Goal: Task Accomplishment & Management: Use online tool/utility

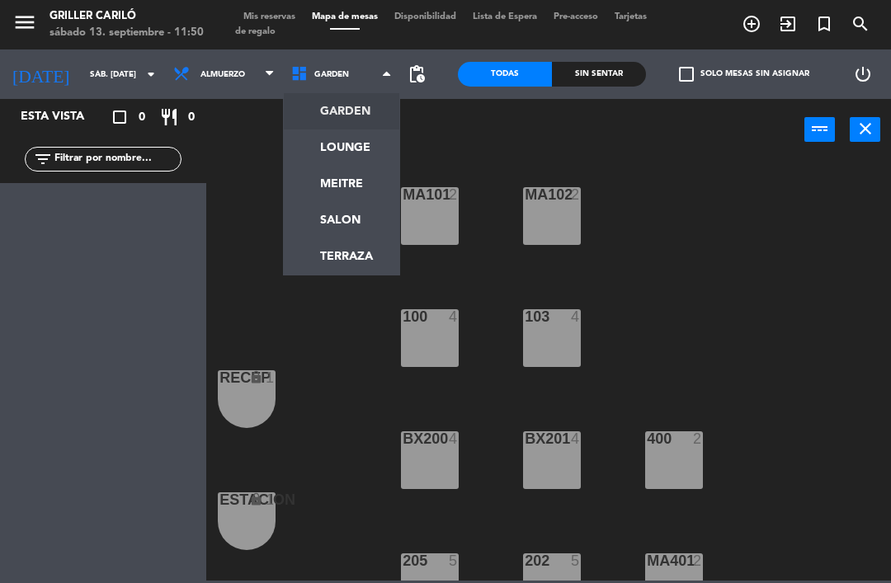
scroll to position [3, 0]
click at [351, 151] on ng-component "menu Griller Cariló sábado 13. septiembre - 11:50 Mis reservas Mapa de mesas Di…" at bounding box center [445, 290] width 891 height 581
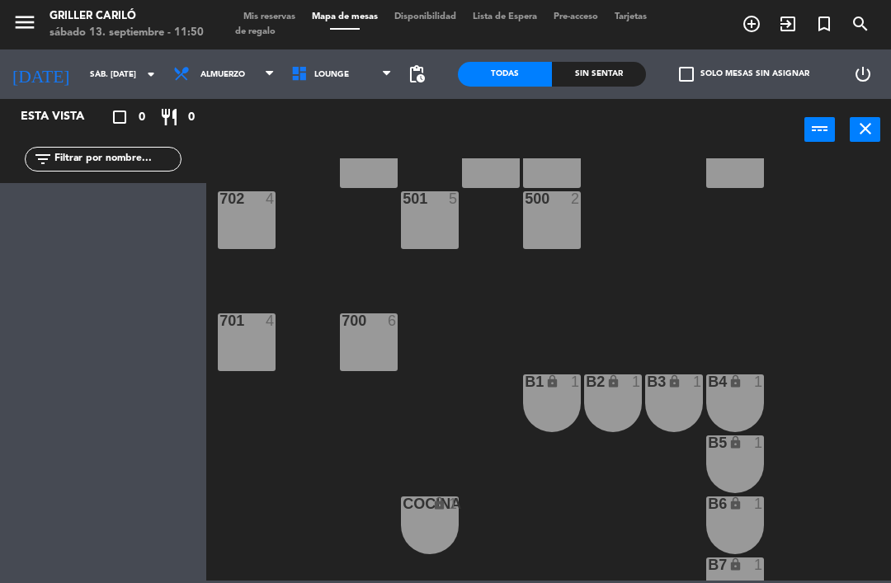
scroll to position [484, 0]
click at [252, 341] on div "701 4" at bounding box center [247, 342] width 58 height 58
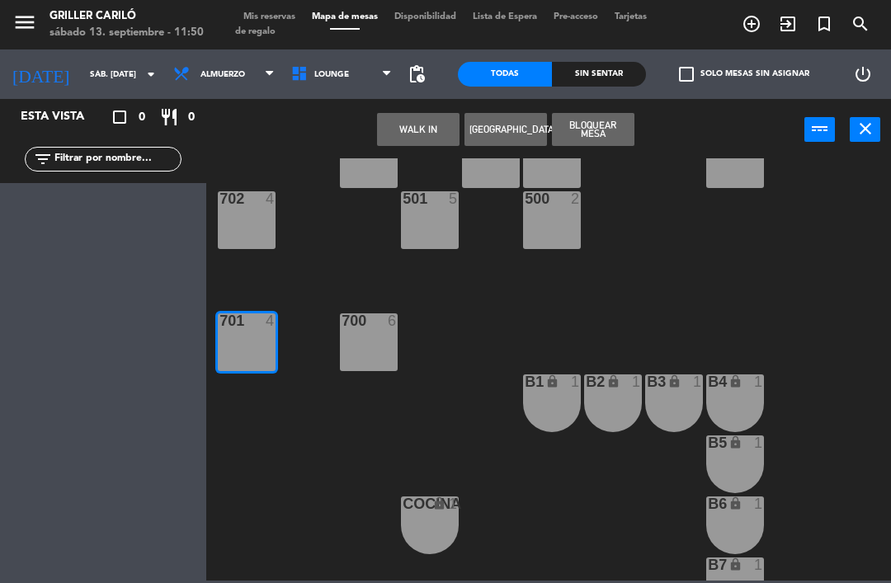
click at [455, 113] on button "WALK IN" at bounding box center [418, 129] width 82 height 33
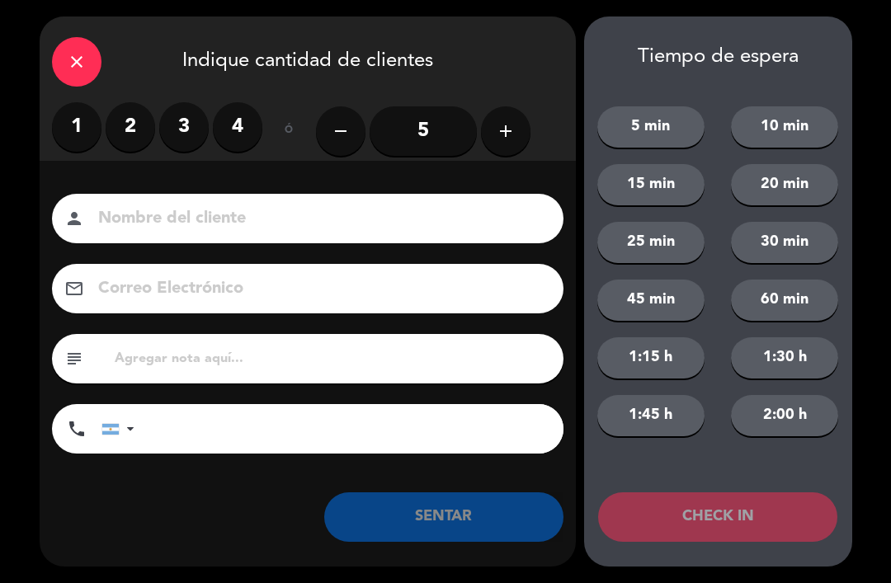
click at [140, 127] on label "2" at bounding box center [130, 126] width 49 height 49
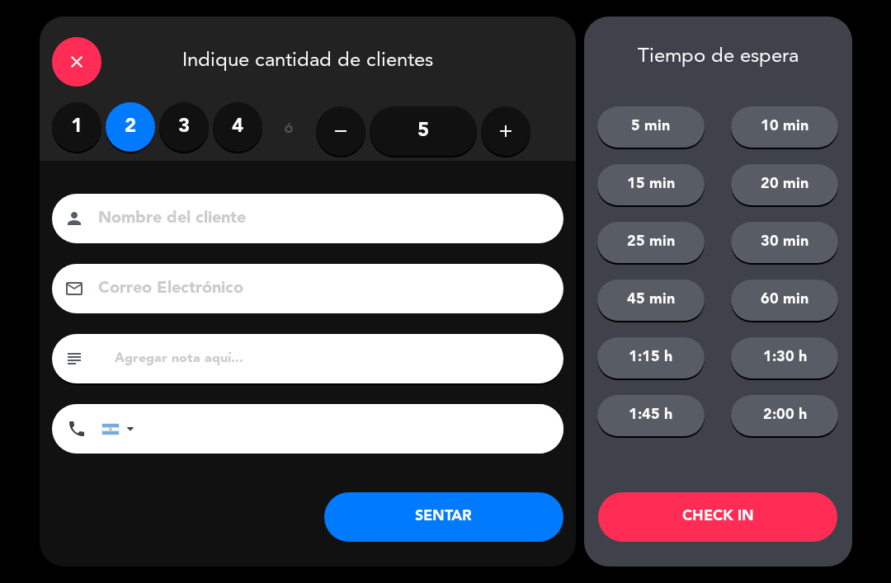
click at [430, 512] on button "SENTAR" at bounding box center [443, 516] width 239 height 49
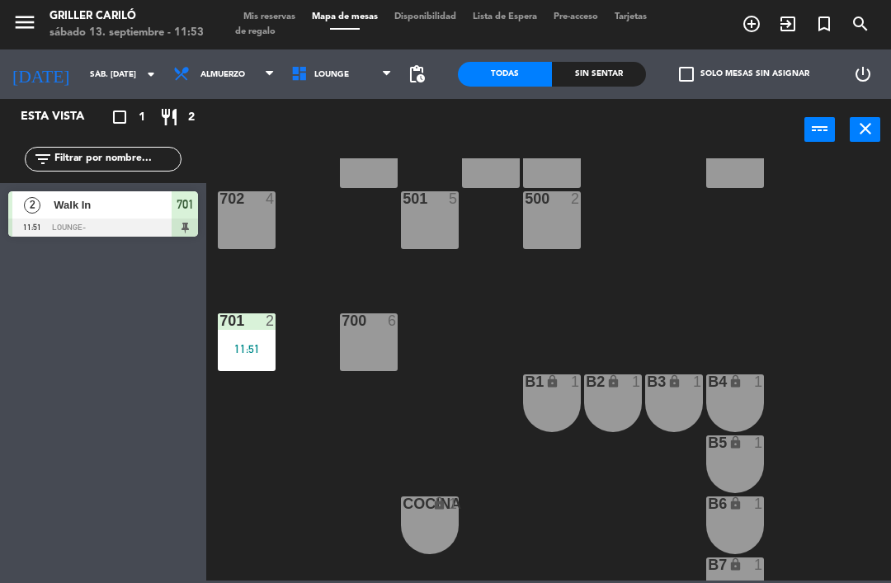
click at [238, 68] on span "Almuerzo" at bounding box center [224, 74] width 118 height 36
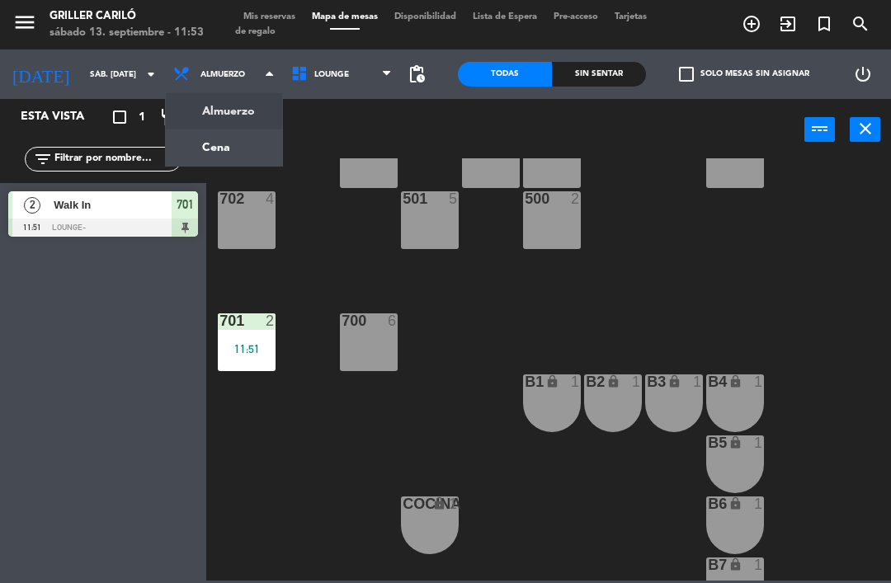
click at [206, 148] on ng-component "menu Griller Cariló sábado 13. septiembre - 11:53 Mis reservas Mapa de mesas Di…" at bounding box center [445, 290] width 891 height 581
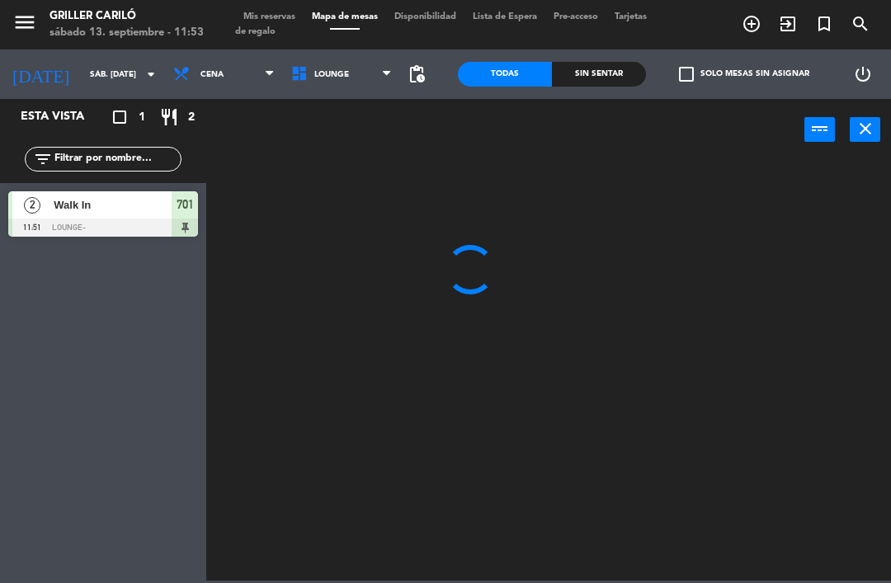
scroll to position [0, 0]
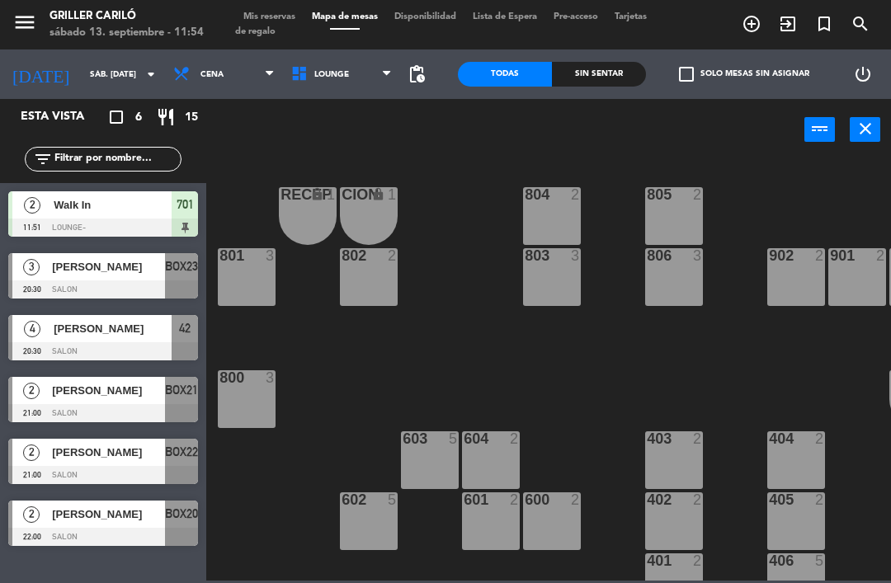
click at [219, 78] on span "Cena" at bounding box center [224, 74] width 118 height 36
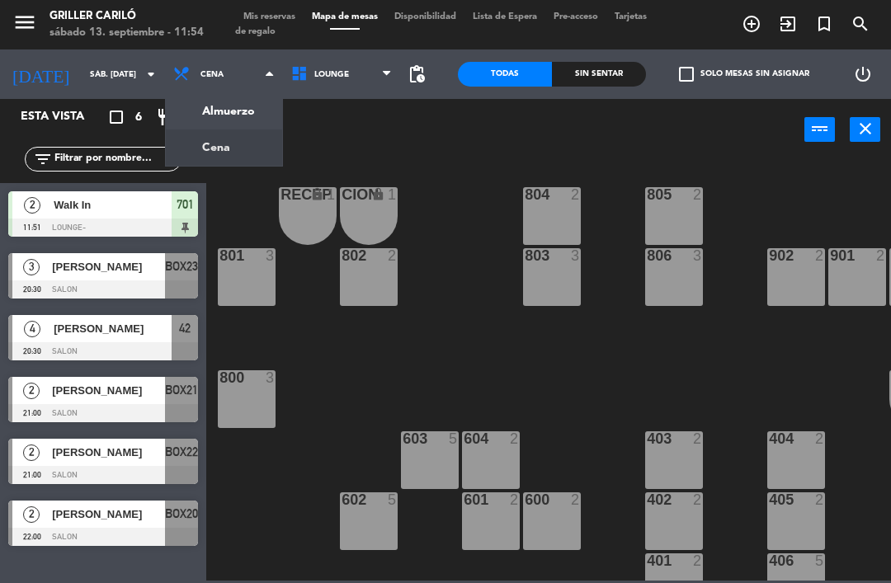
click at [224, 107] on ng-component "menu Griller Cariló sábado 13. septiembre - 11:54 Mis reservas Mapa de mesas Di…" at bounding box center [445, 290] width 891 height 581
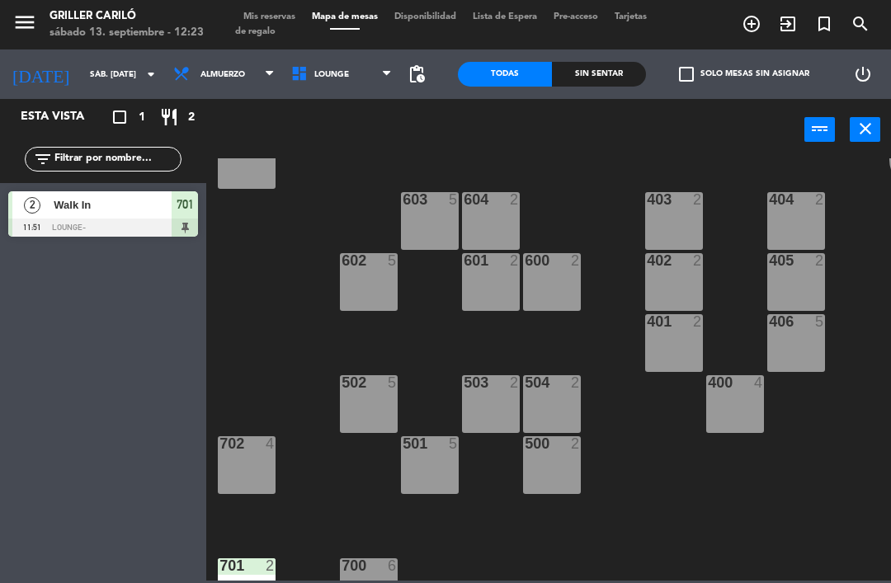
scroll to position [239, 0]
click at [372, 288] on div "602 5" at bounding box center [369, 282] width 58 height 58
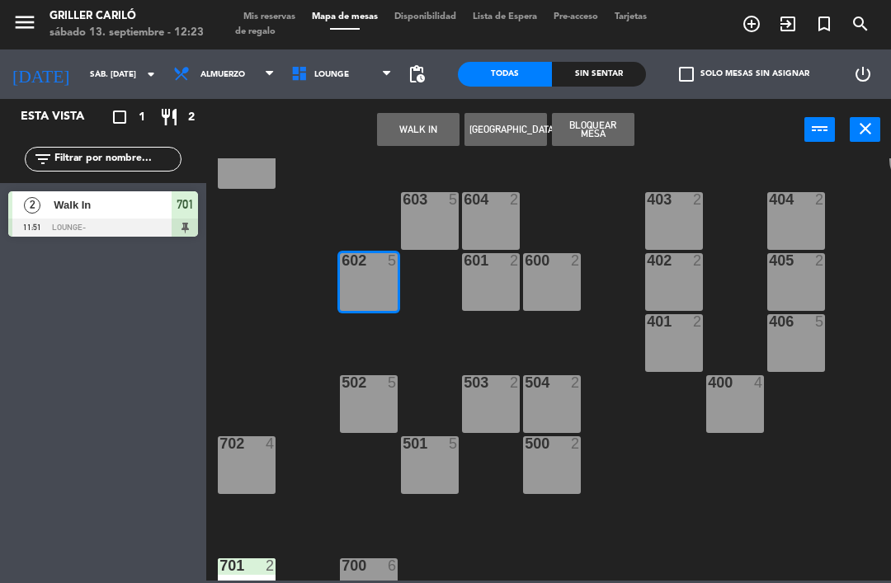
click at [416, 131] on button "WALK IN" at bounding box center [418, 129] width 82 height 33
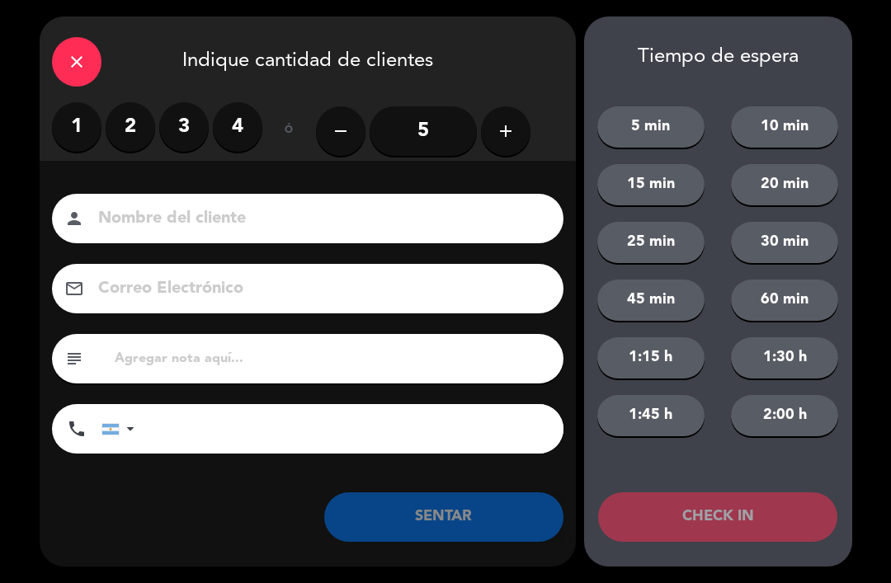
click at [148, 140] on label "2" at bounding box center [130, 126] width 49 height 49
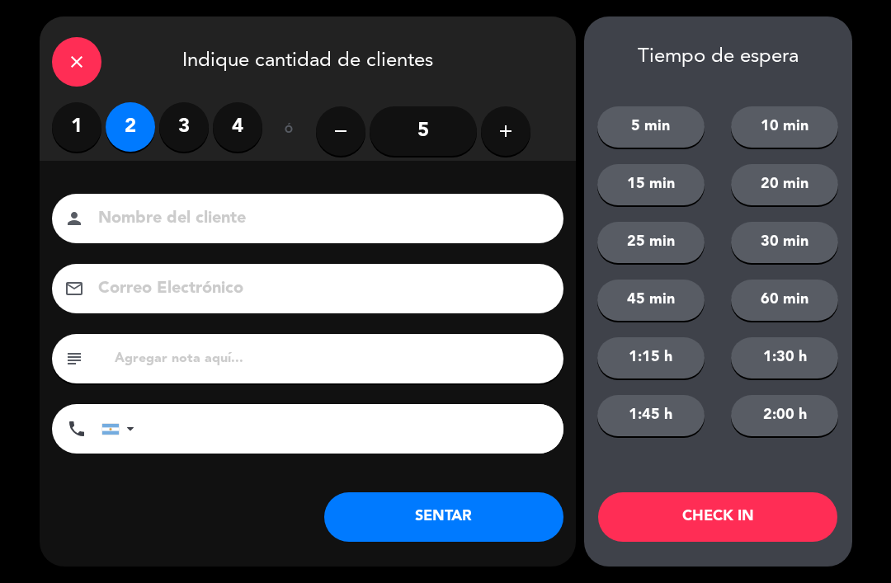
click at [480, 519] on button "SENTAR" at bounding box center [443, 516] width 239 height 49
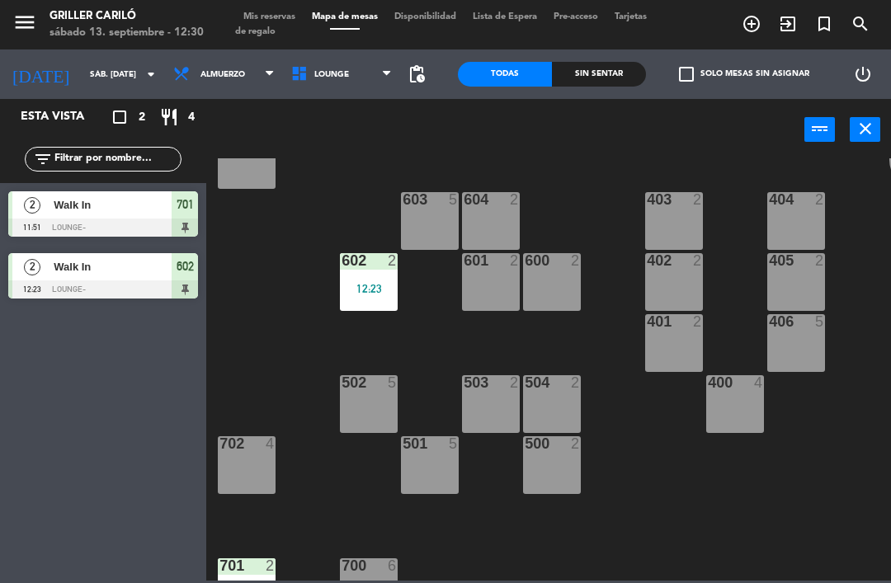
click at [500, 420] on div "503 2" at bounding box center [491, 404] width 58 height 58
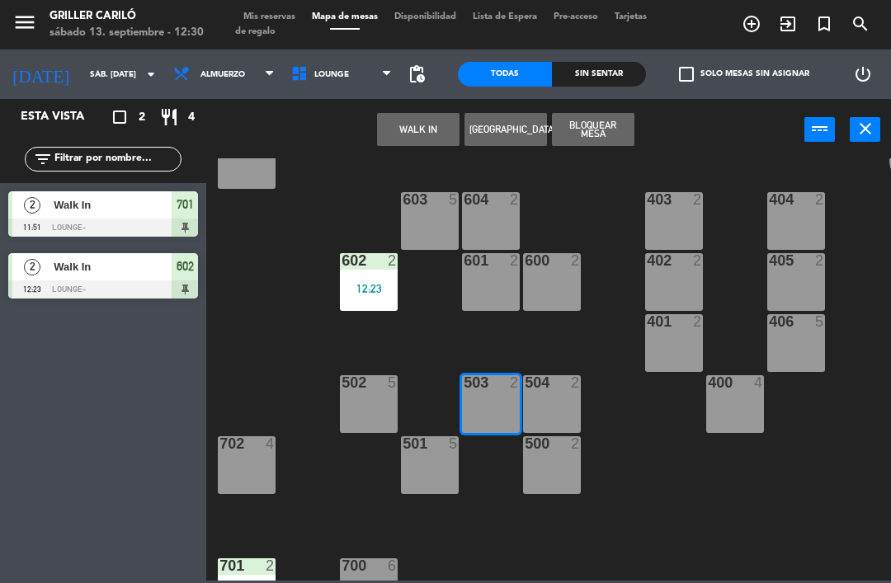
click at [425, 121] on button "WALK IN" at bounding box center [418, 129] width 82 height 33
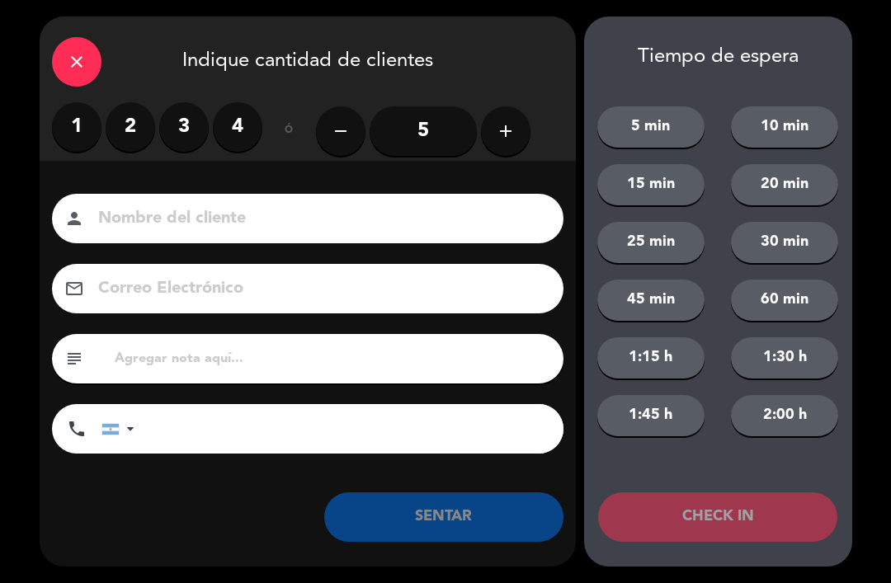
click at [236, 120] on label "4" at bounding box center [237, 126] width 49 height 49
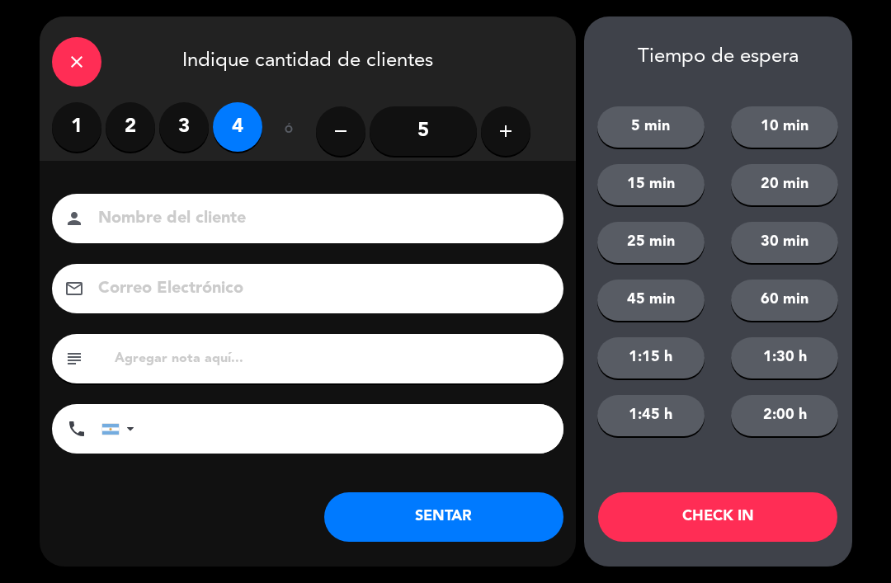
click at [484, 521] on button "SENTAR" at bounding box center [443, 516] width 239 height 49
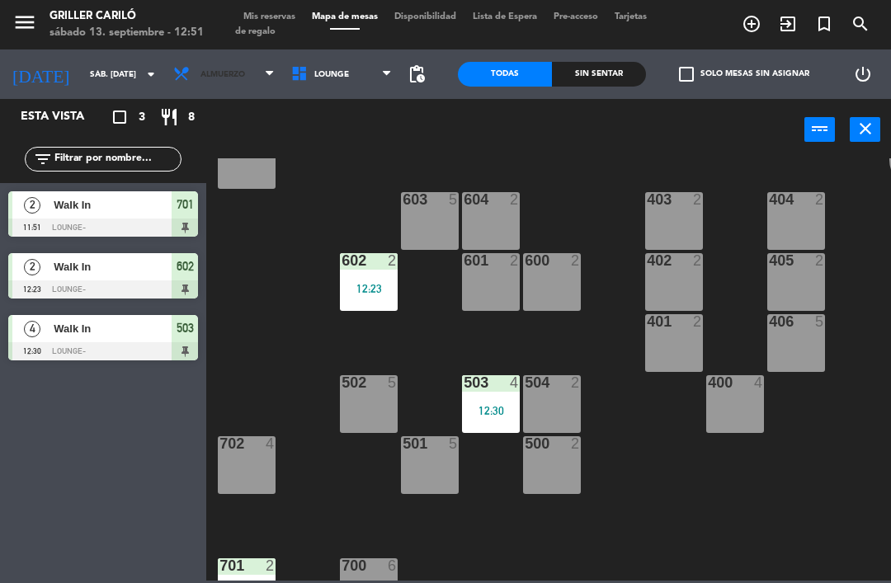
click at [196, 89] on span "Almuerzo" at bounding box center [224, 74] width 118 height 36
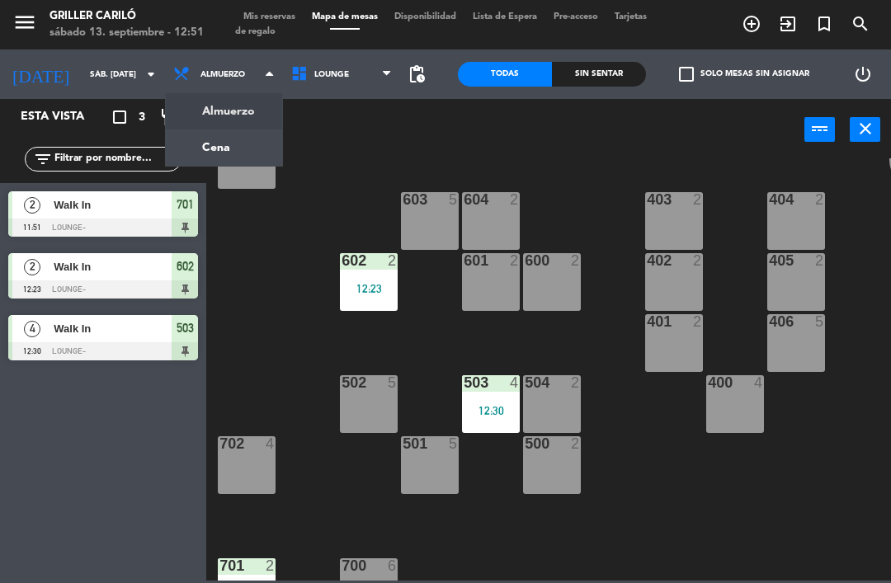
click at [228, 144] on ng-component "menu Griller Cariló sábado 13. septiembre - 12:51 Mis reservas Mapa de mesas Di…" at bounding box center [445, 290] width 891 height 581
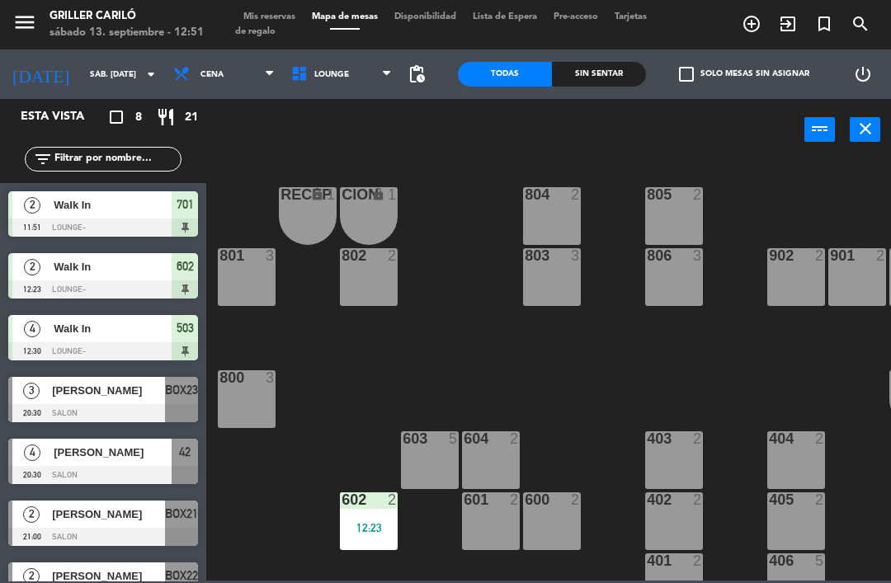
click at [582, 78] on div "Sin sentar" at bounding box center [599, 74] width 94 height 25
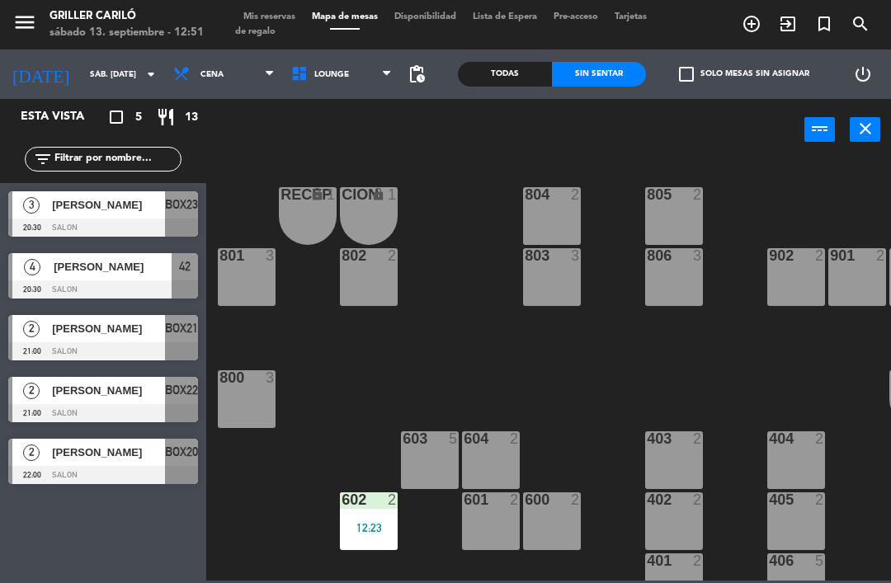
click at [271, 16] on span "Mis reservas" at bounding box center [269, 16] width 68 height 9
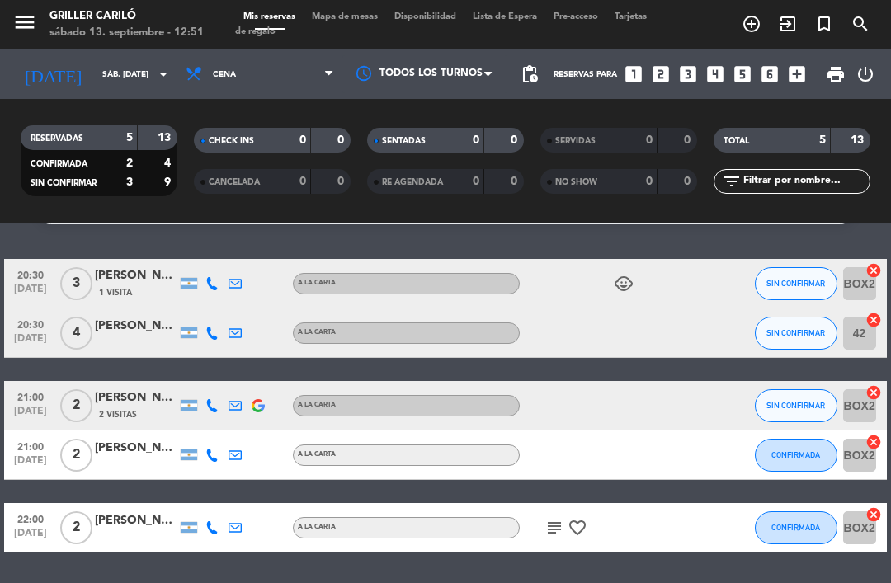
scroll to position [39, 0]
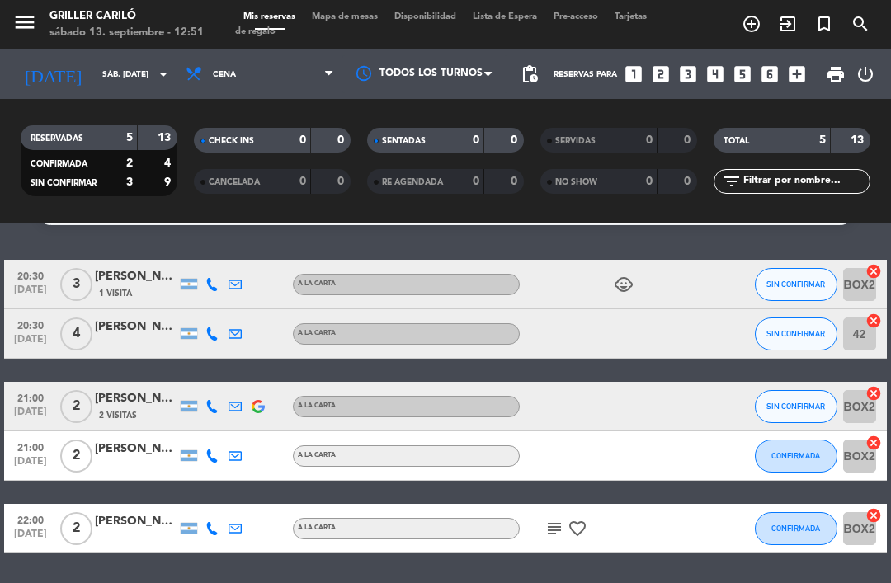
click at [563, 521] on icon "subject" at bounding box center [554, 529] width 20 height 20
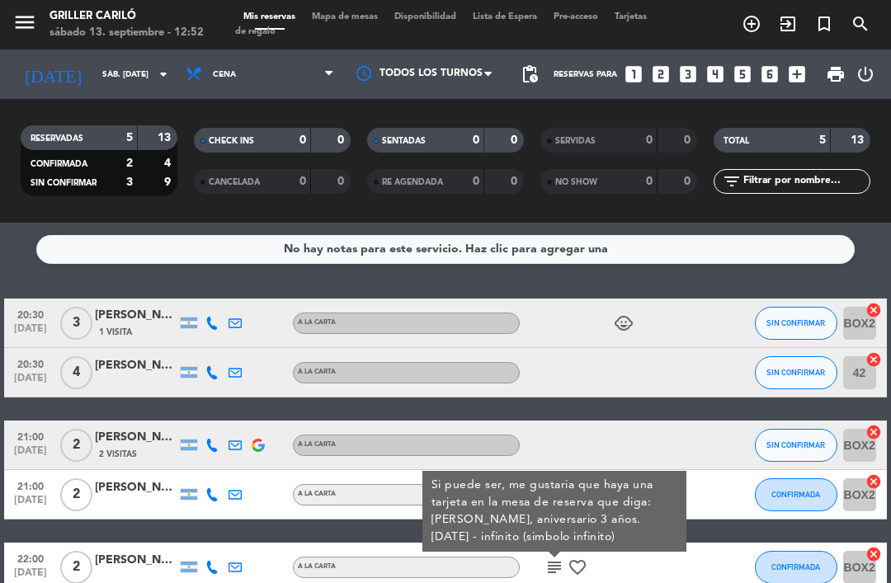
scroll to position [0, 0]
click at [346, 12] on span "Mapa de mesas" at bounding box center [345, 16] width 82 height 9
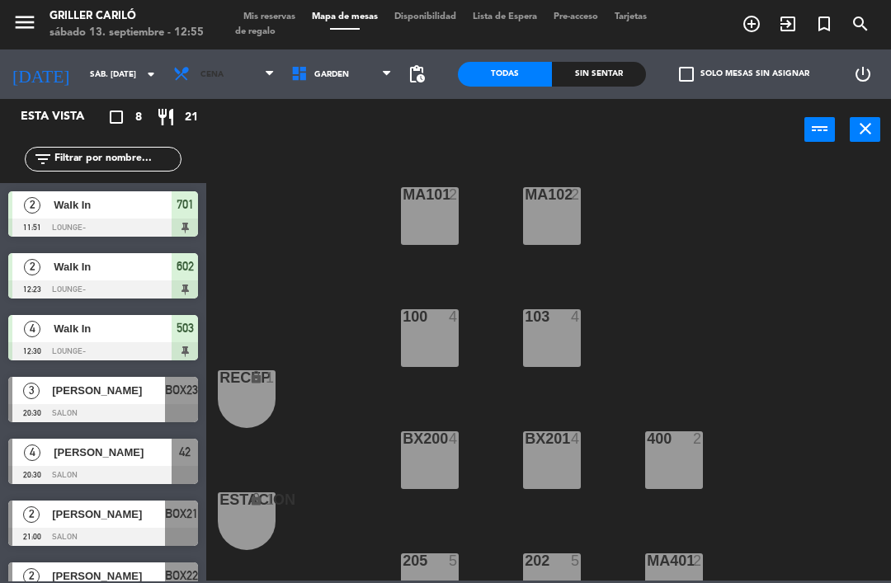
click at [207, 82] on span "Cena" at bounding box center [224, 74] width 118 height 36
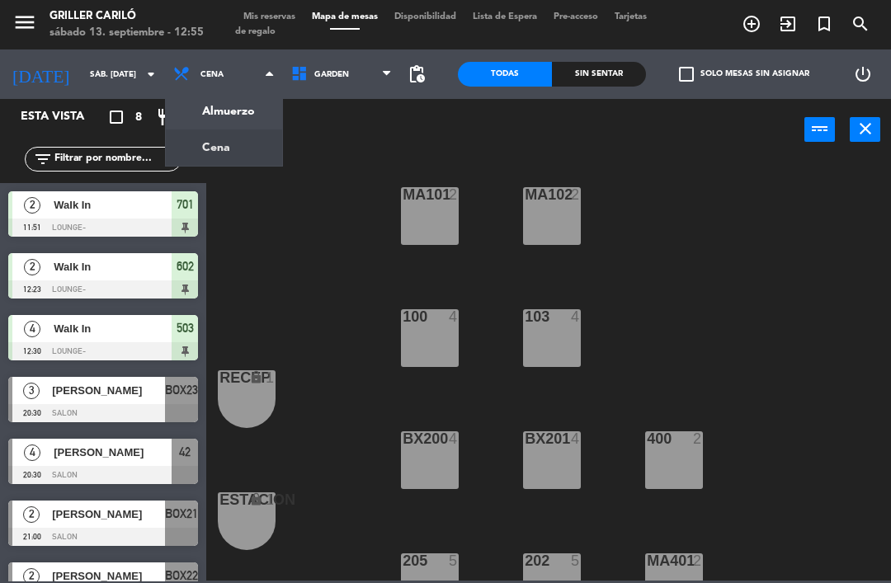
click at [226, 106] on ng-component "menu Griller Cariló sábado 13. septiembre - 12:55 Mis reservas Mapa de mesas Di…" at bounding box center [445, 290] width 891 height 581
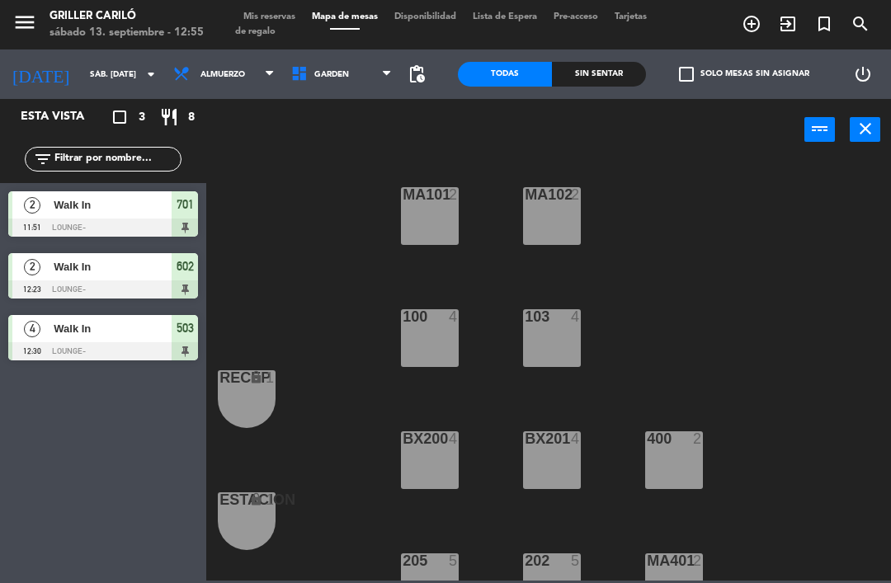
click at [356, 77] on span "GARDEN" at bounding box center [342, 74] width 118 height 36
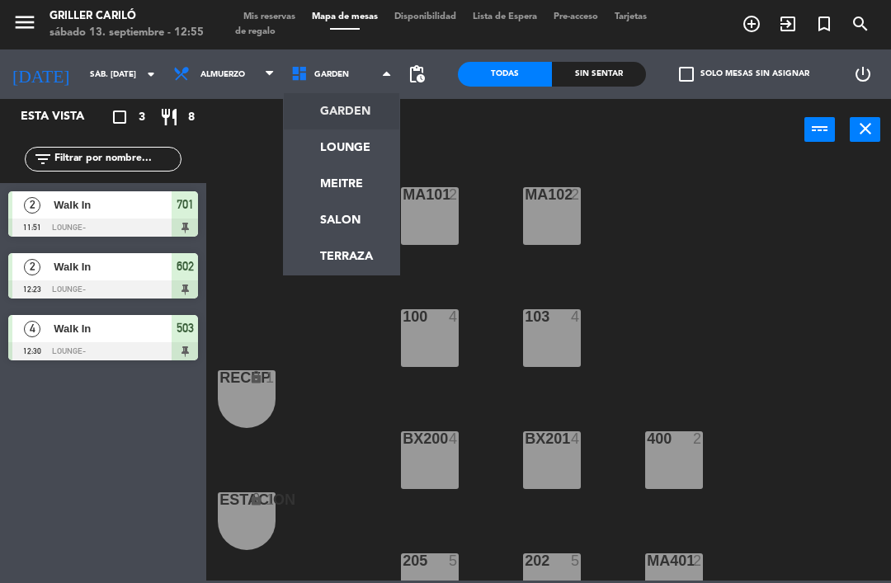
click at [347, 152] on ng-component "menu Griller Cariló sábado 13. septiembre - 12:55 Mis reservas Mapa de mesas Di…" at bounding box center [445, 290] width 891 height 581
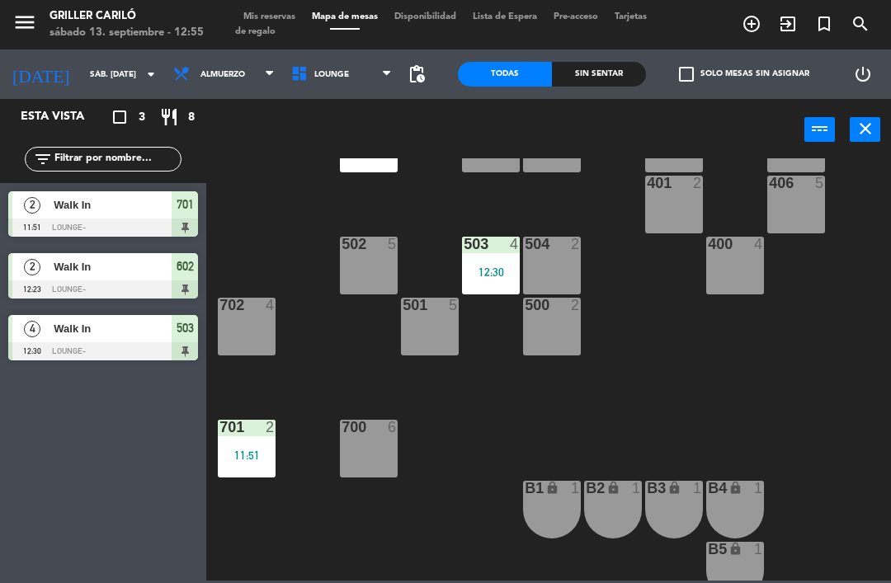
scroll to position [380, 0]
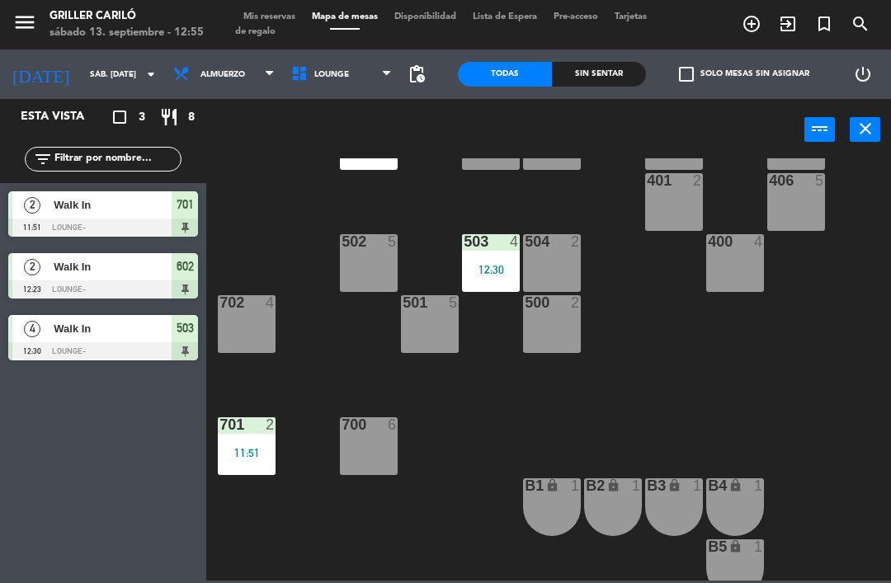
click at [371, 445] on div "700 6" at bounding box center [369, 446] width 58 height 58
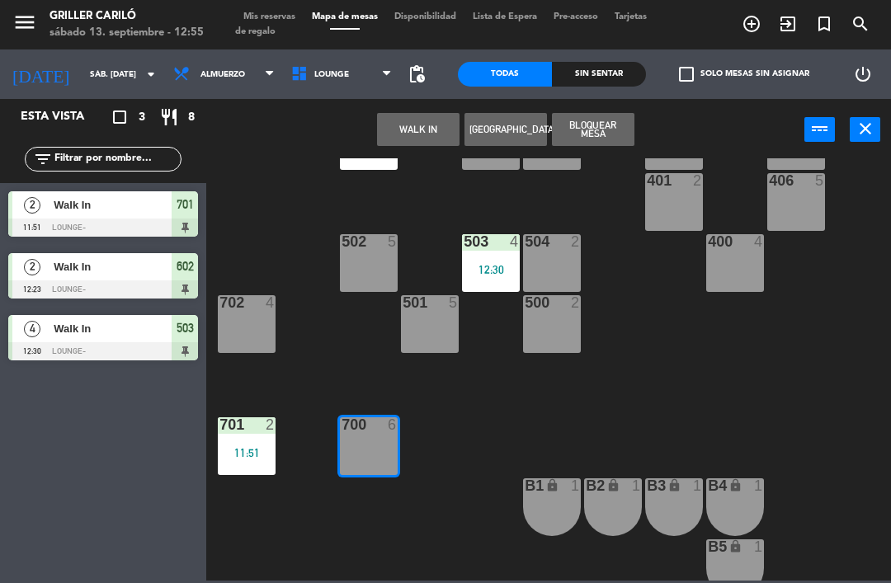
click at [424, 134] on button "WALK IN" at bounding box center [418, 129] width 82 height 33
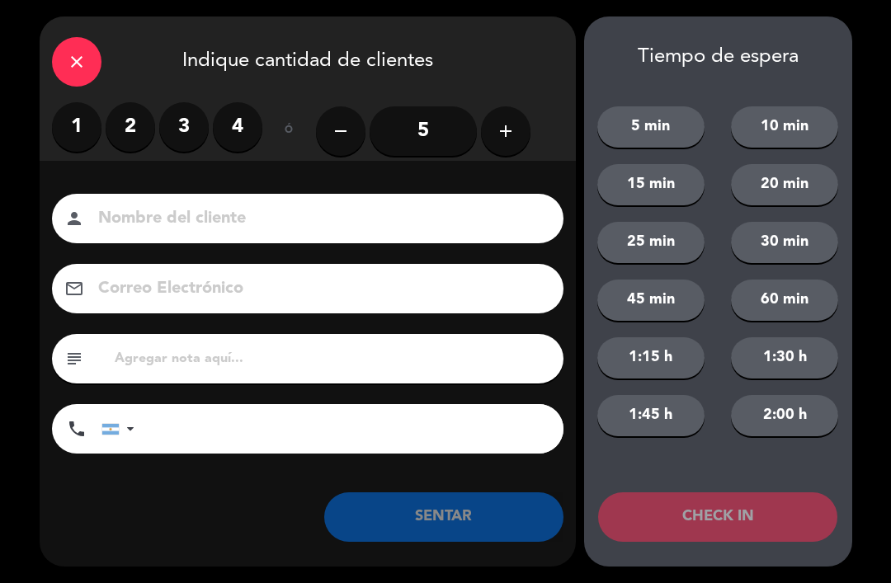
click at [492, 123] on button "add" at bounding box center [505, 130] width 49 height 49
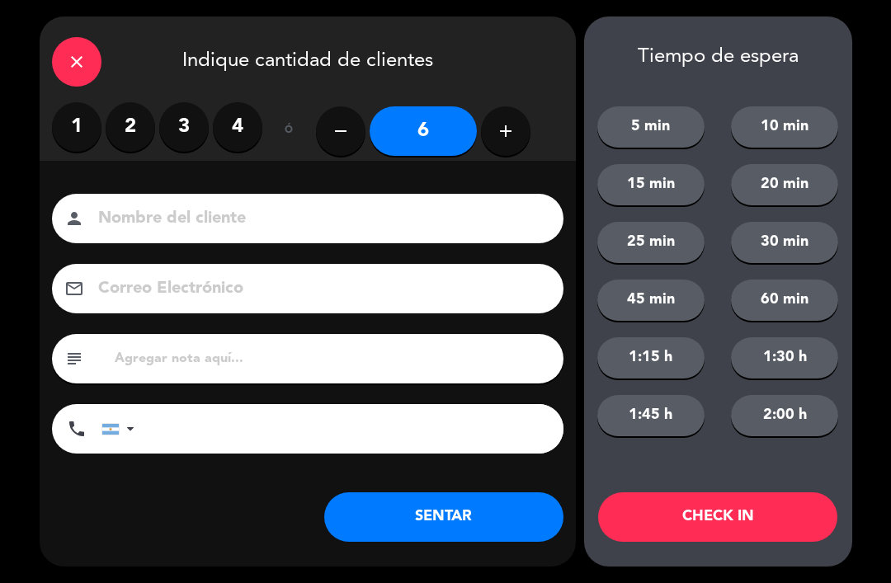
click at [508, 135] on icon "add" at bounding box center [506, 131] width 20 height 20
type input "7"
click at [500, 510] on button "SENTAR" at bounding box center [443, 516] width 239 height 49
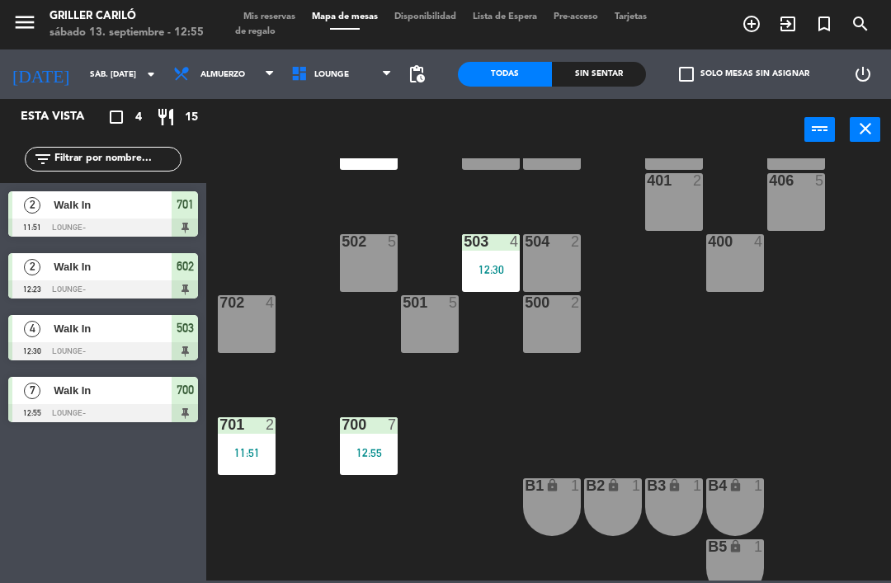
scroll to position [298, 25]
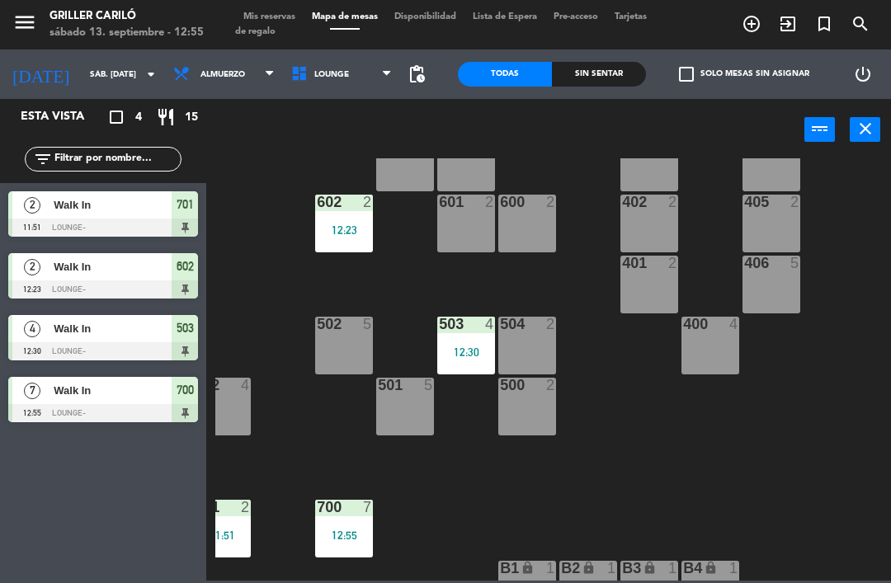
click at [663, 286] on div "401 2" at bounding box center [649, 285] width 58 height 58
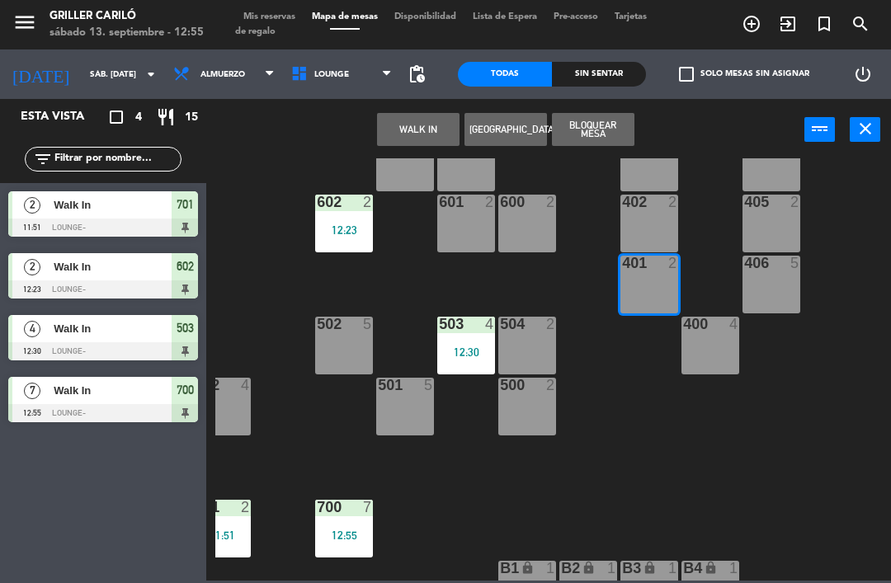
click at [435, 131] on button "WALK IN" at bounding box center [418, 129] width 82 height 33
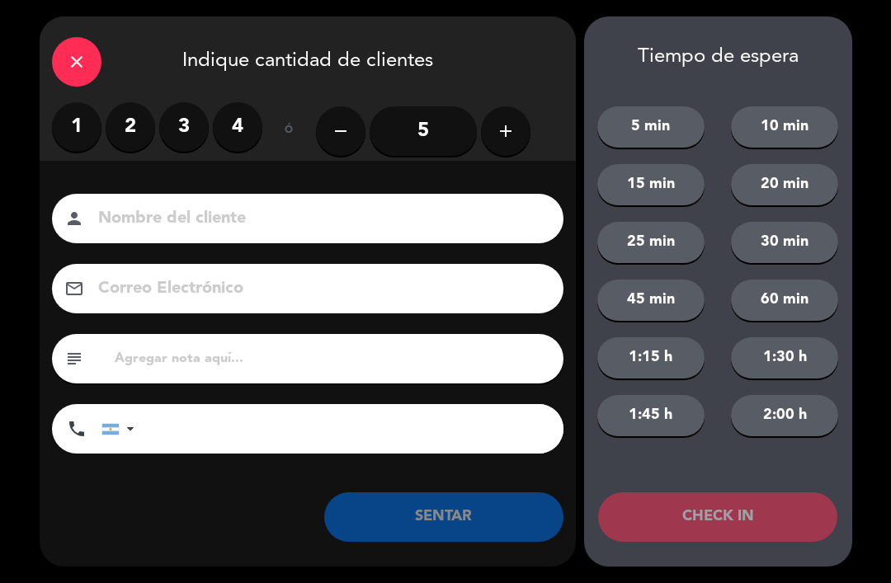
click at [130, 129] on label "2" at bounding box center [130, 126] width 49 height 49
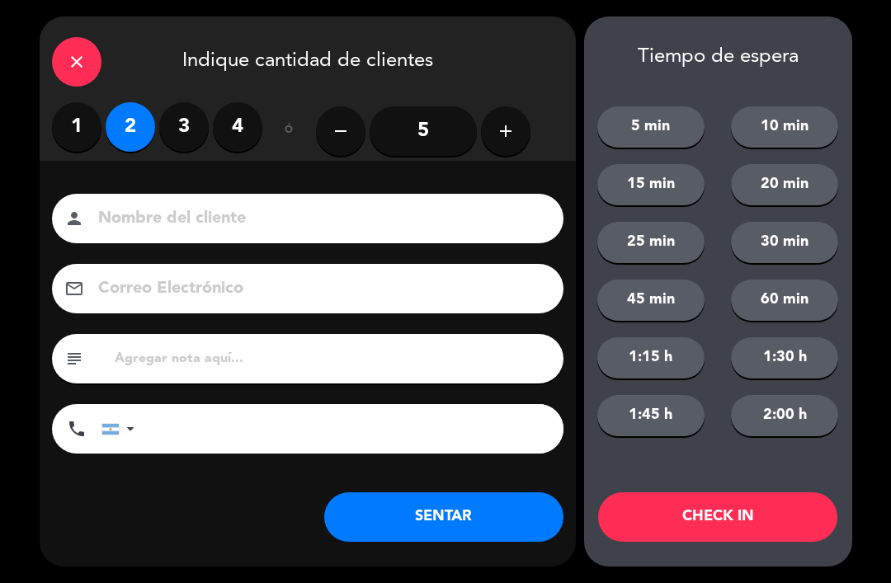
click at [456, 517] on button "SENTAR" at bounding box center [443, 516] width 239 height 49
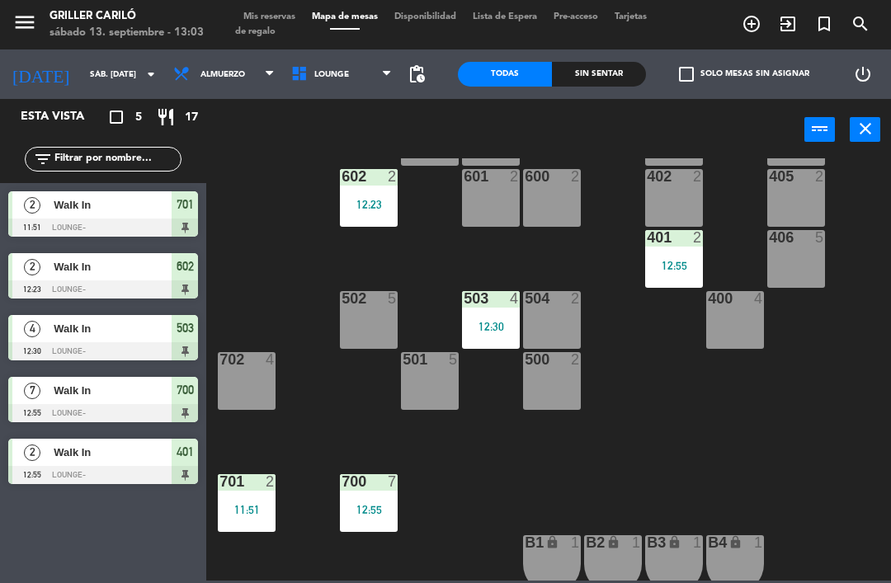
scroll to position [323, -1]
click at [237, 488] on div at bounding box center [246, 481] width 27 height 15
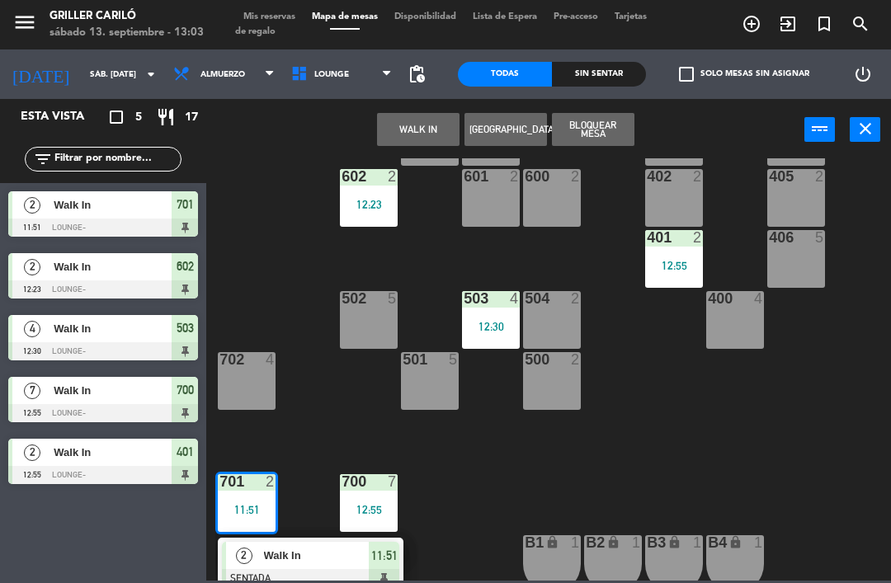
scroll to position [323, 0]
click at [270, 564] on span "Walk In" at bounding box center [317, 555] width 106 height 17
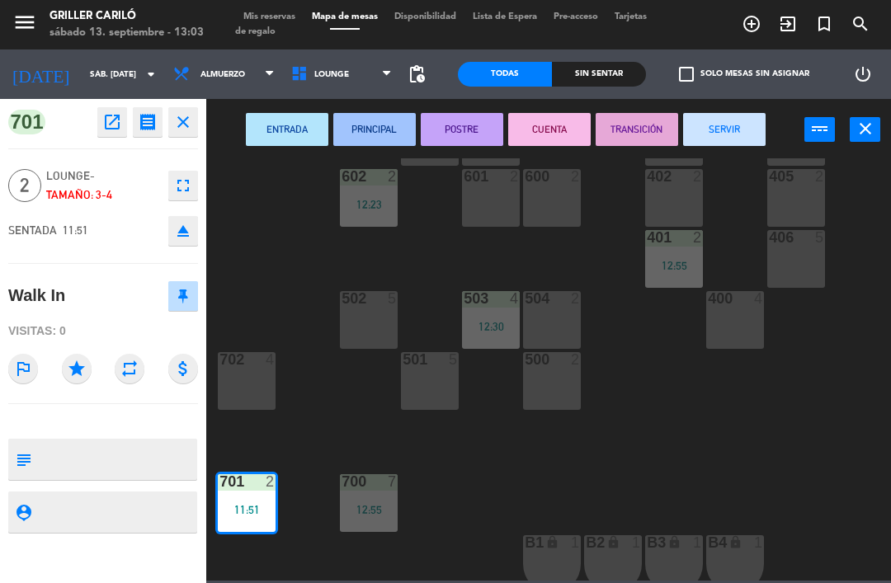
click at [737, 120] on button "SERVIR" at bounding box center [724, 129] width 82 height 33
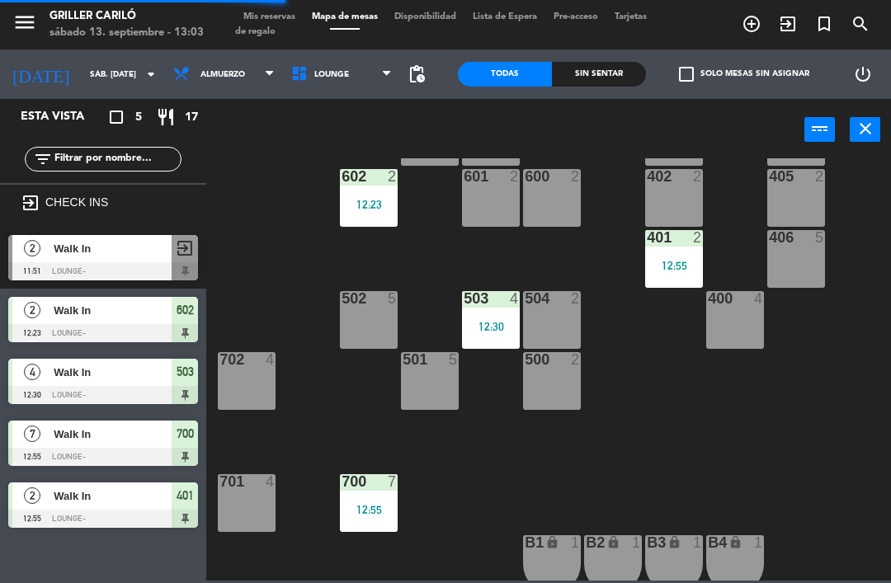
click at [237, 370] on div "702 4" at bounding box center [247, 381] width 58 height 58
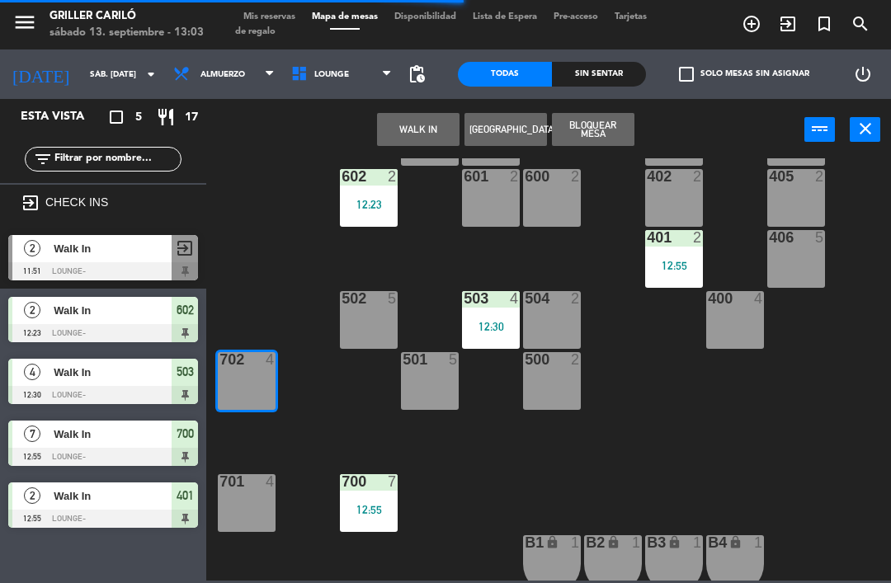
click at [422, 128] on button "WALK IN" at bounding box center [418, 129] width 82 height 33
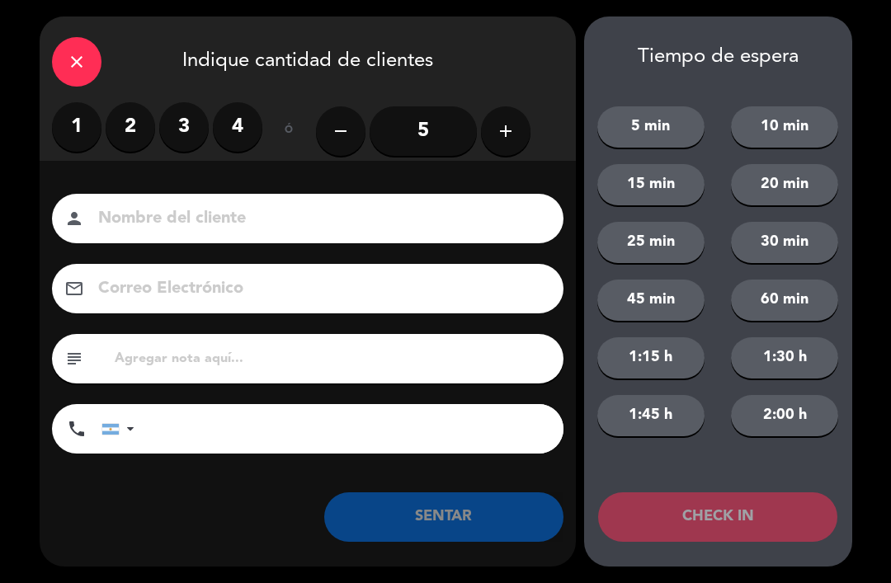
click at [180, 139] on label "3" at bounding box center [183, 126] width 49 height 49
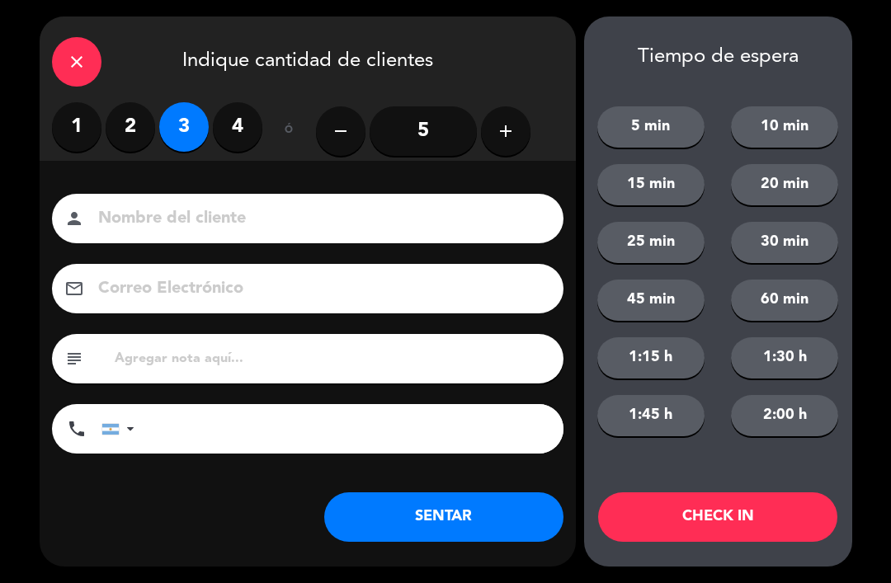
click at [497, 498] on button "SENTAR" at bounding box center [443, 516] width 239 height 49
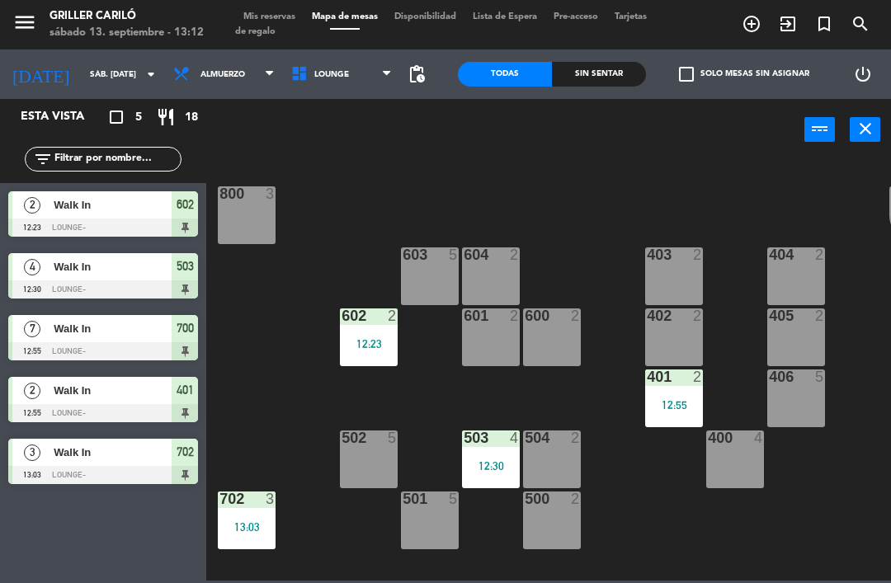
scroll to position [181, 0]
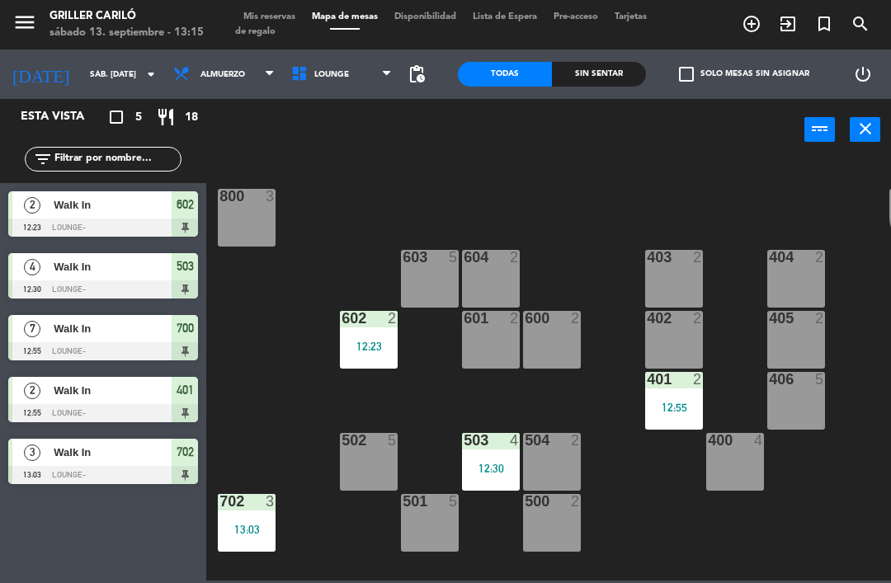
click at [798, 274] on div "404 2" at bounding box center [796, 279] width 58 height 58
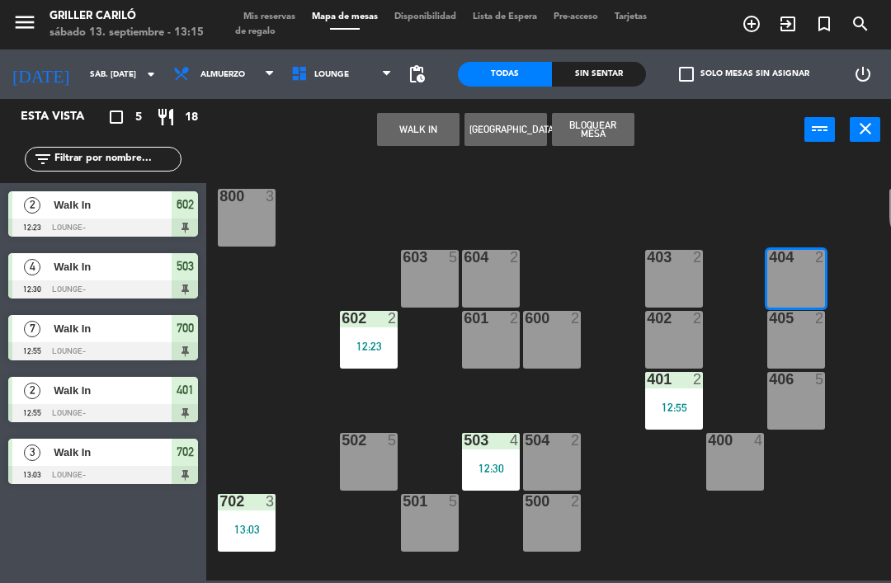
click at [416, 126] on button "WALK IN" at bounding box center [418, 129] width 82 height 33
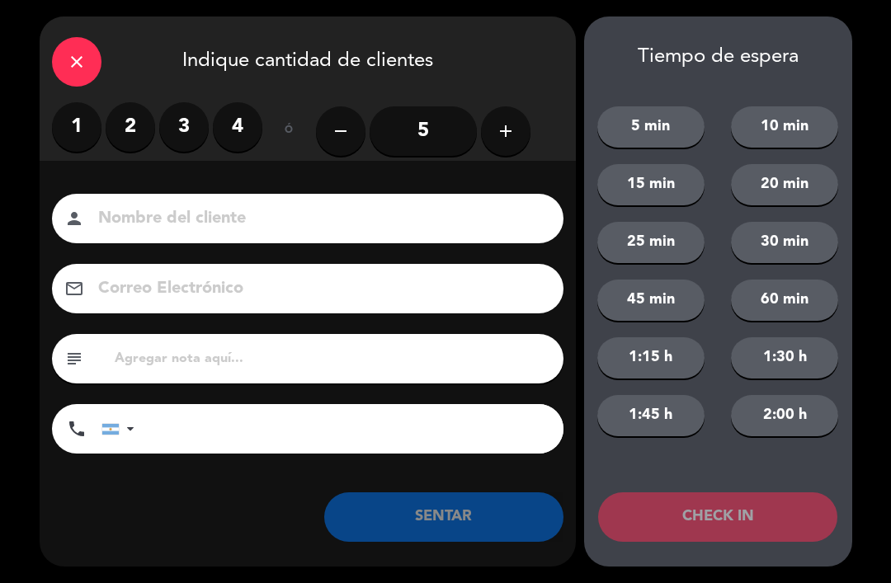
click at [129, 130] on label "2" at bounding box center [130, 126] width 49 height 49
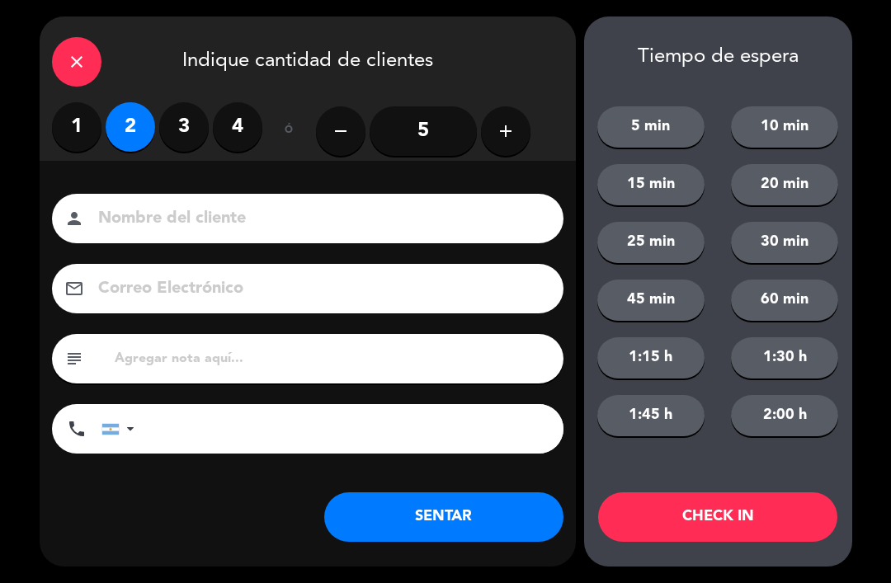
click at [464, 516] on button "SENTAR" at bounding box center [443, 516] width 239 height 49
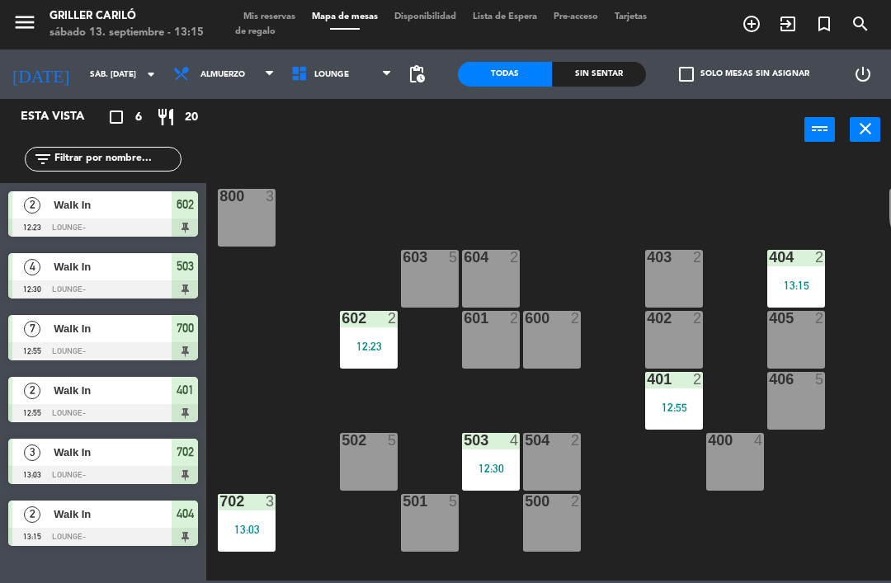
click at [433, 272] on div "603 5" at bounding box center [430, 279] width 58 height 58
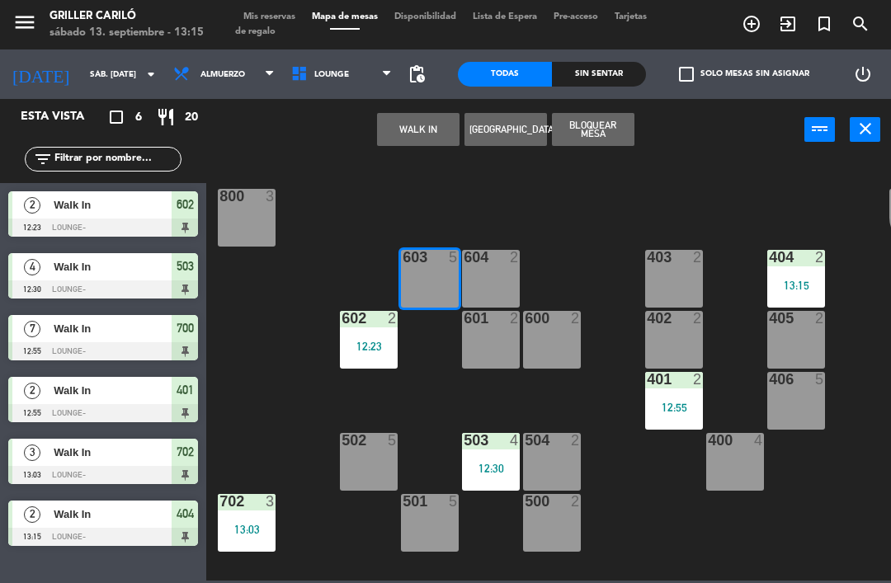
click at [422, 144] on button "WALK IN" at bounding box center [418, 129] width 82 height 33
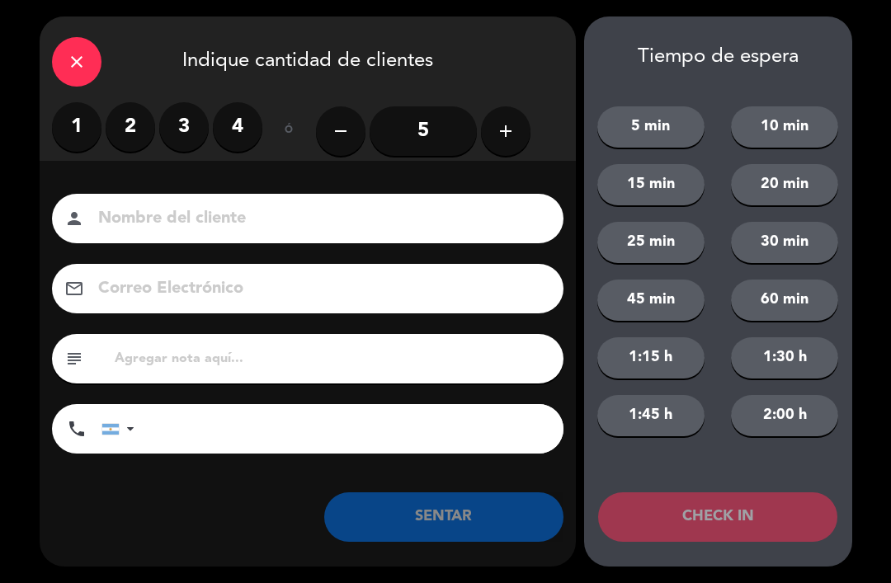
click at [229, 134] on label "4" at bounding box center [237, 126] width 49 height 49
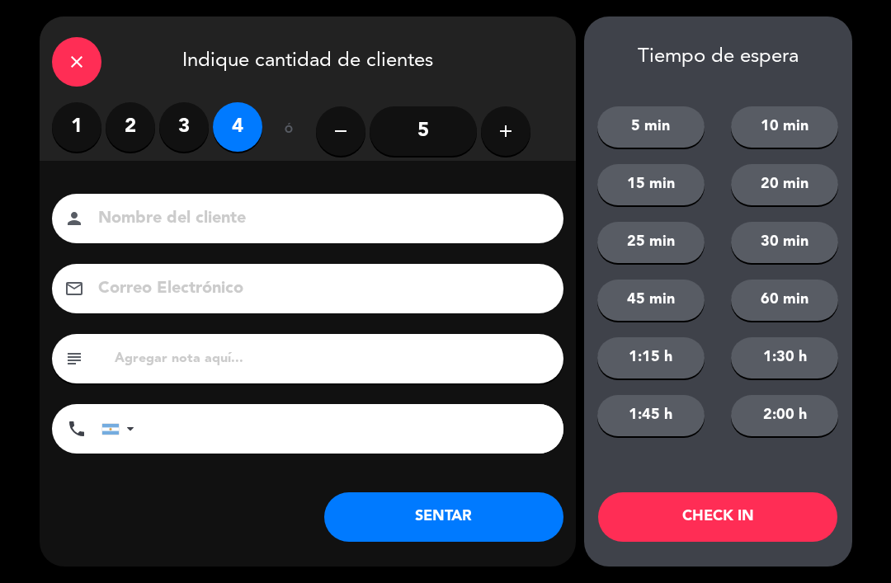
click at [472, 513] on button "SENTAR" at bounding box center [443, 516] width 239 height 49
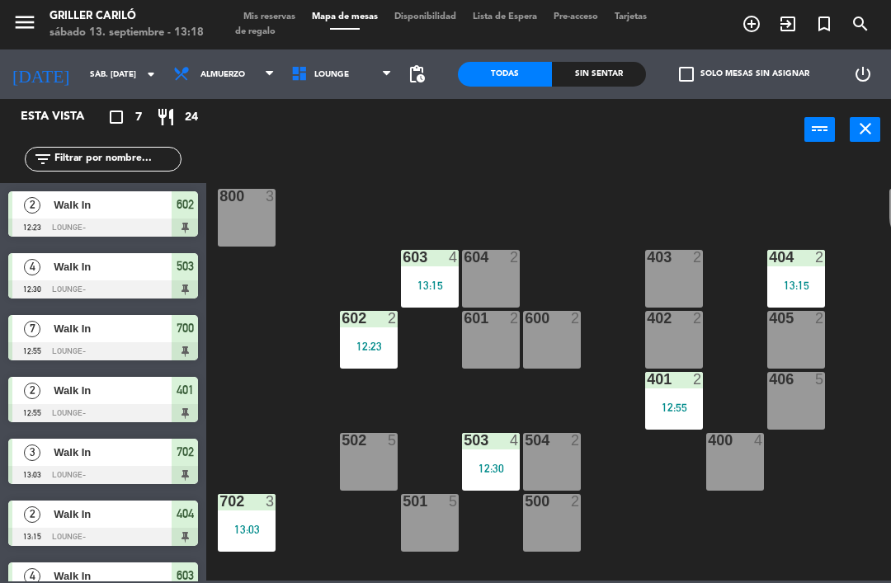
click at [747, 454] on div "400 4" at bounding box center [735, 462] width 58 height 58
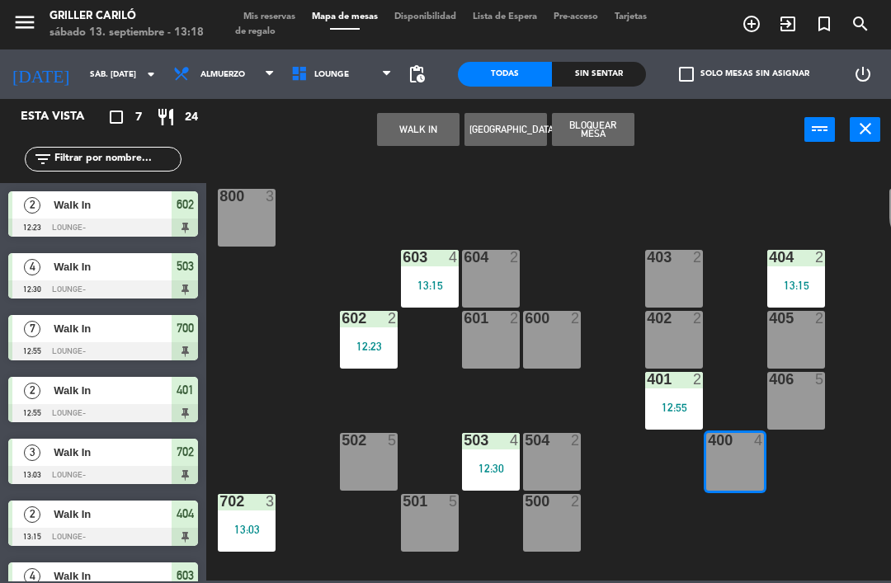
click at [455, 132] on button "WALK IN" at bounding box center [418, 129] width 82 height 33
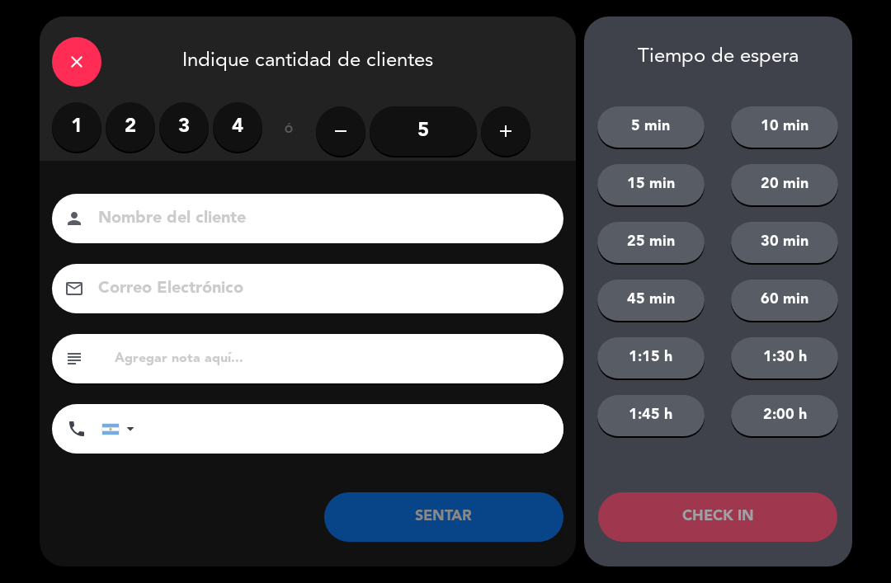
click at [115, 141] on label "2" at bounding box center [130, 126] width 49 height 49
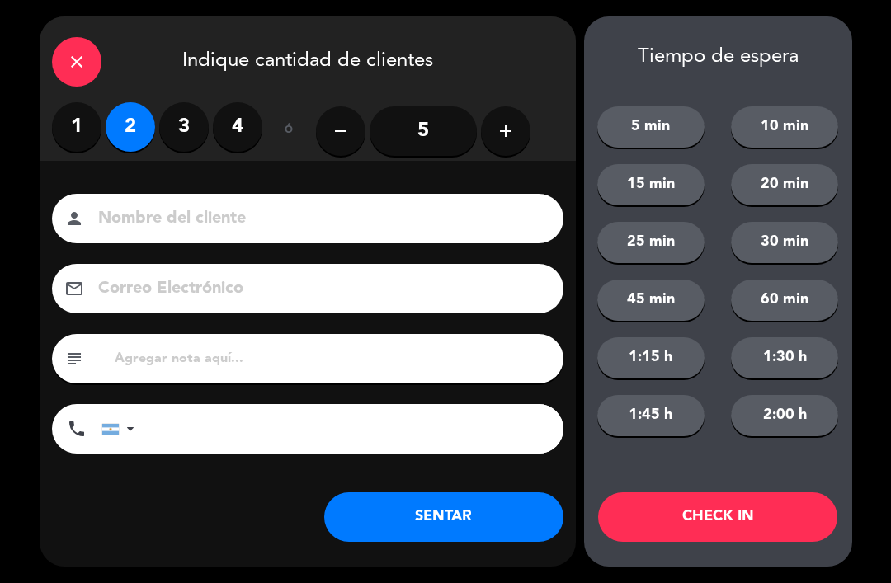
click at [422, 515] on button "SENTAR" at bounding box center [443, 516] width 239 height 49
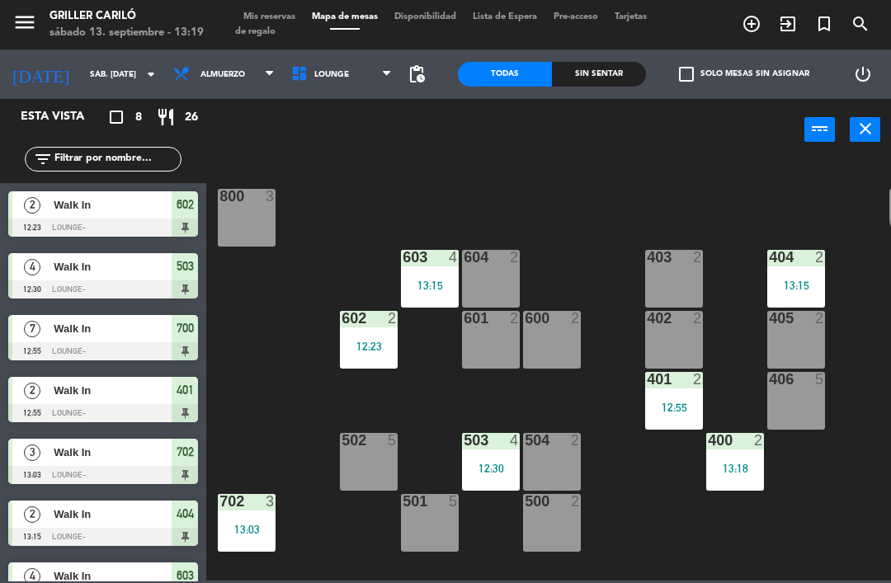
click at [486, 464] on div "12:30" at bounding box center [491, 469] width 58 height 12
click at [440, 398] on div "RECEP lock 1 CION lock 1 804 2 805 2 801 3 802 2 803 3 806 3 900 2 901 2 902 2 …" at bounding box center [553, 369] width 676 height 422
click at [386, 361] on div "602 2 12:23" at bounding box center [369, 340] width 58 height 58
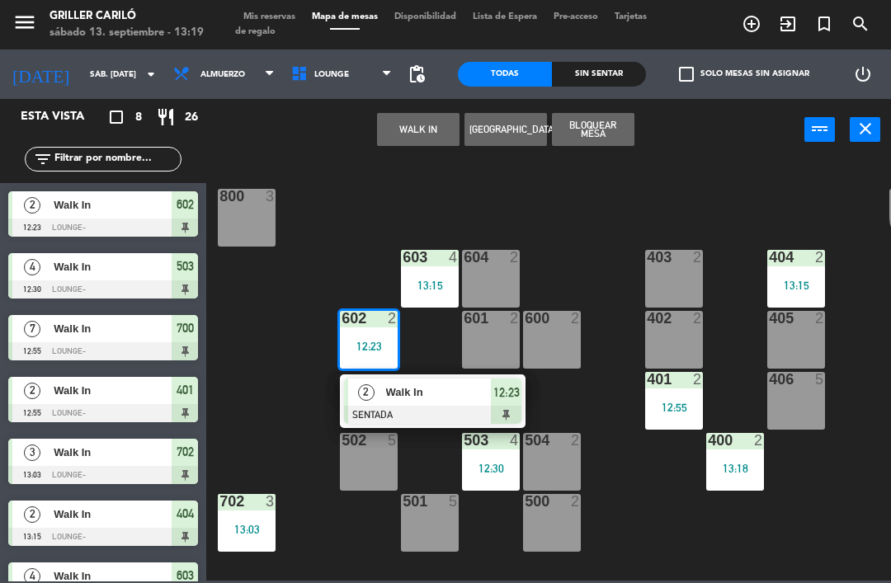
click at [385, 414] on div at bounding box center [432, 415] width 177 height 18
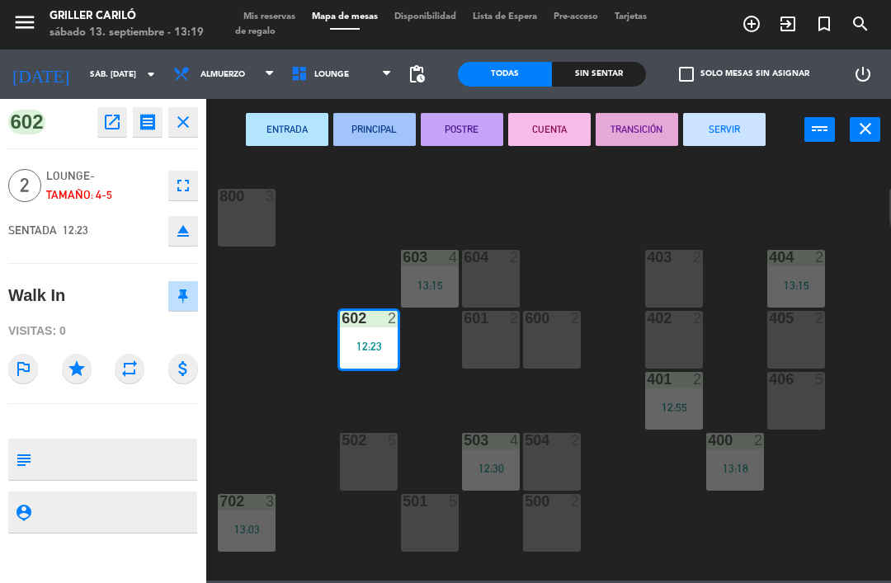
click at [719, 133] on button "SERVIR" at bounding box center [724, 129] width 82 height 33
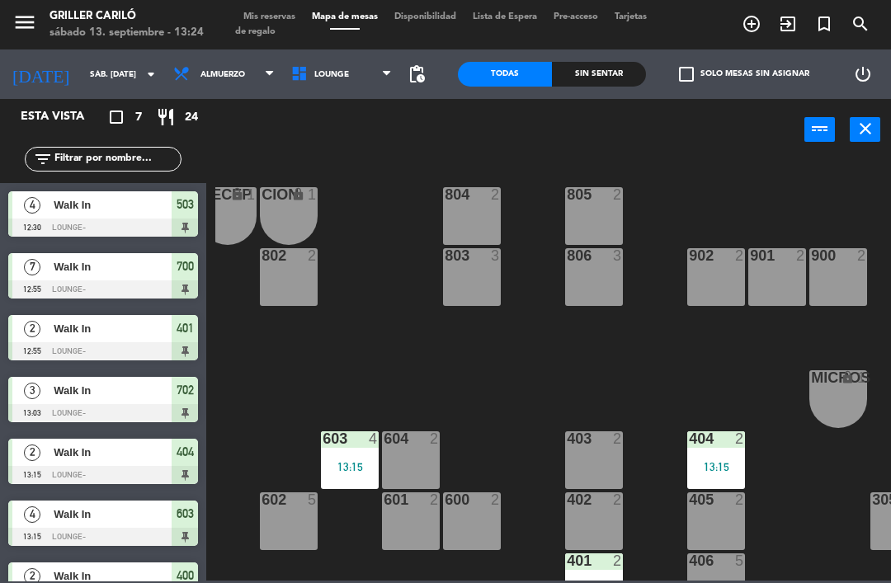
scroll to position [0, 80]
click at [761, 278] on div "901 2" at bounding box center [777, 277] width 58 height 58
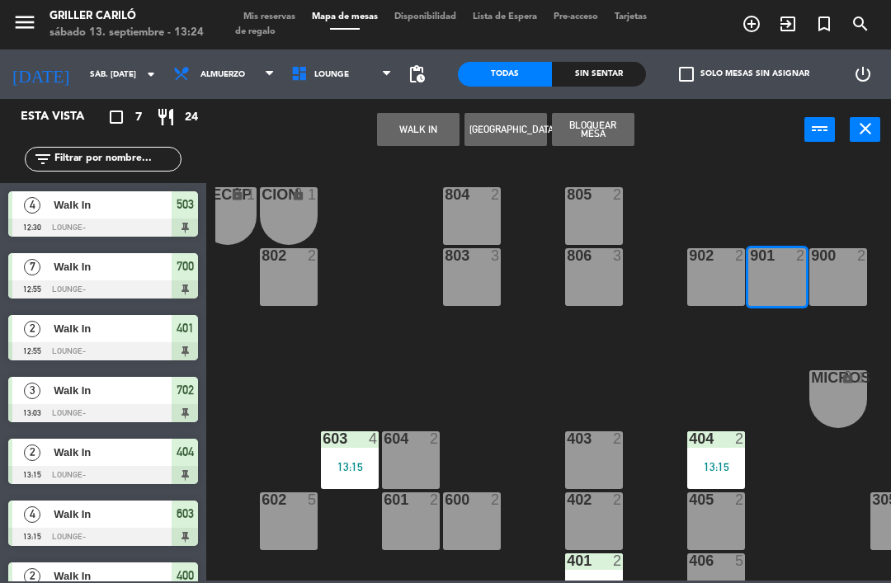
click at [430, 130] on button "WALK IN" at bounding box center [418, 129] width 82 height 33
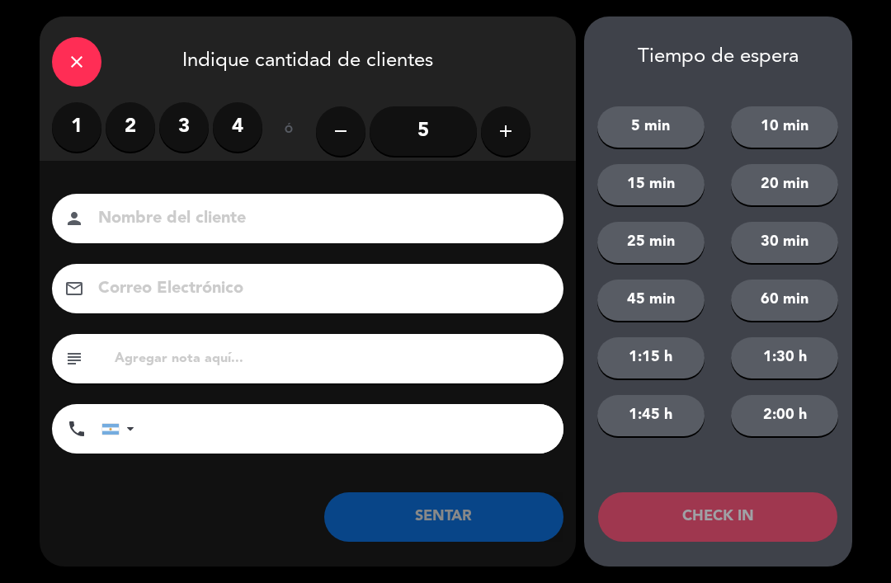
click at [505, 118] on button "add" at bounding box center [505, 130] width 49 height 49
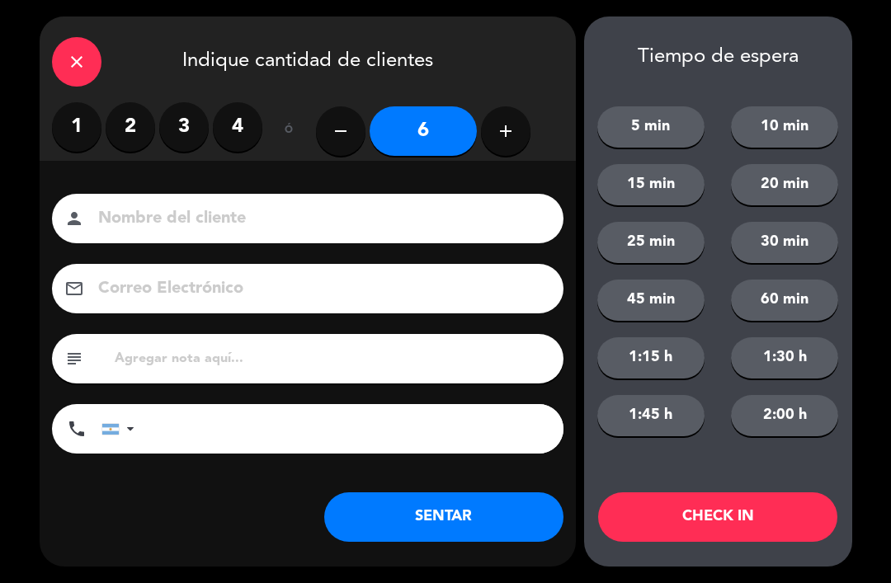
click at [432, 510] on button "SENTAR" at bounding box center [443, 516] width 239 height 49
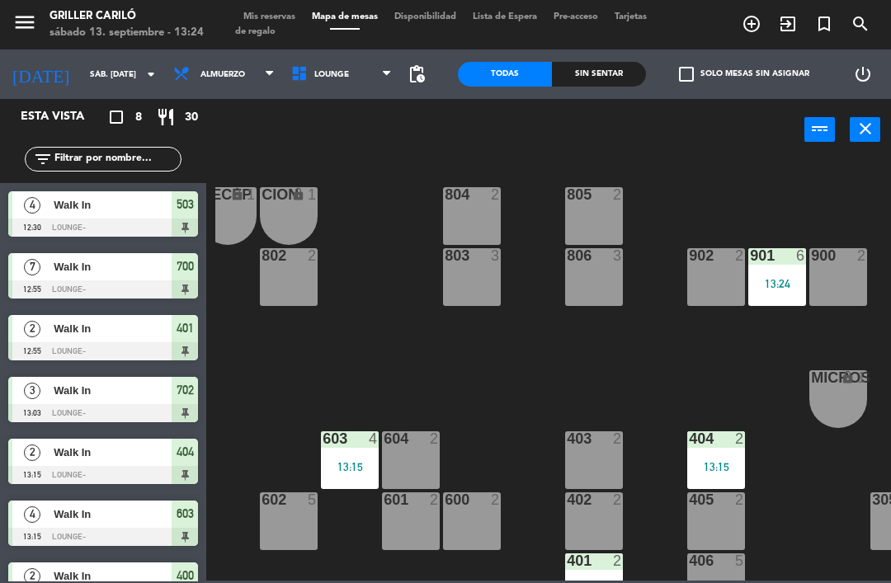
click at [644, 77] on div "Sin sentar" at bounding box center [599, 74] width 94 height 25
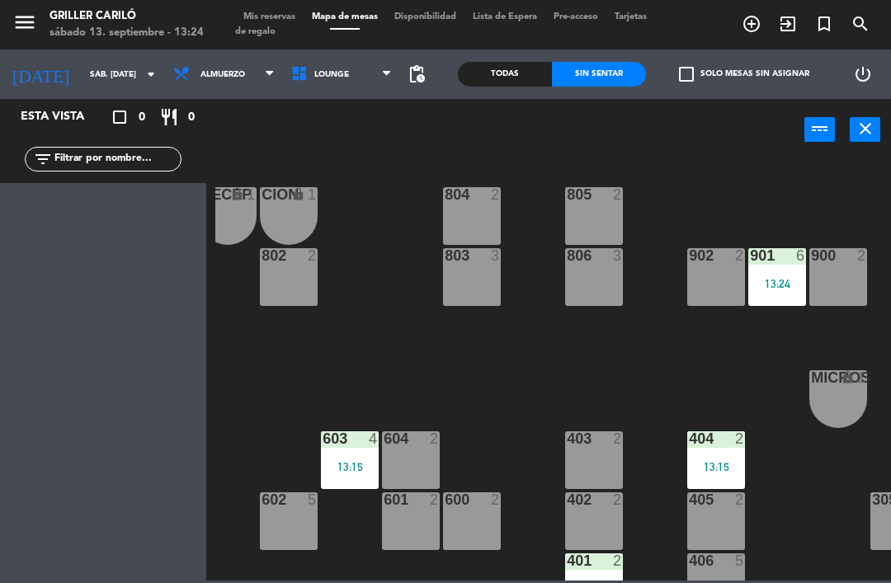
click at [602, 84] on div "Sin sentar" at bounding box center [599, 74] width 94 height 25
click at [534, 73] on div "Todas" at bounding box center [505, 74] width 94 height 25
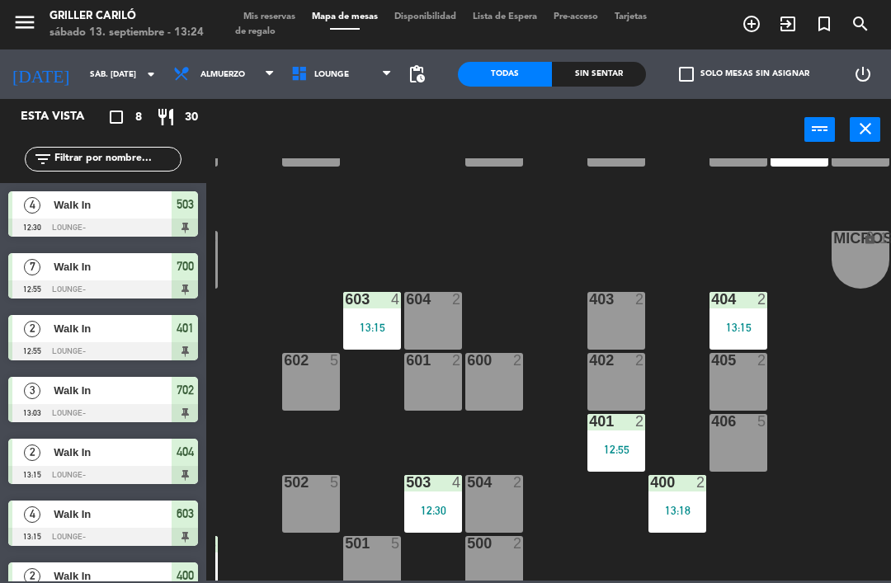
scroll to position [153, 58]
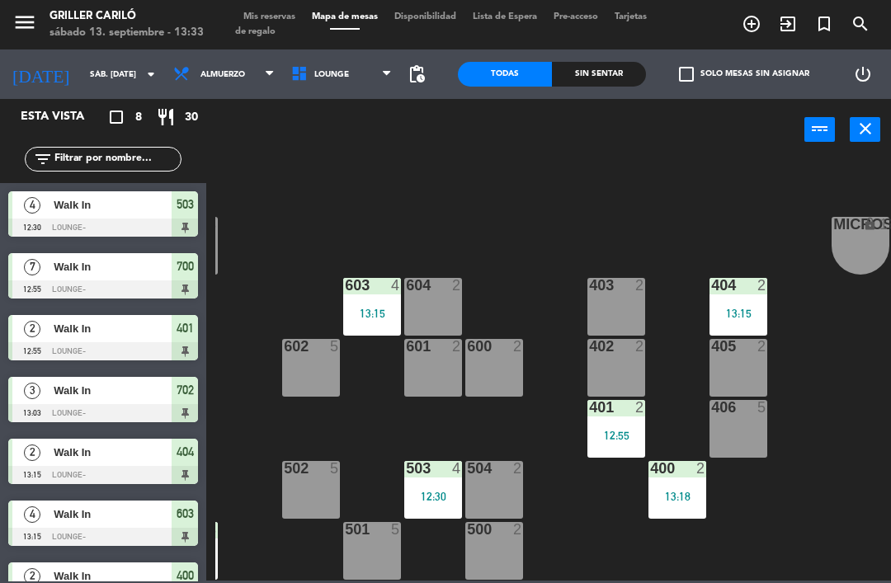
click at [217, 82] on span "Almuerzo" at bounding box center [224, 74] width 118 height 36
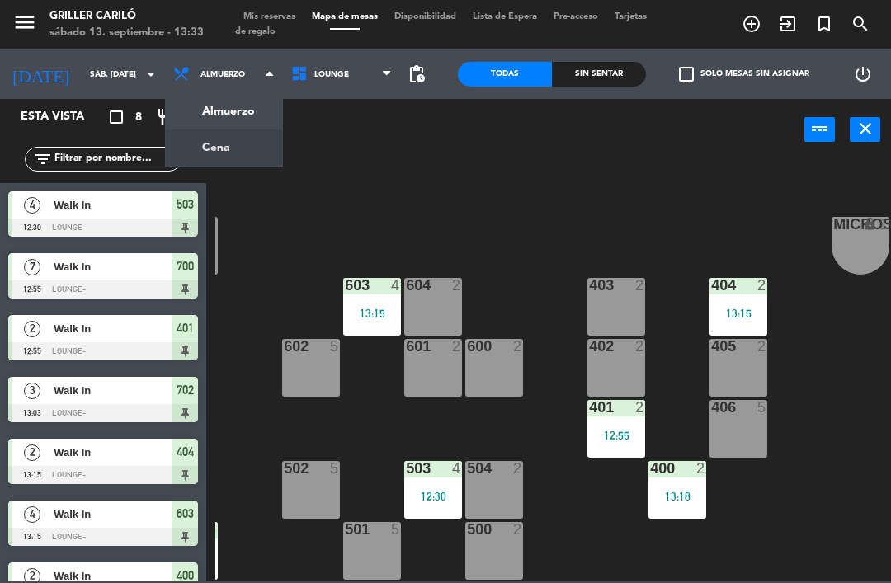
click at [209, 153] on ng-component "menu Griller Cariló sábado 13. septiembre - 13:33 Mis reservas Mapa de mesas Di…" at bounding box center [445, 290] width 891 height 581
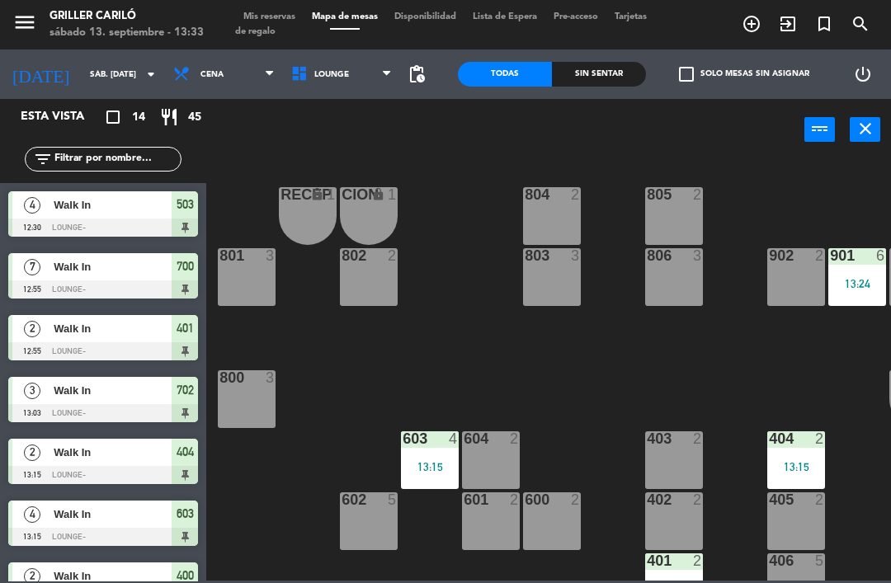
click at [594, 85] on div "Sin sentar" at bounding box center [599, 74] width 94 height 25
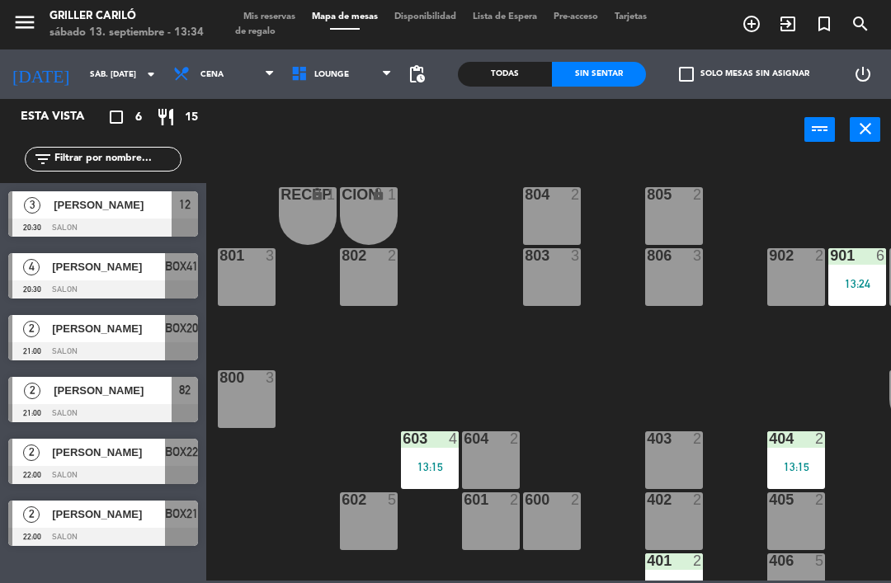
click at [279, 12] on span "Mis reservas" at bounding box center [269, 16] width 68 height 9
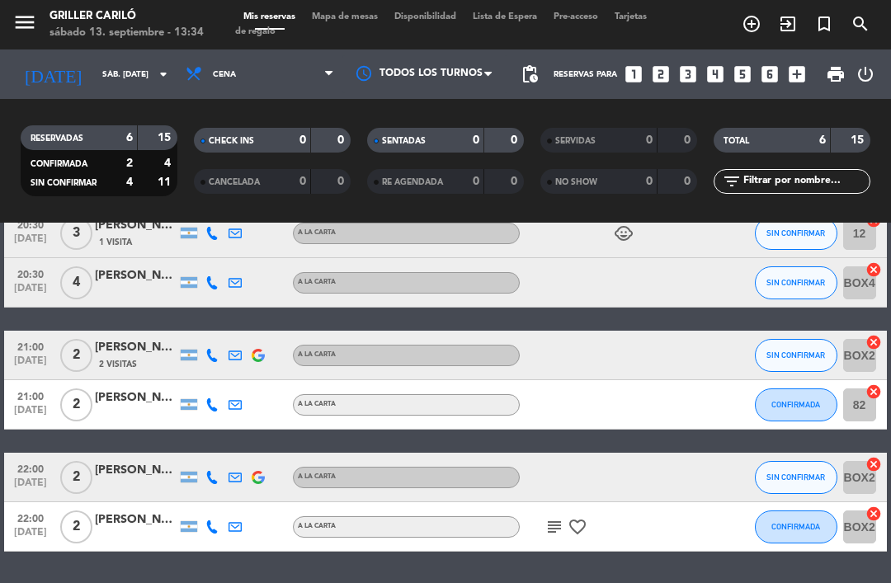
scroll to position [88, 0]
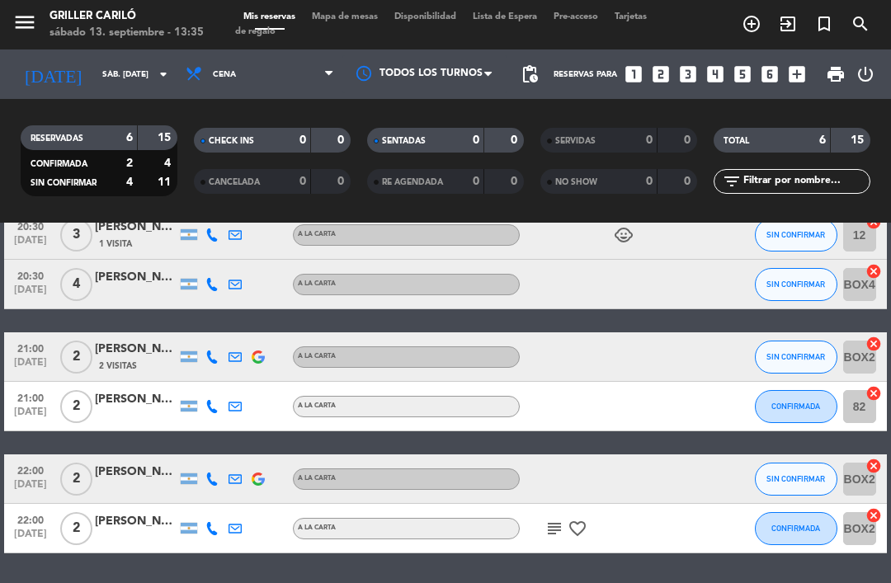
click at [125, 468] on div "[PERSON_NAME]" at bounding box center [136, 472] width 82 height 19
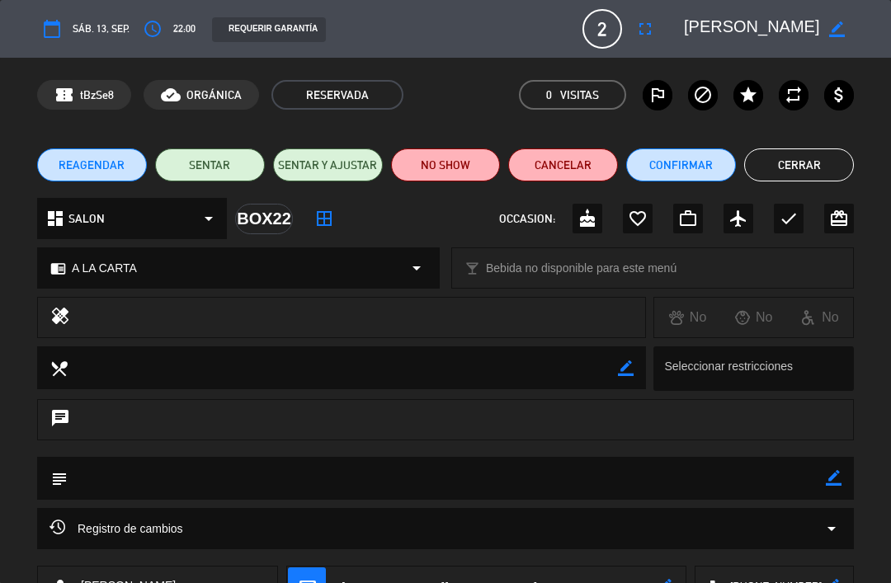
click at [813, 163] on button "Cerrar" at bounding box center [799, 164] width 110 height 33
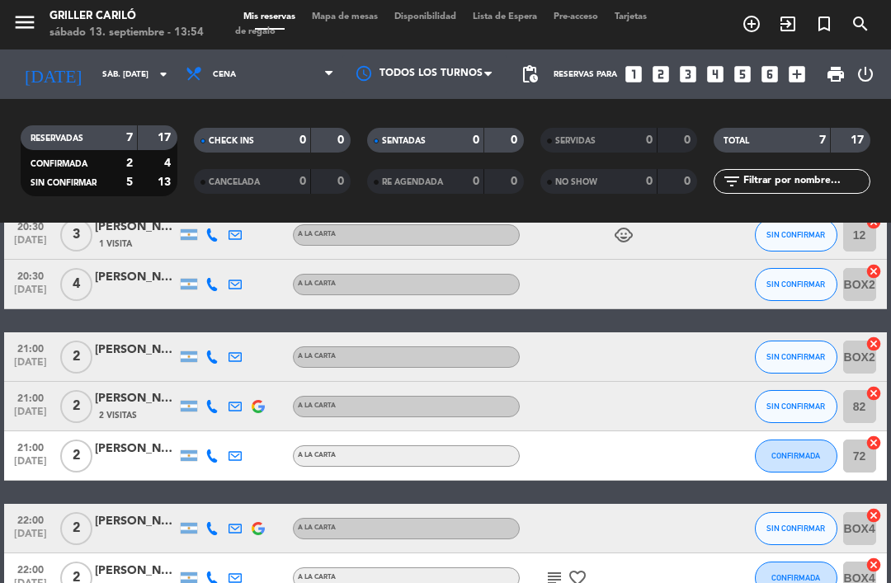
click at [266, 88] on span "Cena" at bounding box center [259, 74] width 165 height 36
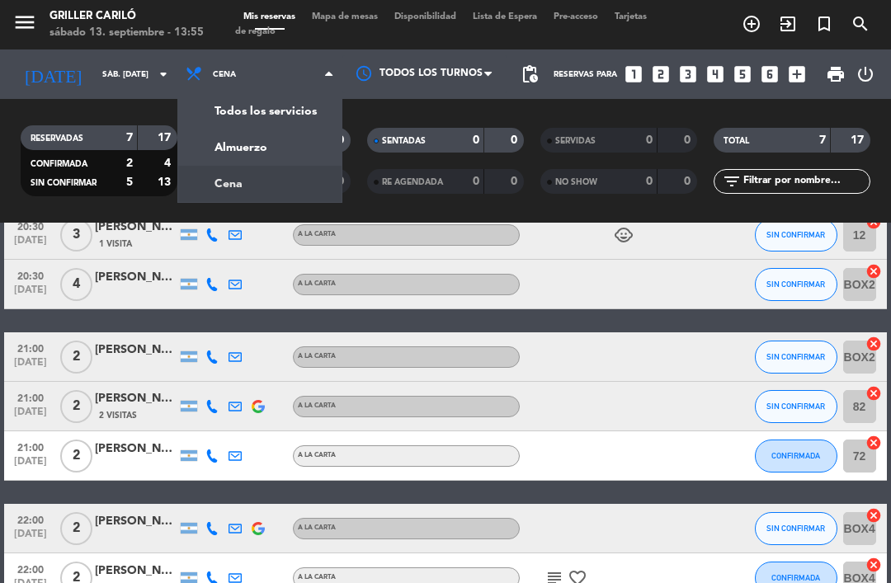
click at [601, 309] on div "20:30 [DATE] 3 [PERSON_NAME] 1 Visita A LA CARTA child_care SIN CONFIRMAR 12 ca…" at bounding box center [445, 406] width 882 height 393
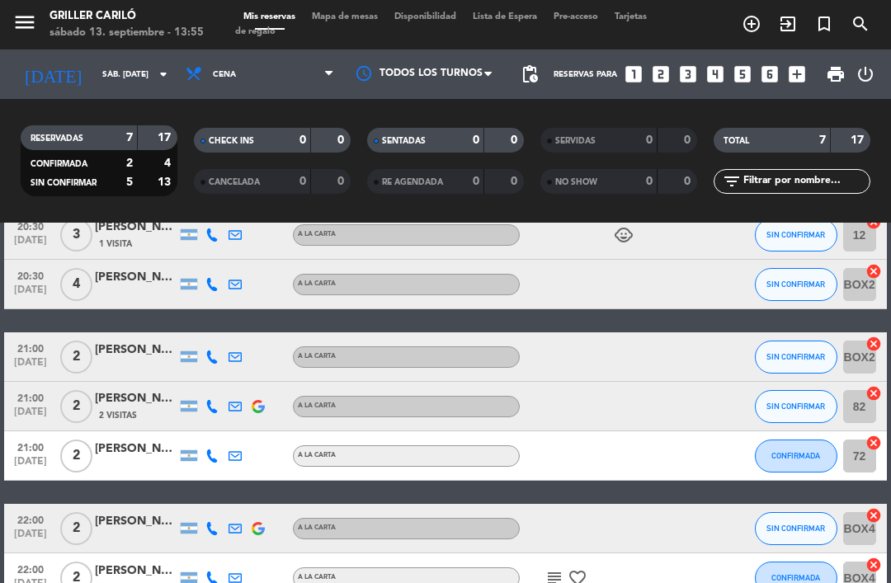
click at [354, 12] on span "Mapa de mesas" at bounding box center [345, 16] width 82 height 9
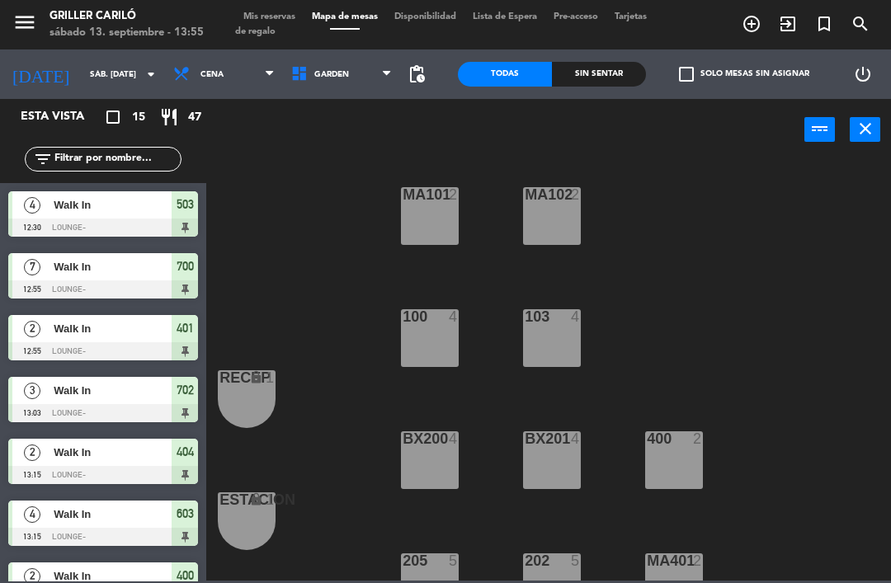
click at [228, 78] on span "Cena" at bounding box center [224, 74] width 118 height 36
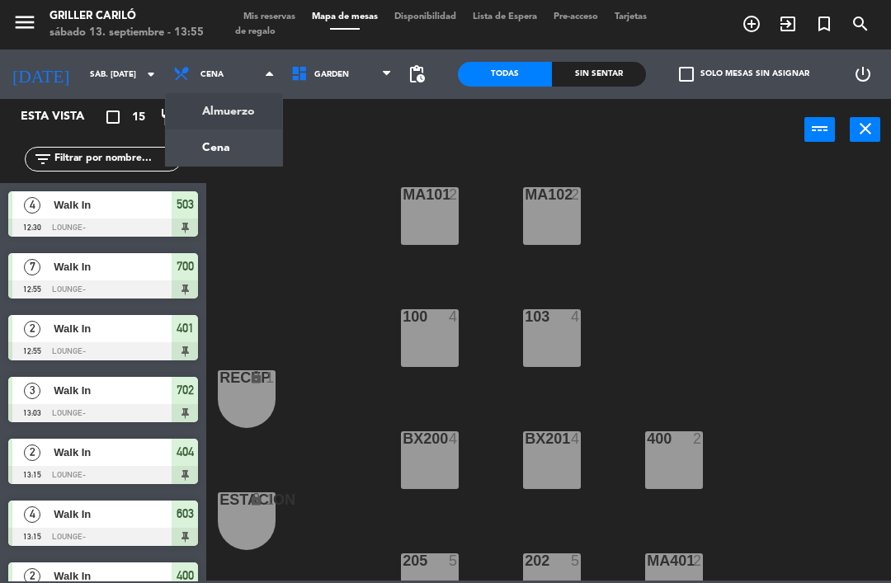
click at [226, 107] on ng-component "menu Griller Cariló sábado 13. septiembre - 13:55 Mis reservas Mapa de mesas Di…" at bounding box center [445, 290] width 891 height 581
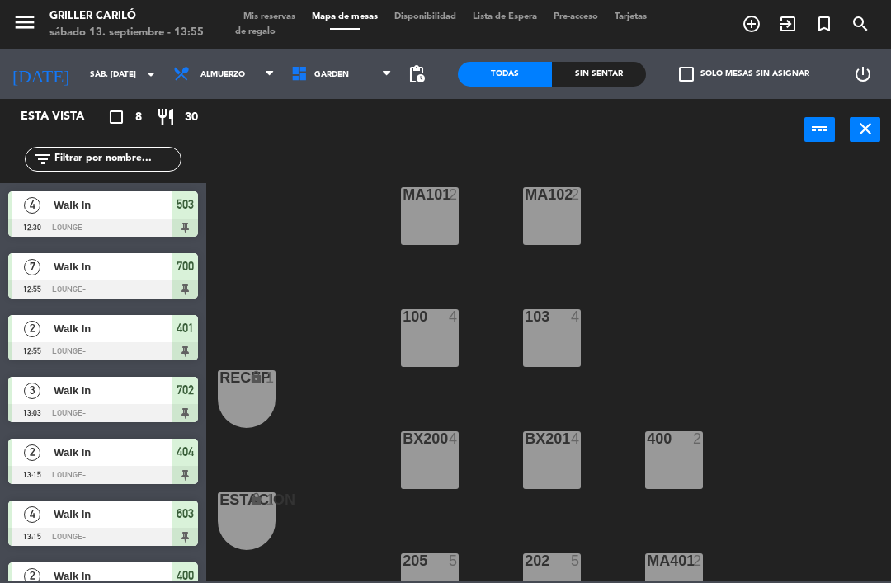
click at [344, 90] on span "GARDEN" at bounding box center [342, 74] width 118 height 36
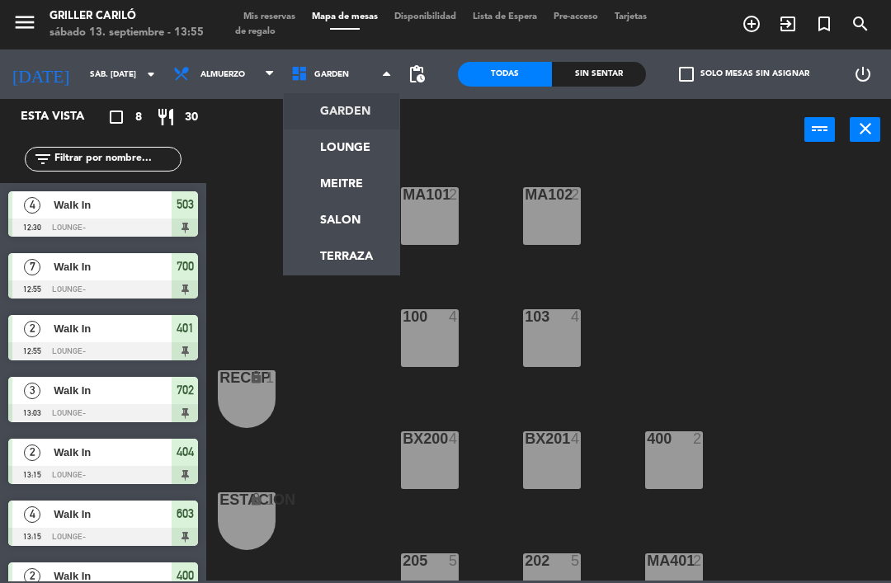
click at [332, 148] on ng-component "menu Griller Cariló sábado 13. septiembre - 13:55 Mis reservas Mapa de mesas Di…" at bounding box center [445, 290] width 891 height 581
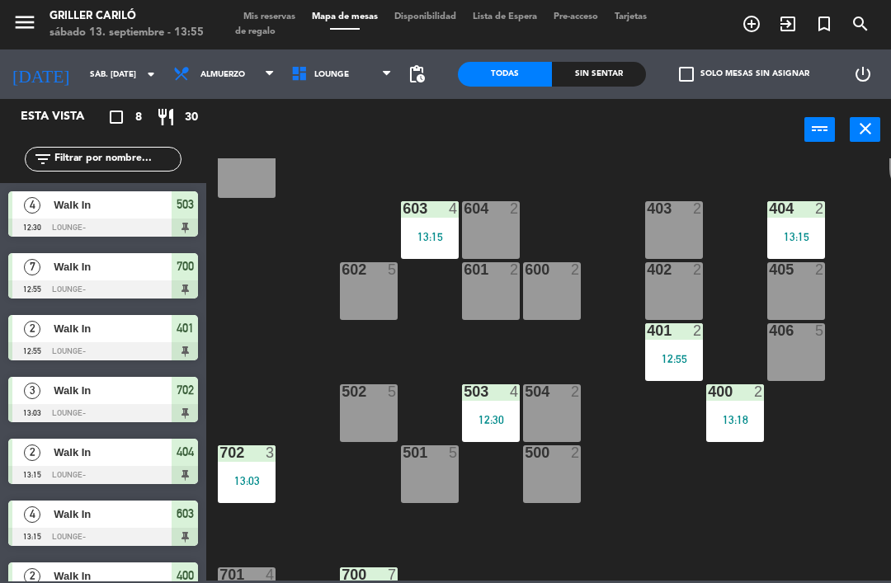
scroll to position [231, 0]
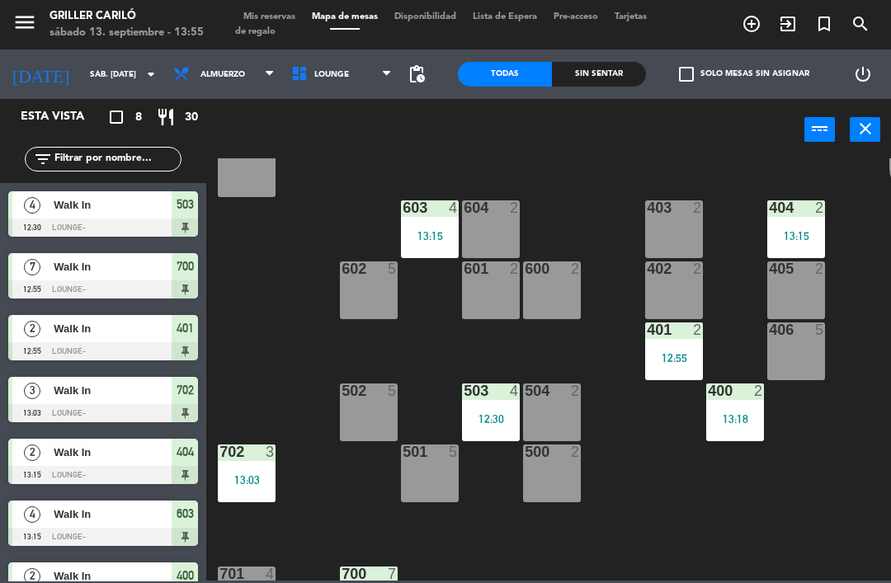
click at [497, 408] on div "503 4 12:30" at bounding box center [491, 413] width 58 height 58
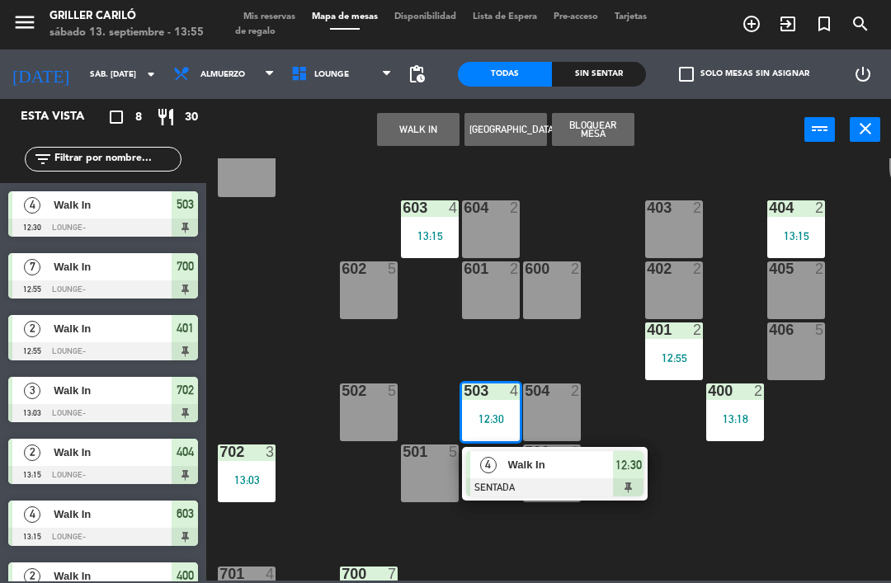
click at [508, 479] on div at bounding box center [554, 487] width 177 height 18
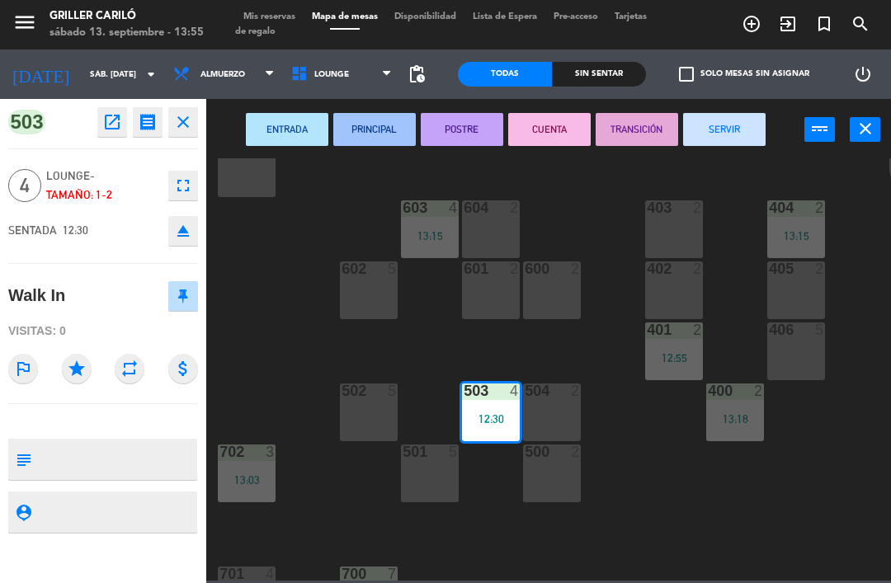
click at [742, 144] on button "SERVIR" at bounding box center [724, 129] width 82 height 33
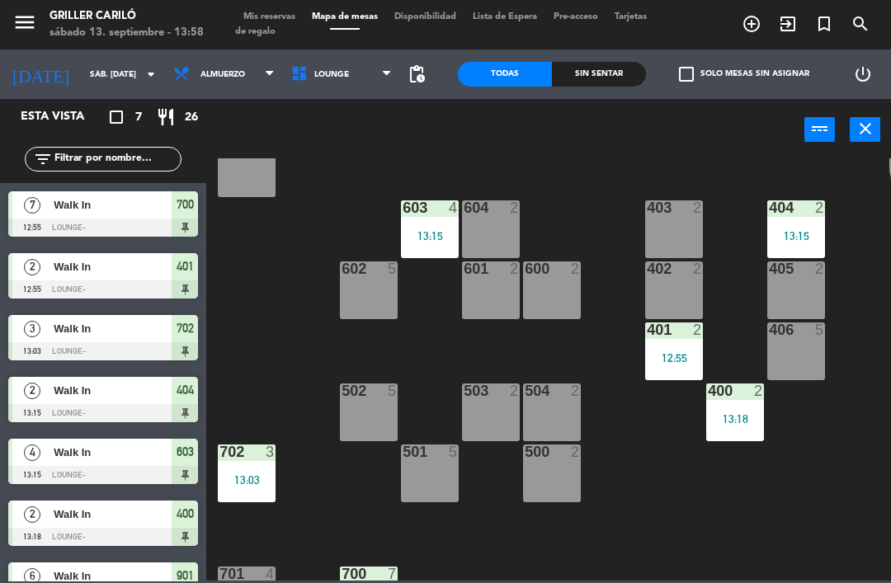
click at [375, 271] on div at bounding box center [369, 269] width 27 height 15
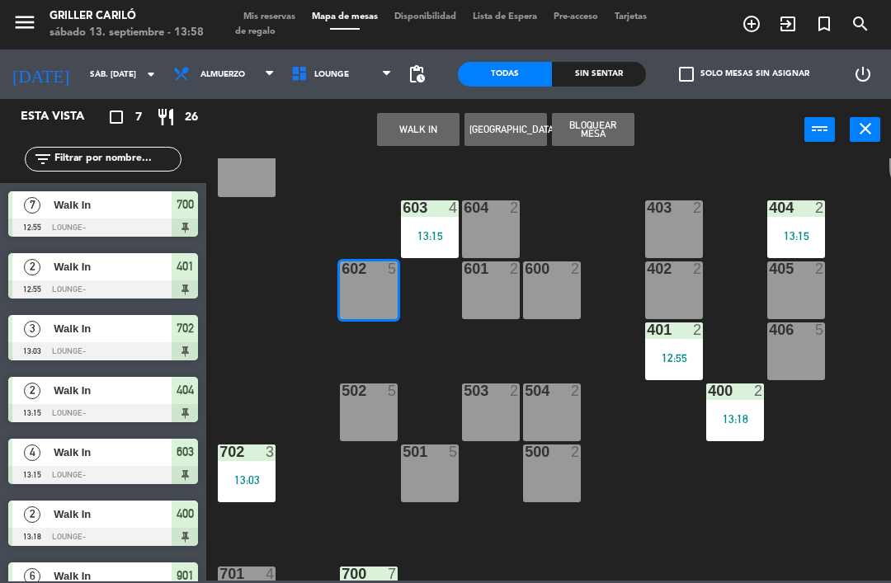
click at [425, 145] on button "WALK IN" at bounding box center [418, 129] width 82 height 33
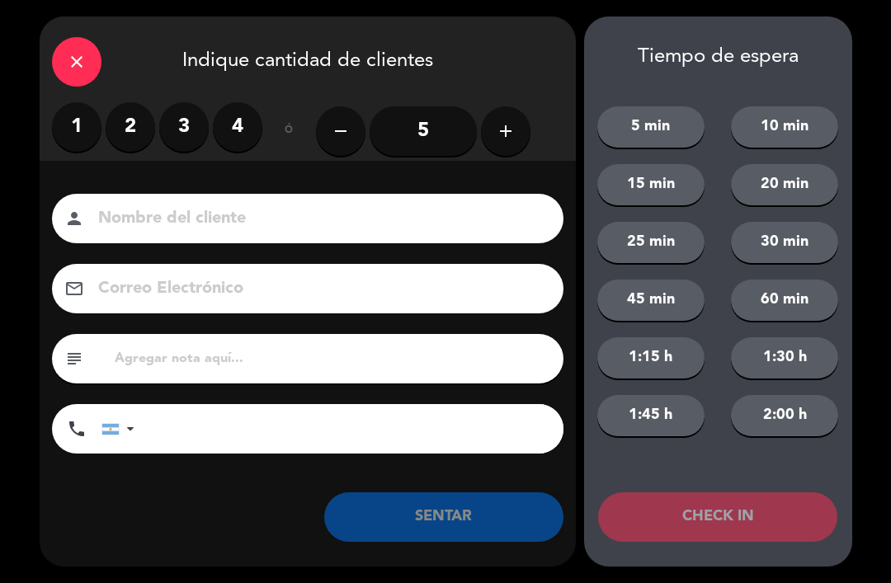
click at [233, 120] on label "4" at bounding box center [237, 126] width 49 height 49
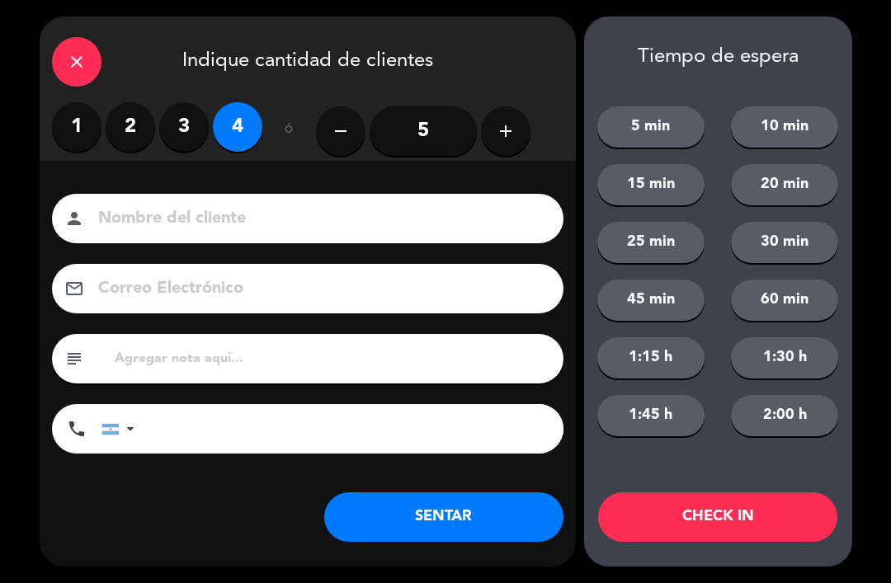
click at [445, 526] on button "SENTAR" at bounding box center [443, 516] width 239 height 49
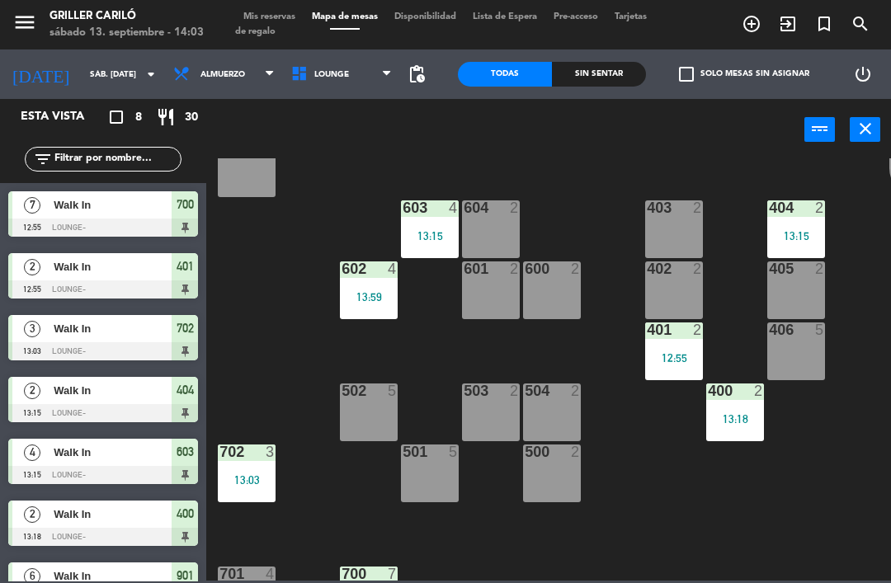
click at [747, 408] on div "400 2 13:18" at bounding box center [735, 413] width 58 height 58
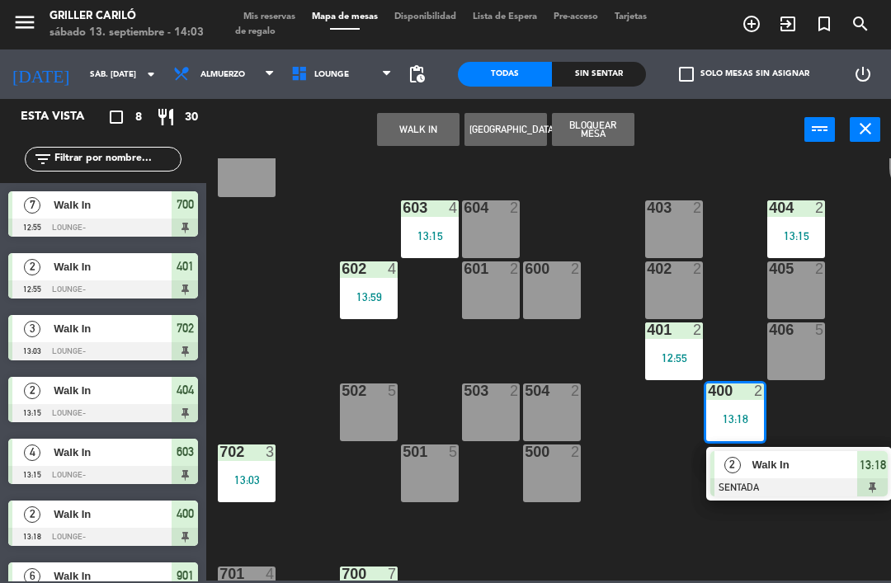
click at [752, 456] on span "Walk In" at bounding box center [805, 464] width 106 height 17
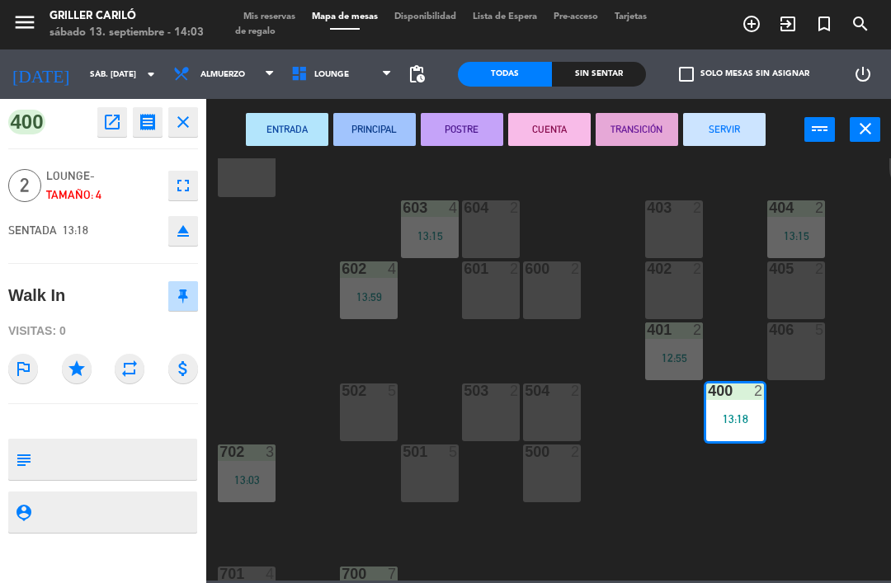
click at [730, 128] on button "SERVIR" at bounding box center [724, 129] width 82 height 33
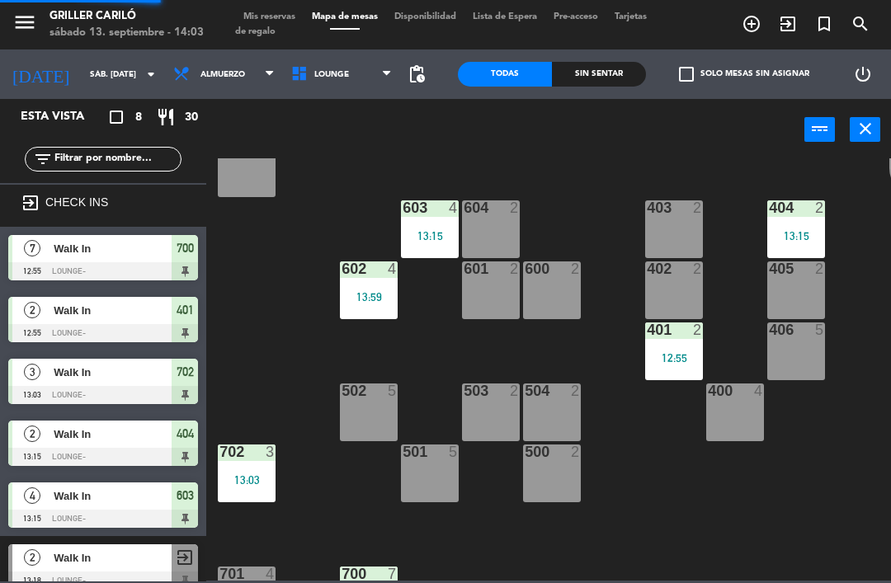
scroll to position [10, 0]
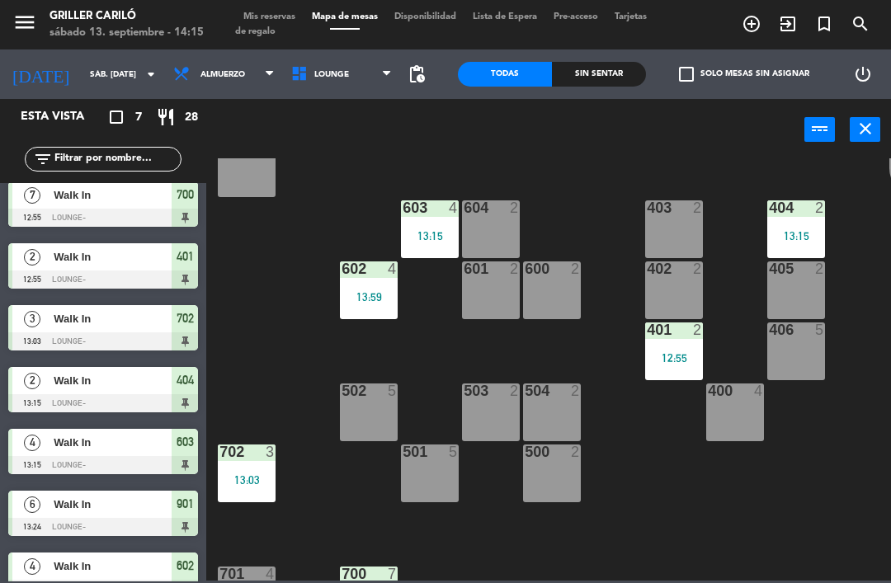
click at [243, 474] on div "13:03" at bounding box center [247, 480] width 58 height 12
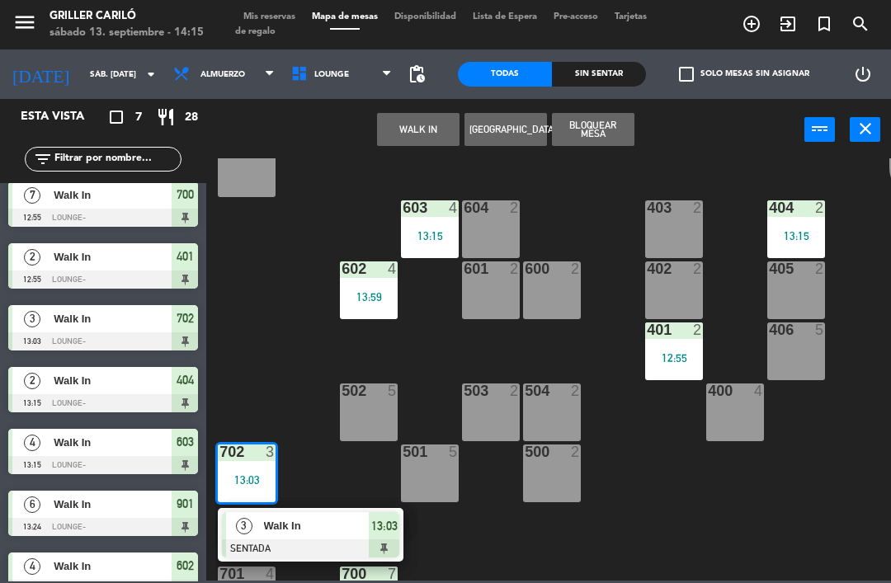
click at [321, 541] on div at bounding box center [310, 549] width 177 height 18
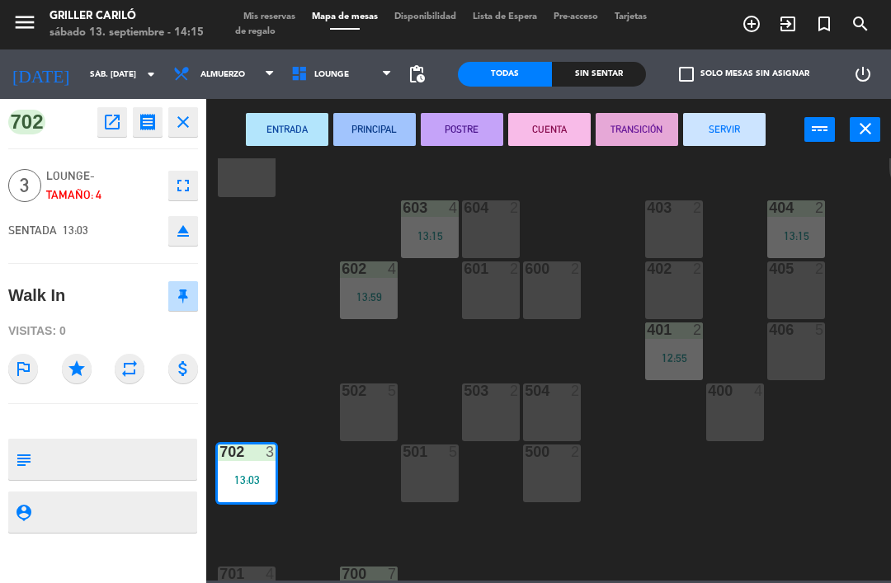
click at [728, 134] on button "SERVIR" at bounding box center [724, 129] width 82 height 33
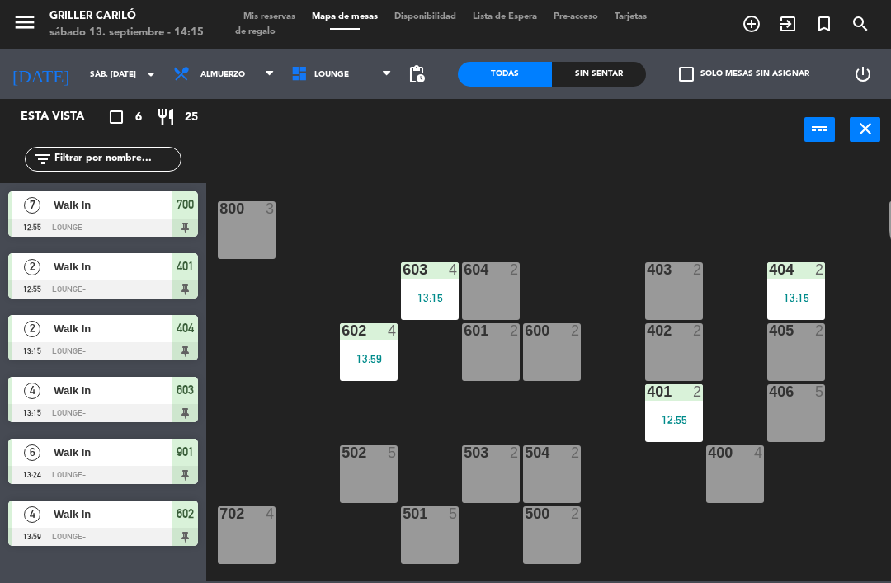
scroll to position [167, 0]
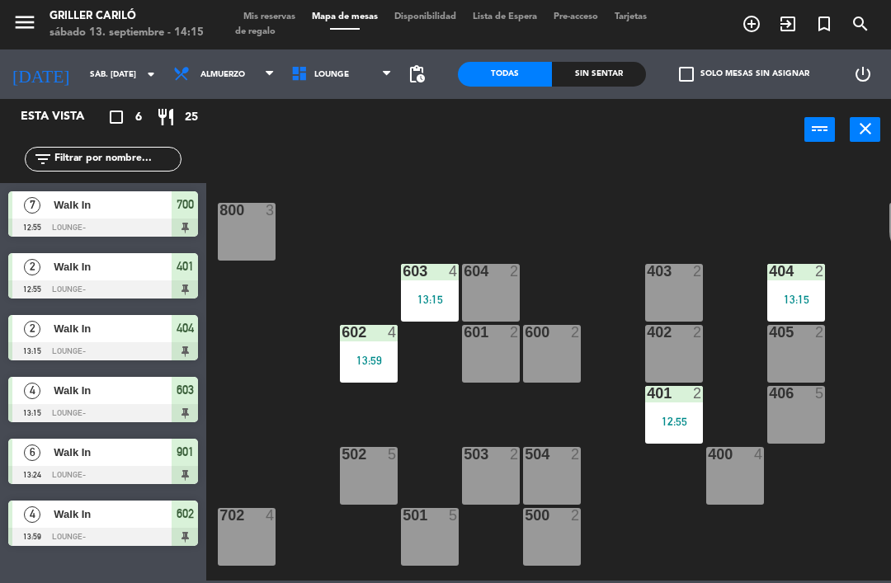
click at [682, 417] on div "12:55" at bounding box center [674, 422] width 58 height 12
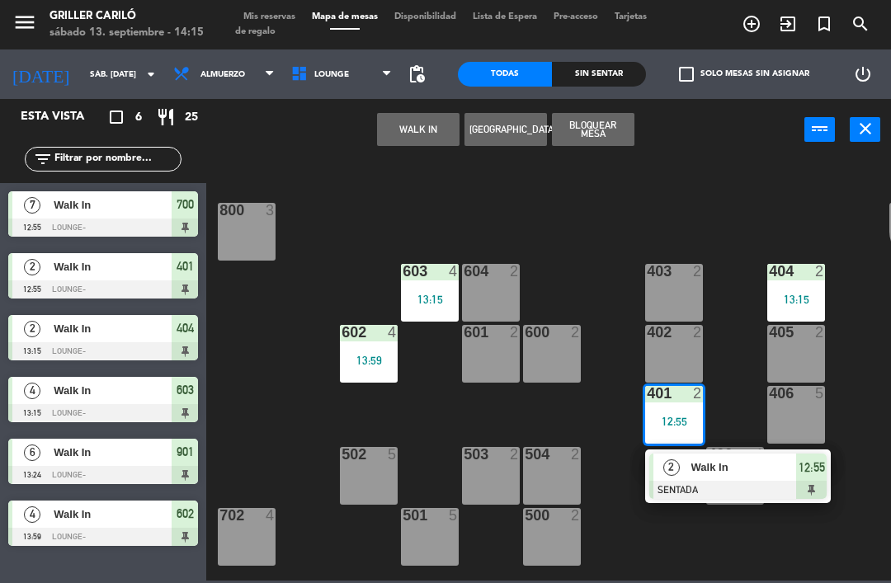
click at [698, 466] on span "Walk In" at bounding box center [744, 467] width 106 height 17
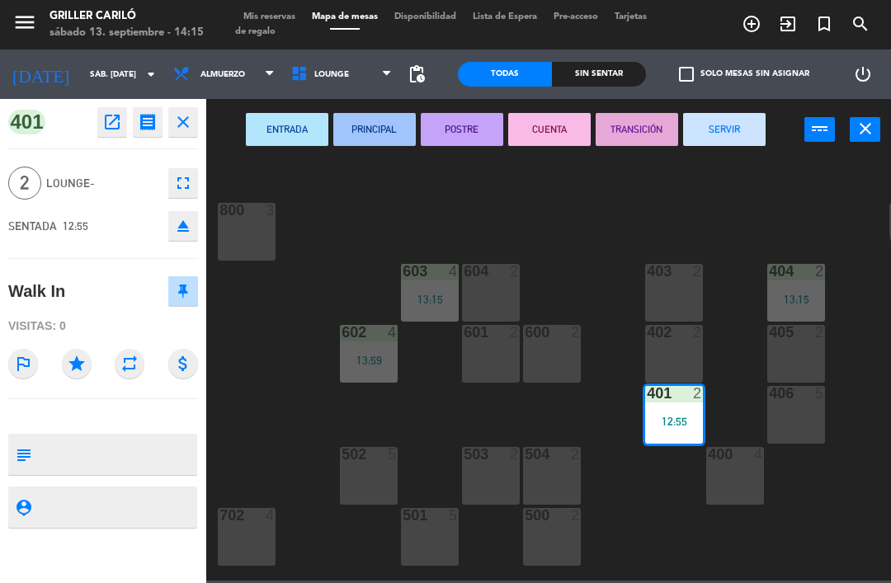
click at [728, 113] on button "SERVIR" at bounding box center [724, 129] width 82 height 33
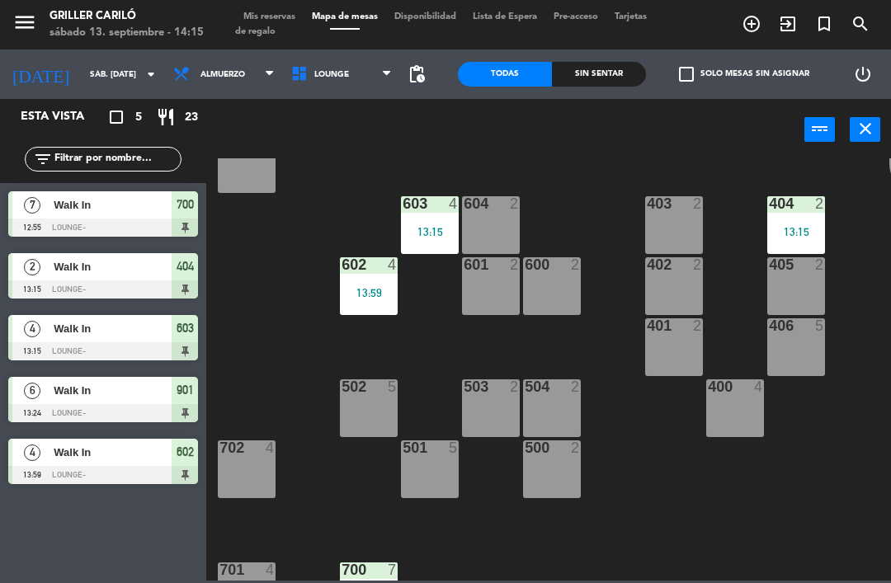
scroll to position [234, 0]
click at [614, 72] on div "Sin sentar" at bounding box center [599, 74] width 94 height 25
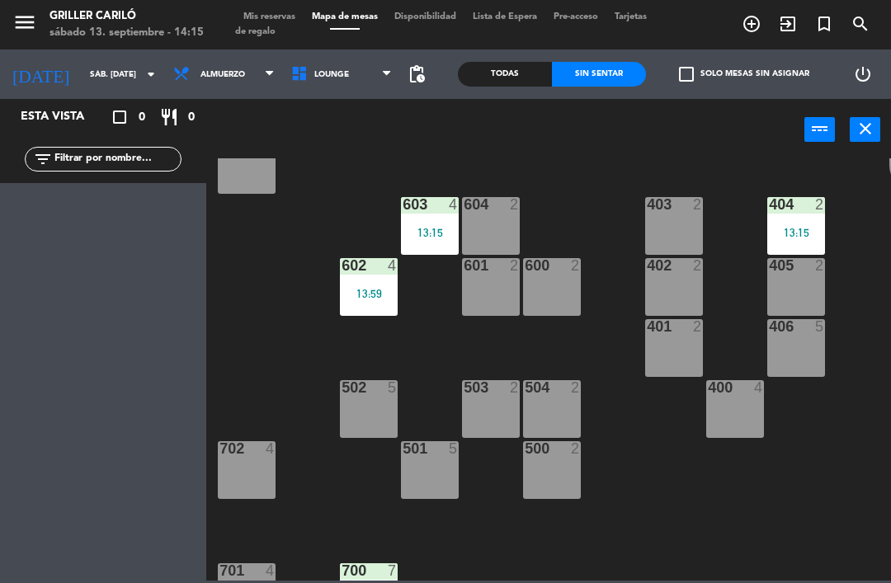
click at [200, 74] on span "Almuerzo" at bounding box center [222, 74] width 45 height 9
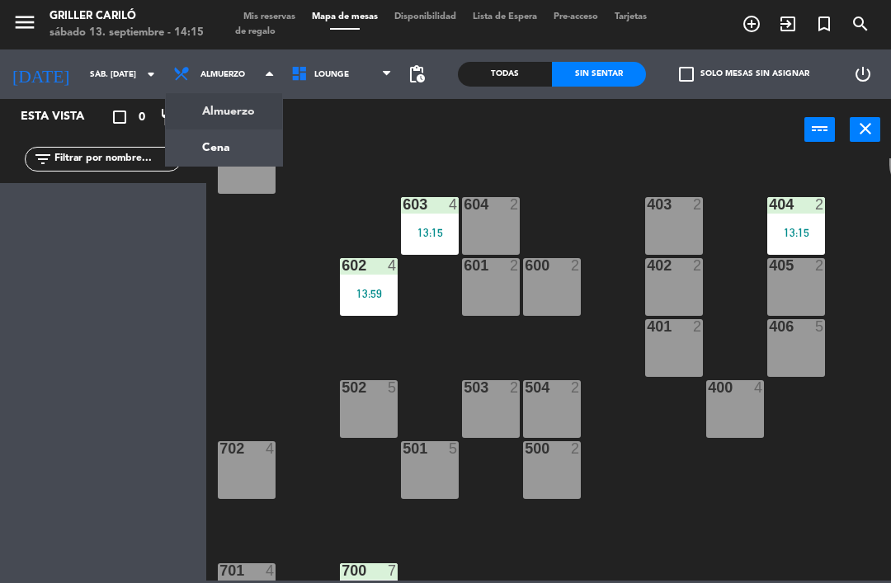
click at [215, 157] on ng-component "menu Griller Cariló sábado 13. septiembre - 14:15 Mis reservas Mapa de mesas Di…" at bounding box center [445, 290] width 891 height 581
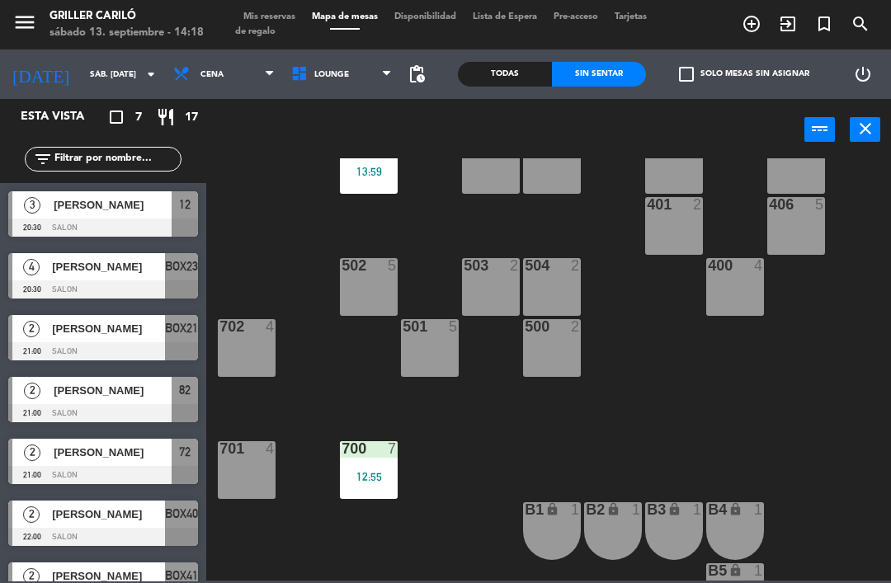
scroll to position [356, 0]
click at [370, 471] on div "12:55" at bounding box center [369, 477] width 58 height 12
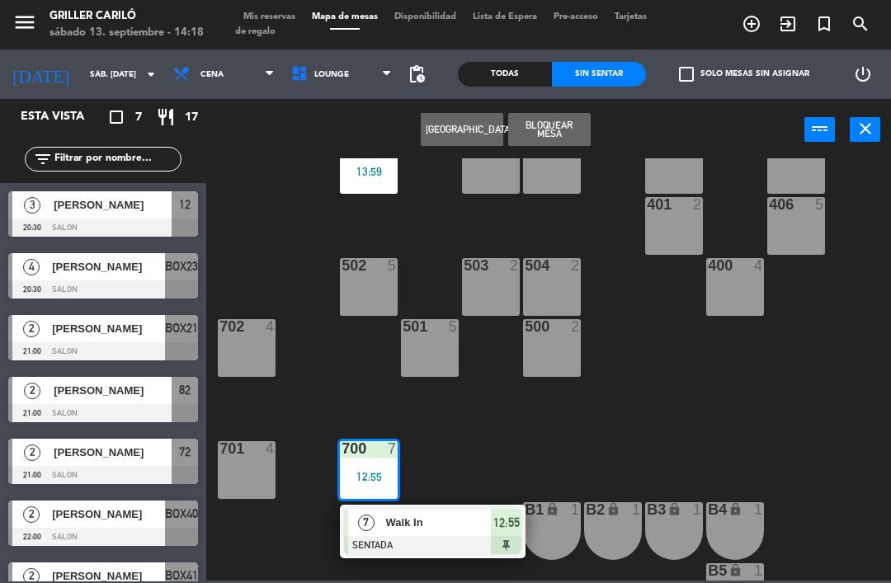
click at [441, 525] on span "Walk In" at bounding box center [439, 522] width 106 height 17
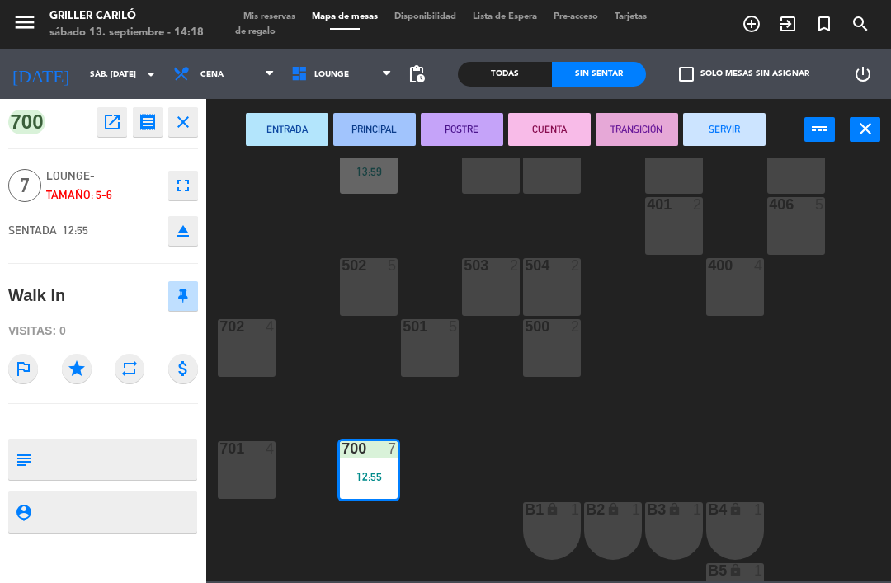
click at [727, 135] on button "SERVIR" at bounding box center [724, 129] width 82 height 33
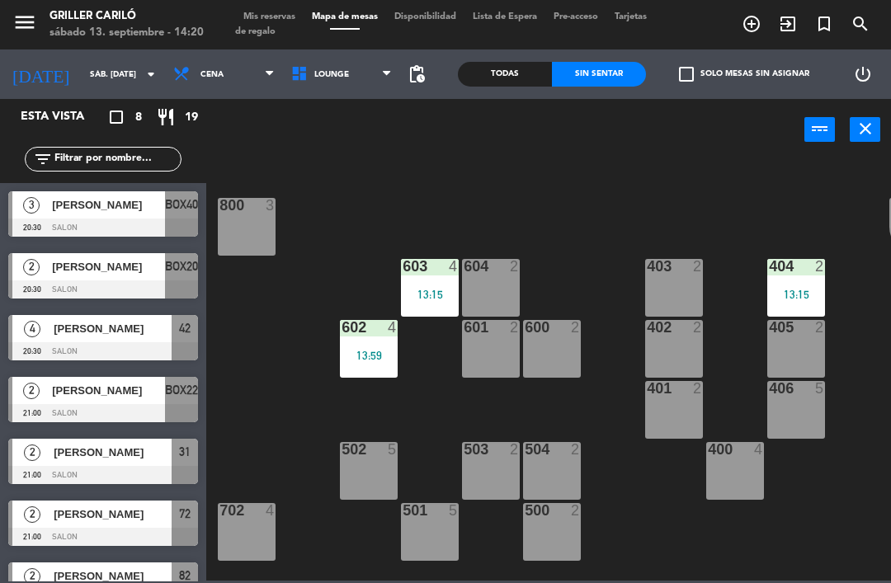
scroll to position [173, 0]
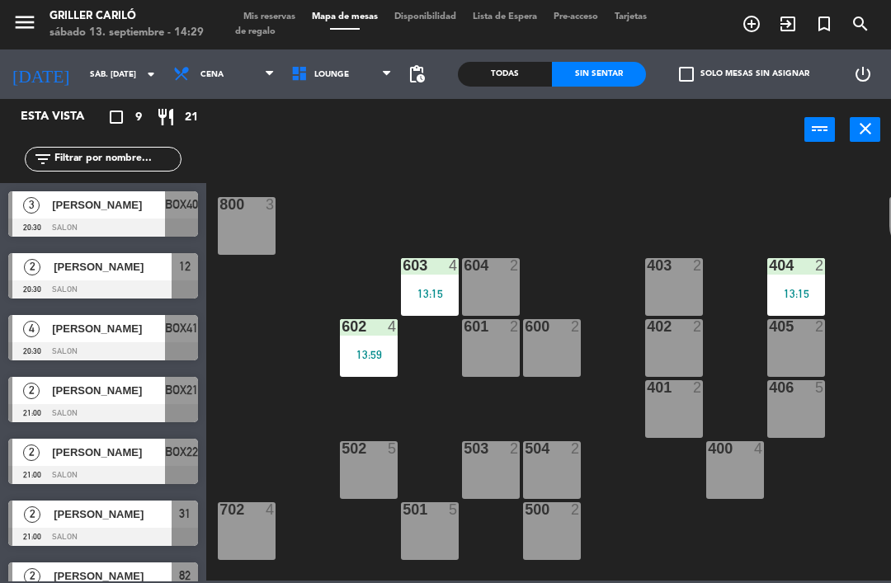
click at [778, 295] on div "13:15" at bounding box center [796, 294] width 58 height 12
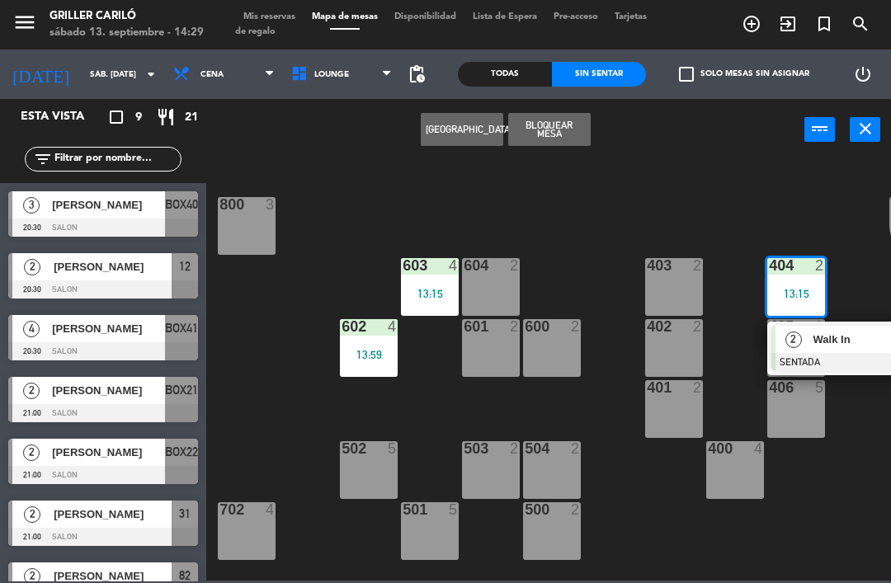
click at [281, 16] on span "Mis reservas" at bounding box center [269, 16] width 68 height 9
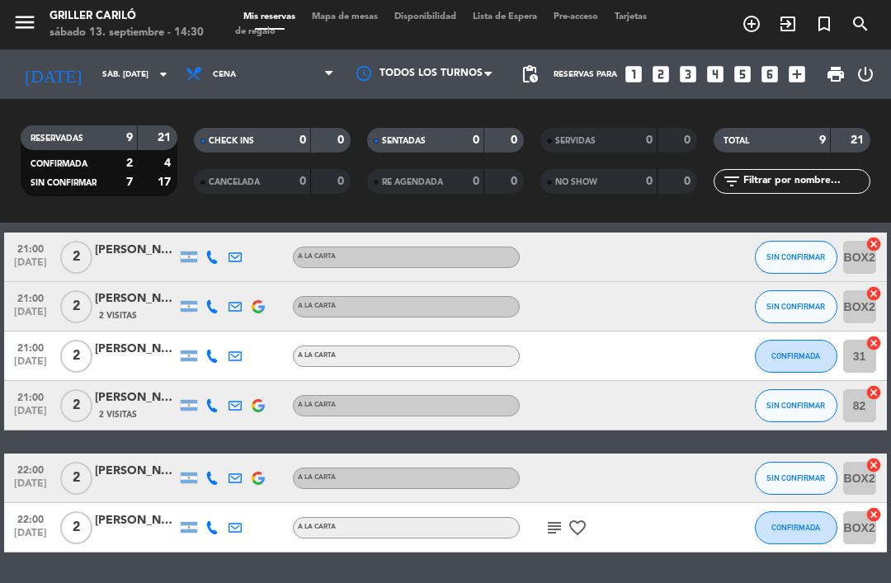
scroll to position [237, 0]
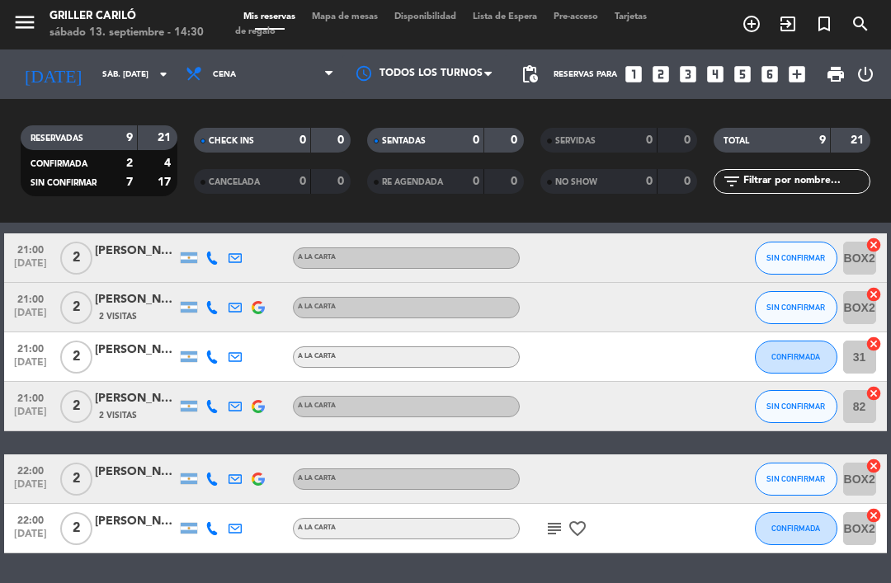
click at [359, 12] on span "Mapa de mesas" at bounding box center [345, 16] width 82 height 9
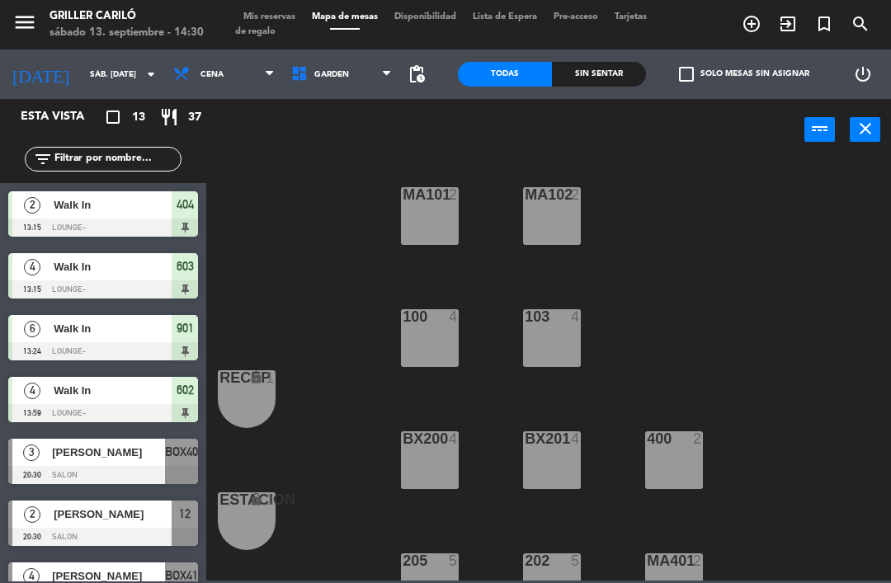
click at [622, 81] on div "Sin sentar" at bounding box center [599, 74] width 94 height 25
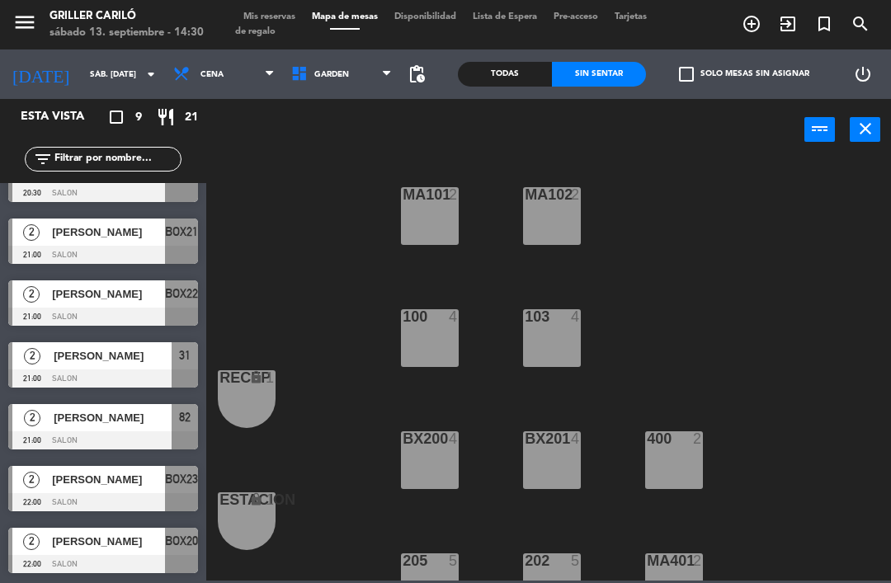
scroll to position [158, 0]
click at [195, 92] on span "Cena" at bounding box center [224, 74] width 118 height 36
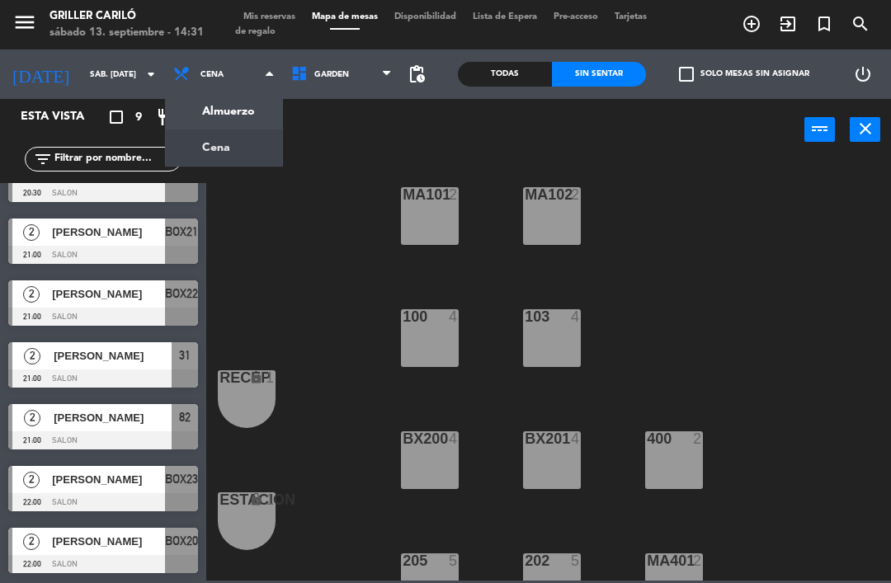
click at [203, 135] on ng-component "menu Griller Cariló sábado 13. septiembre - 14:31 Mis reservas Mapa de mesas Di…" at bounding box center [445, 290] width 891 height 581
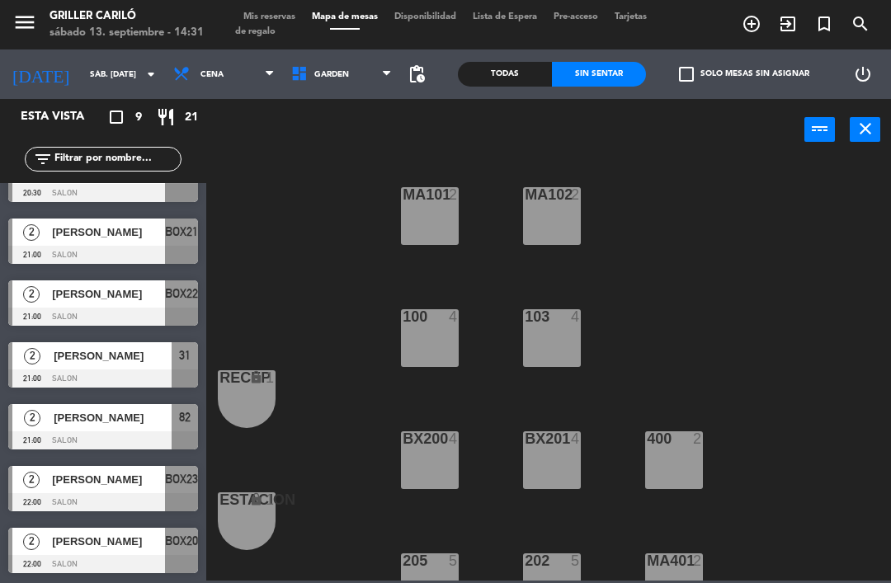
click at [209, 73] on span "Cena" at bounding box center [224, 74] width 118 height 36
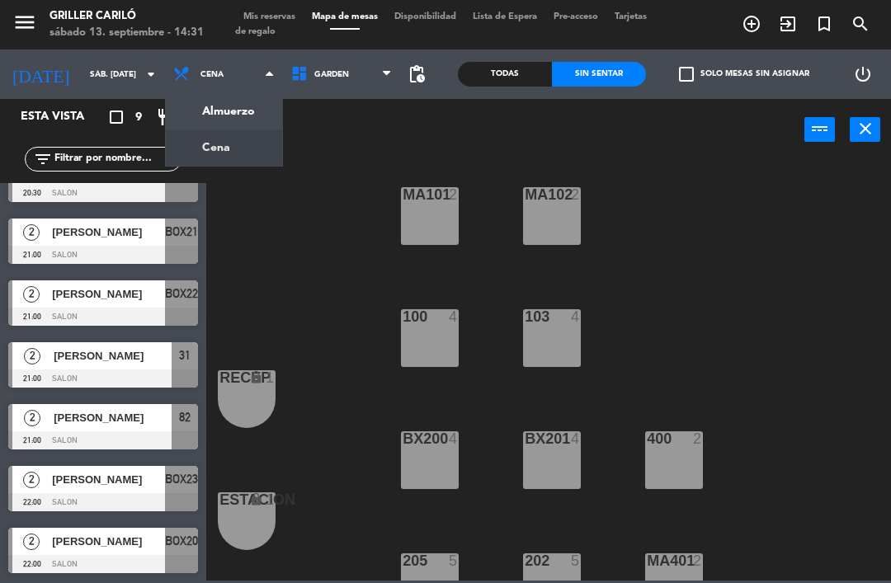
click at [237, 101] on ng-component "menu Griller Cariló sábado 13. septiembre - 14:31 Mis reservas Mapa de mesas Di…" at bounding box center [445, 290] width 891 height 581
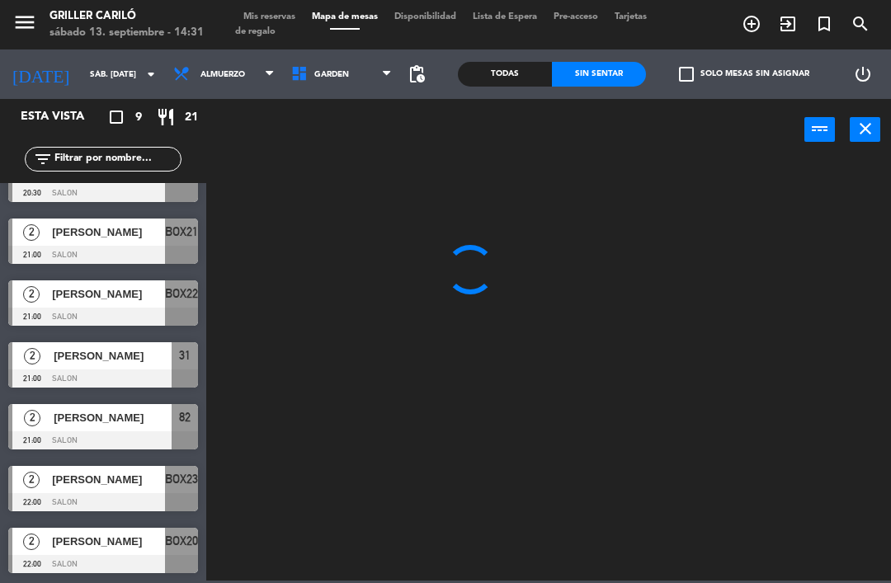
scroll to position [0, 0]
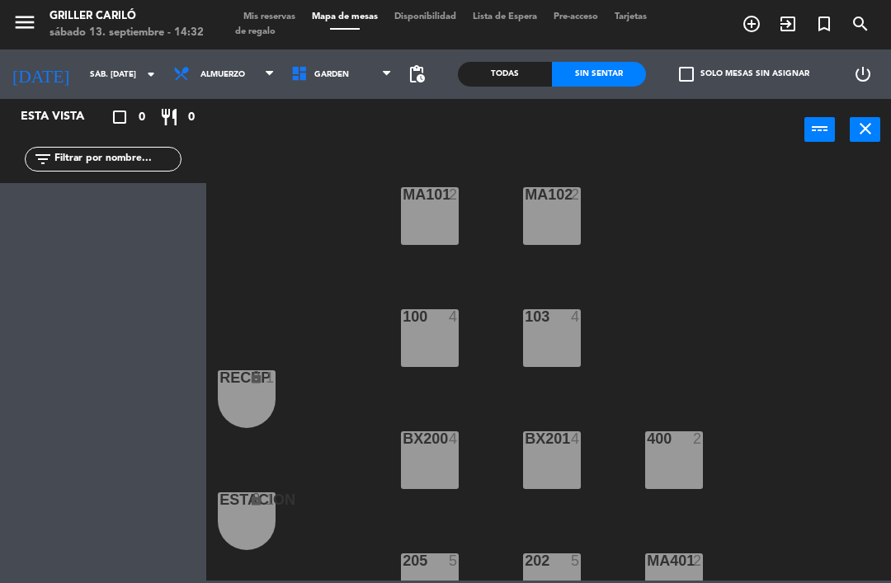
click at [313, 90] on span "GARDEN" at bounding box center [342, 74] width 118 height 36
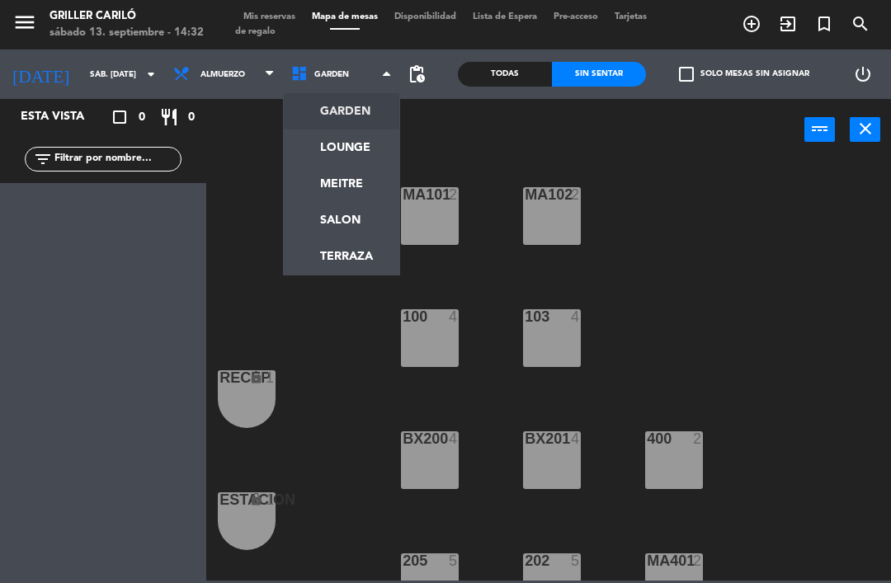
click at [343, 151] on ng-component "menu Griller Cariló sábado 13. septiembre - 14:32 Mis reservas Mapa de mesas Di…" at bounding box center [445, 290] width 891 height 581
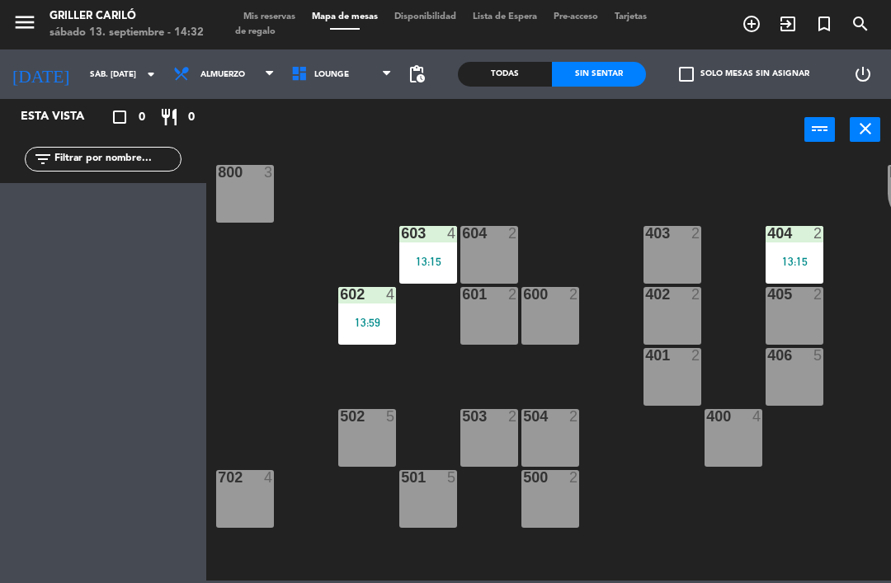
scroll to position [207, 2]
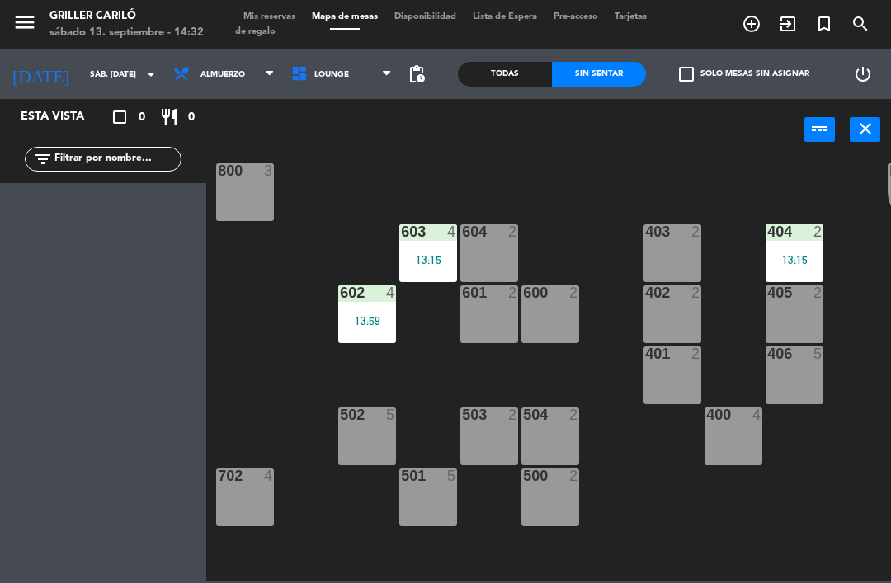
click at [428, 244] on div "603 4 13:15" at bounding box center [428, 253] width 58 height 58
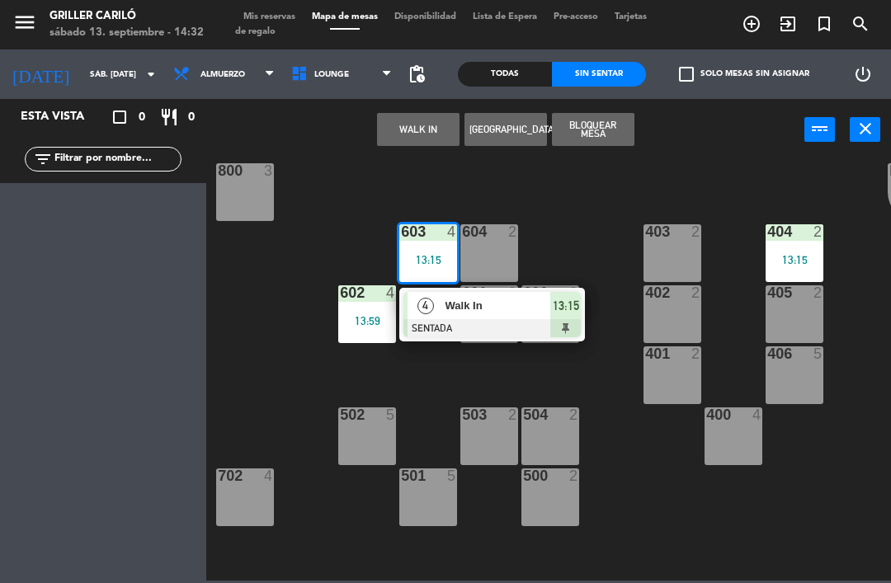
click at [486, 305] on span "Walk In" at bounding box center [498, 305] width 106 height 17
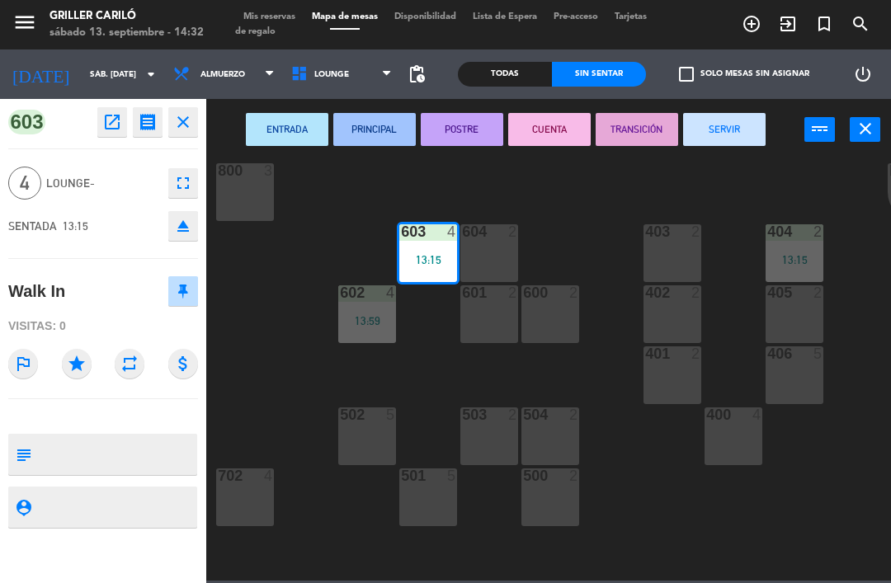
click at [741, 117] on button "SERVIR" at bounding box center [724, 129] width 82 height 33
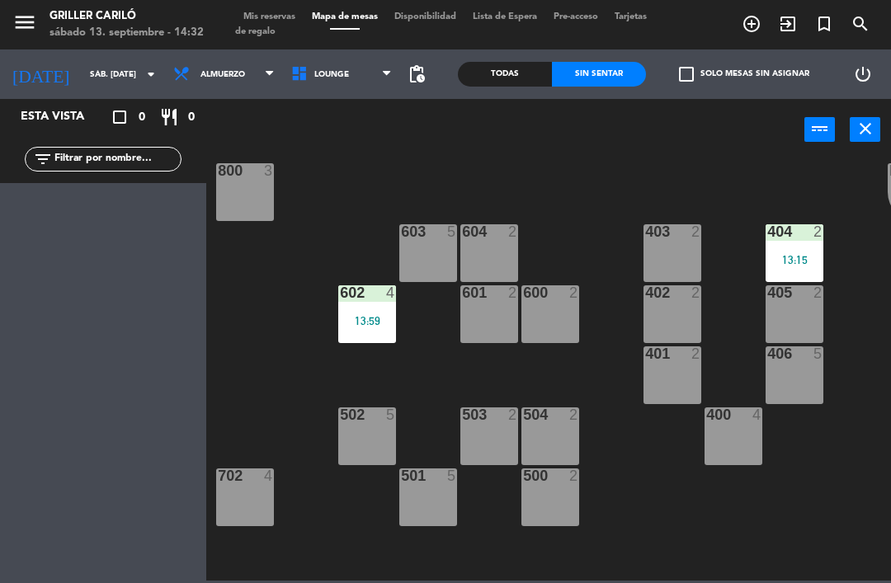
click at [751, 441] on div "400 4" at bounding box center [734, 437] width 58 height 58
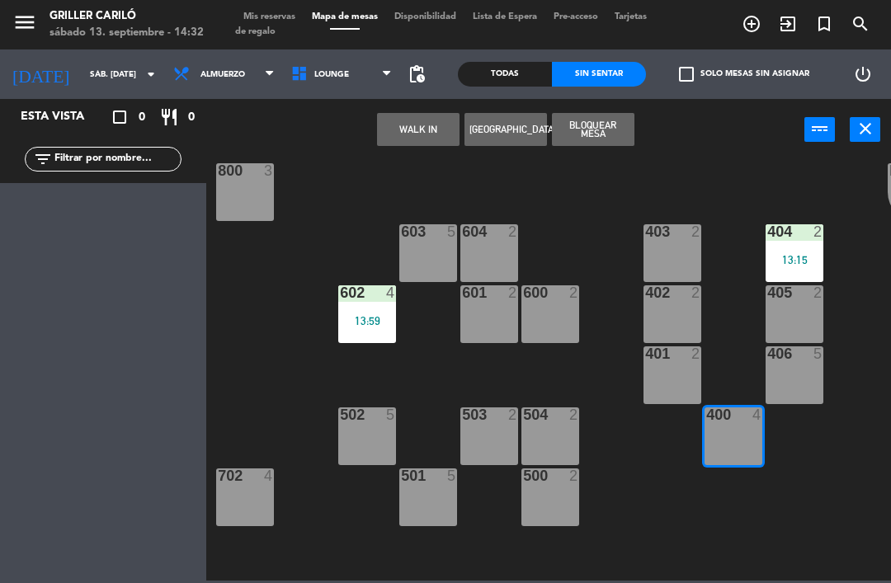
click at [417, 132] on button "WALK IN" at bounding box center [418, 129] width 82 height 33
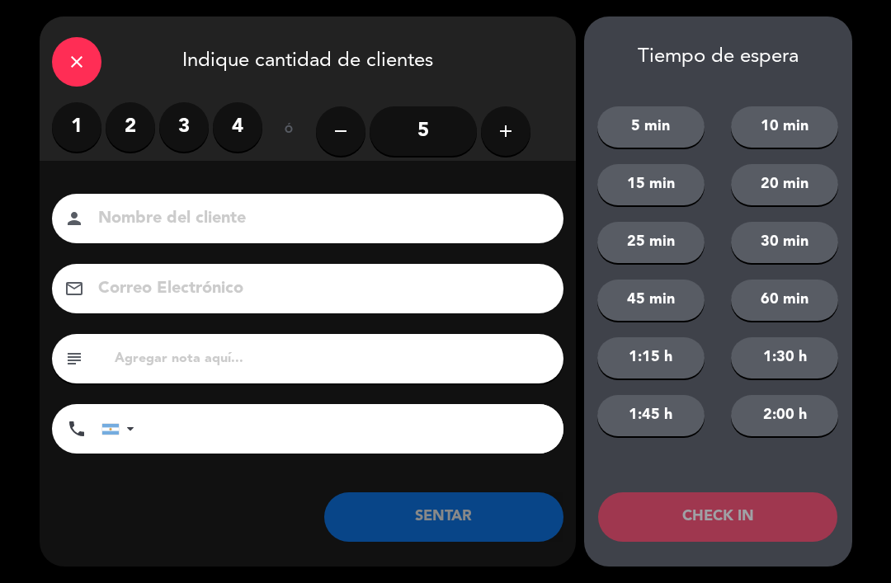
click at [244, 119] on label "4" at bounding box center [237, 126] width 49 height 49
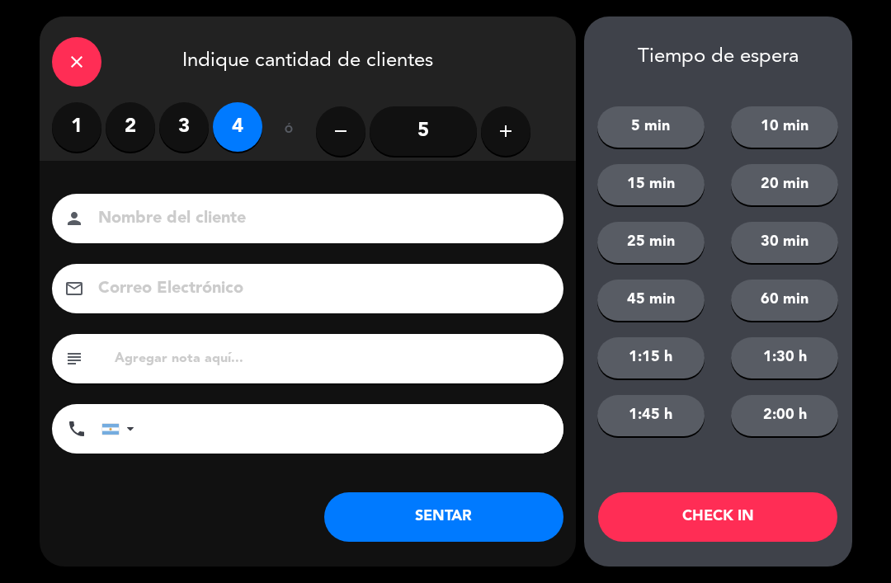
click at [489, 505] on button "SENTAR" at bounding box center [443, 516] width 239 height 49
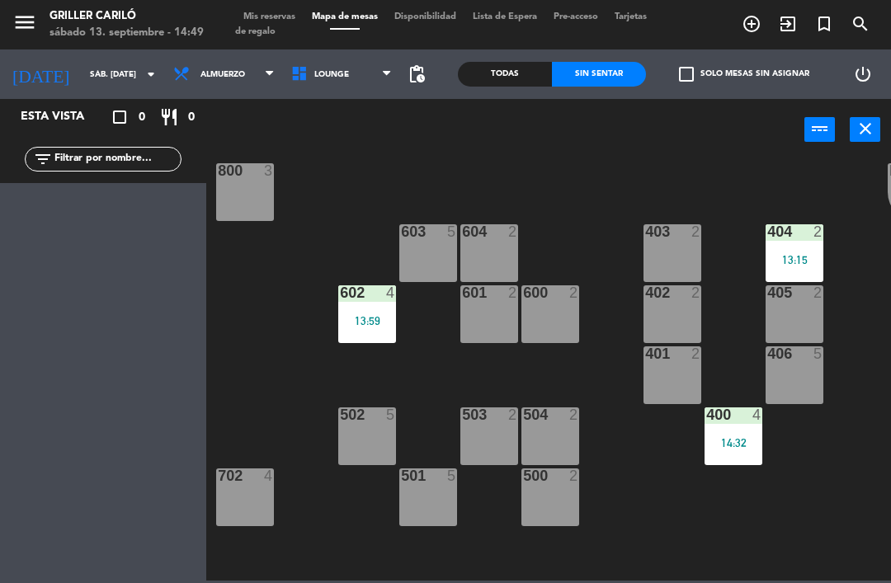
click at [787, 219] on div "RECEP lock 1 CION lock 1 804 2 805 2 801 3 802 2 803 3 806 3 900 2 901 6 13:24 …" at bounding box center [553, 369] width 676 height 422
click at [784, 271] on div "404 2 13:15" at bounding box center [795, 253] width 58 height 58
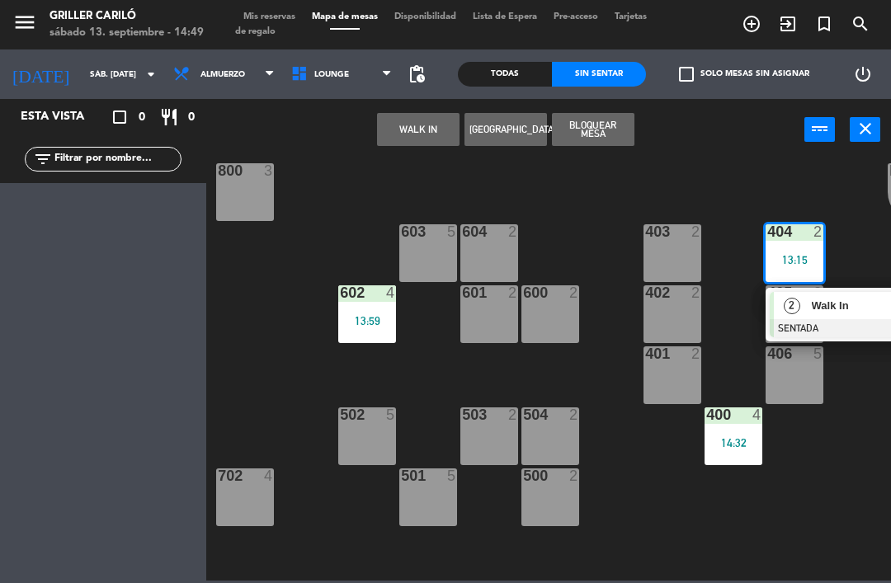
click at [836, 316] on div "Walk In" at bounding box center [863, 305] width 107 height 27
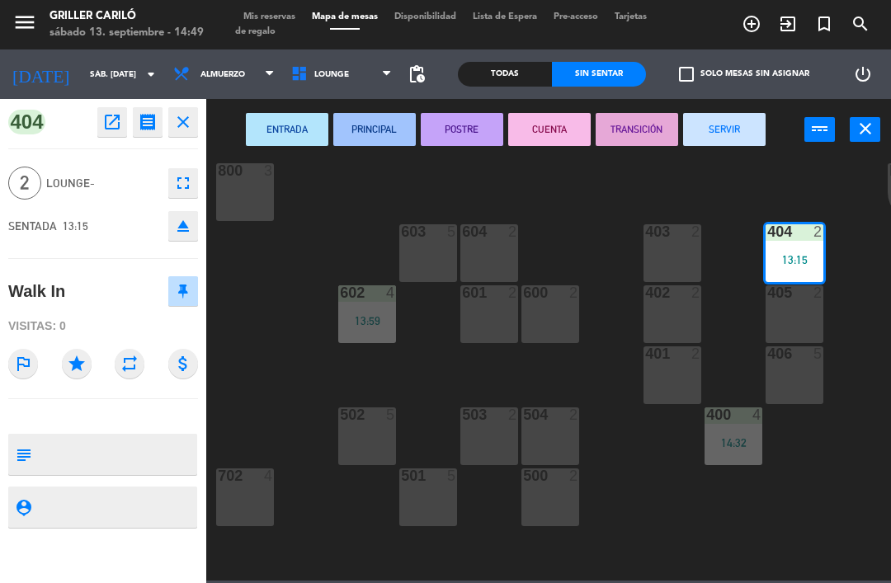
click at [728, 125] on button "SERVIR" at bounding box center [724, 129] width 82 height 33
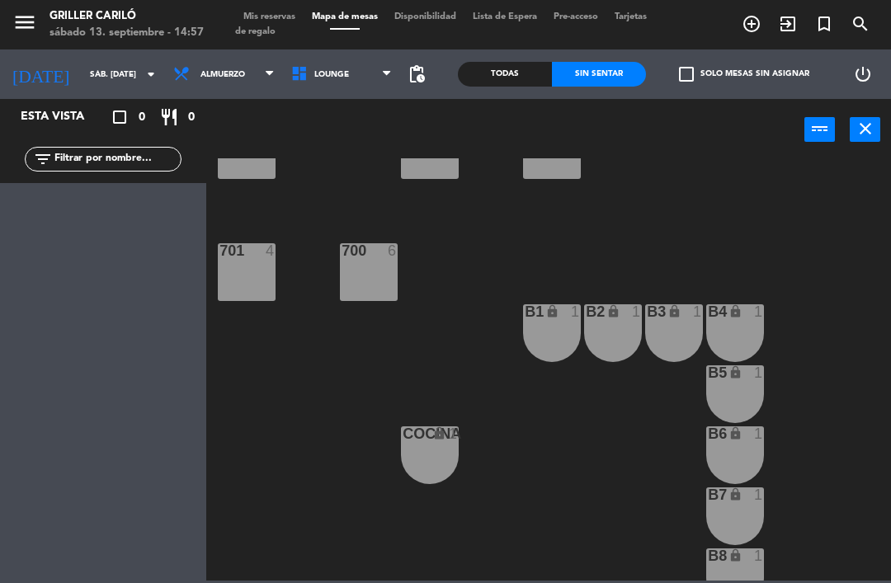
scroll to position [549, 0]
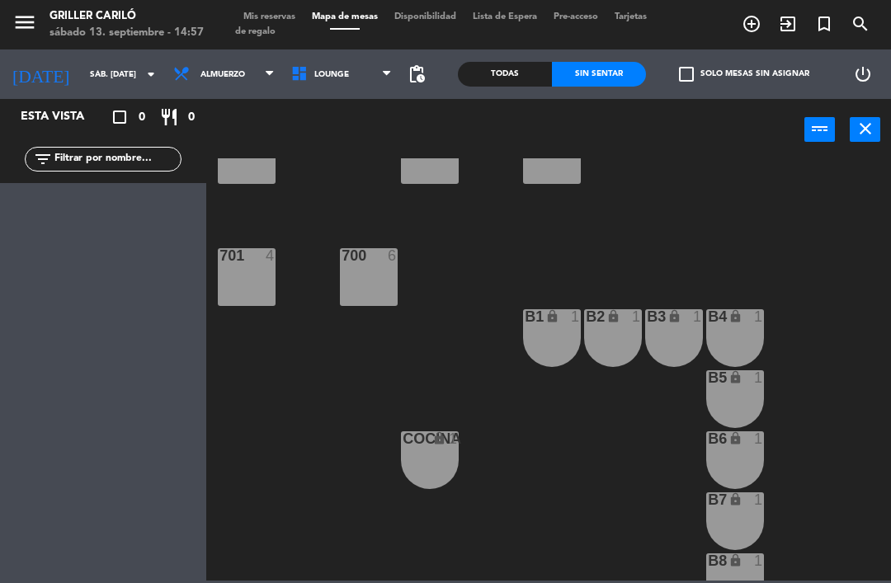
click at [242, 298] on div "701 4" at bounding box center [247, 277] width 58 height 58
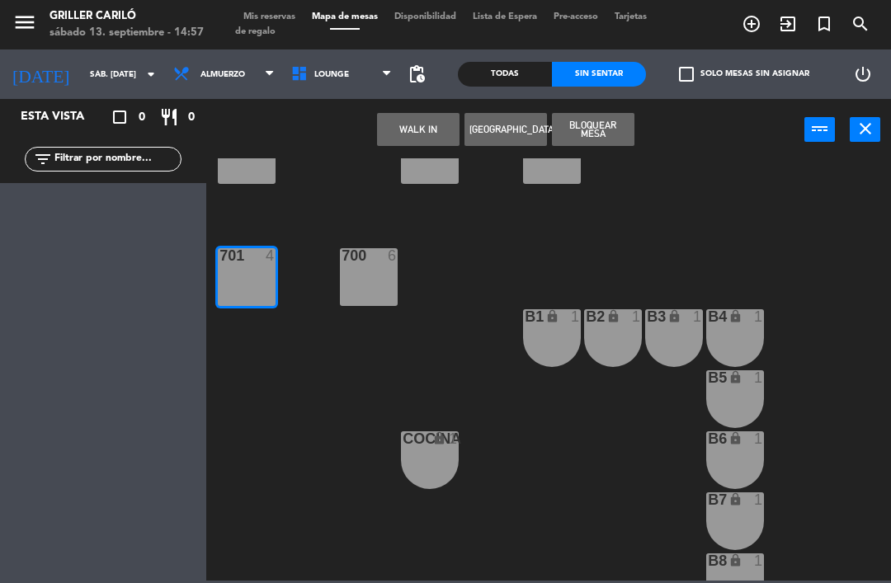
click at [412, 132] on button "WALK IN" at bounding box center [418, 129] width 82 height 33
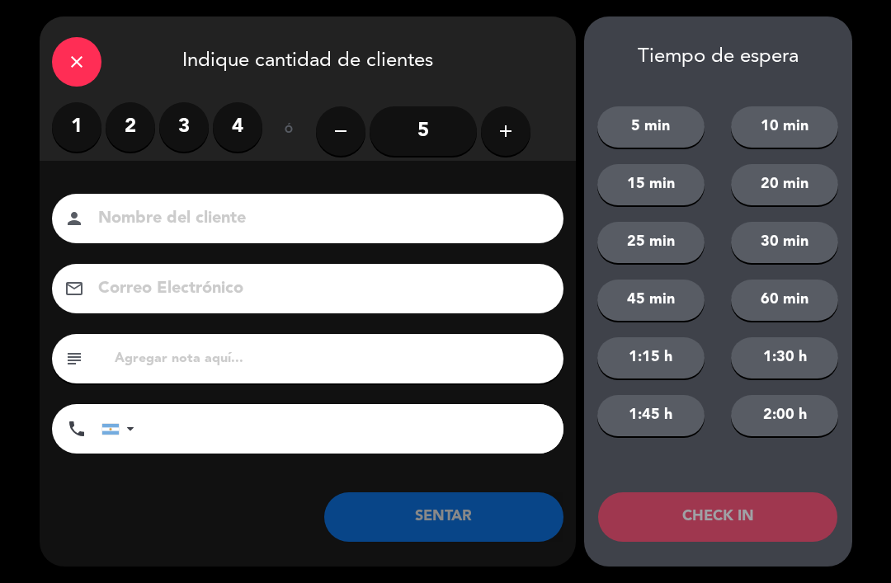
click at [204, 116] on label "3" at bounding box center [183, 126] width 49 height 49
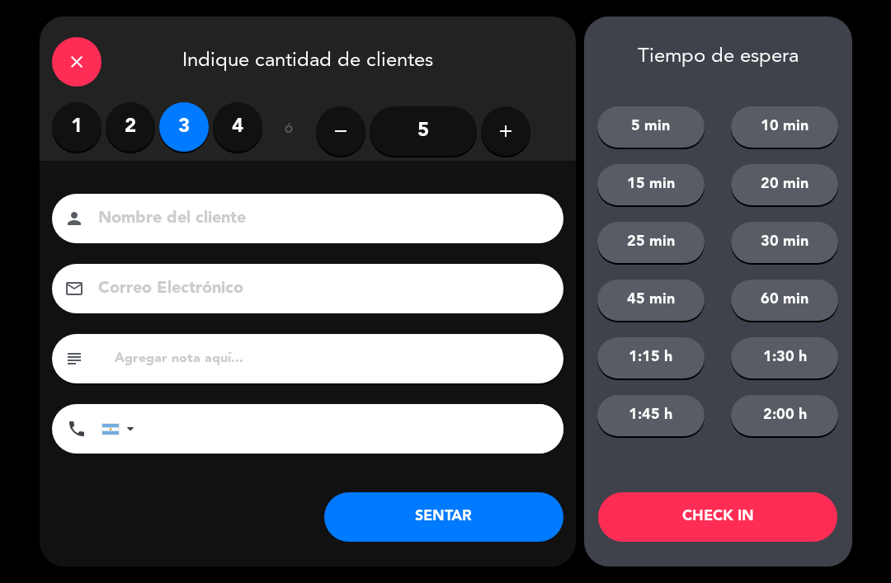
click at [378, 509] on button "SENTAR" at bounding box center [443, 516] width 239 height 49
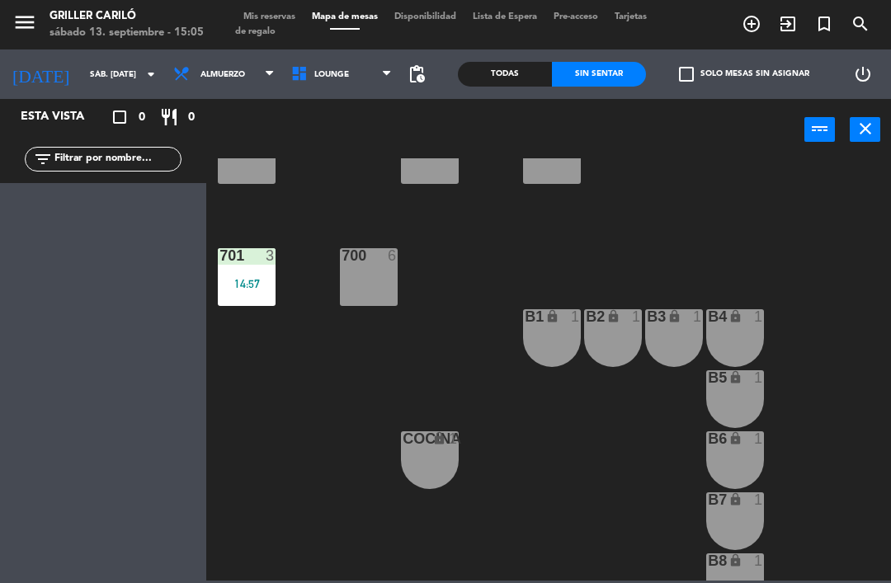
click at [510, 69] on div "Todas" at bounding box center [505, 74] width 94 height 25
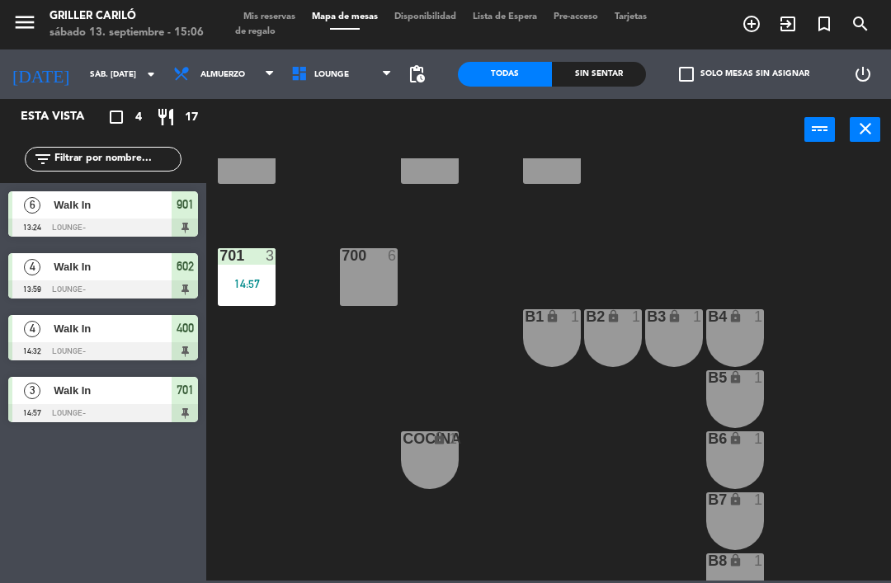
click at [570, 82] on div "Sin sentar" at bounding box center [599, 74] width 94 height 25
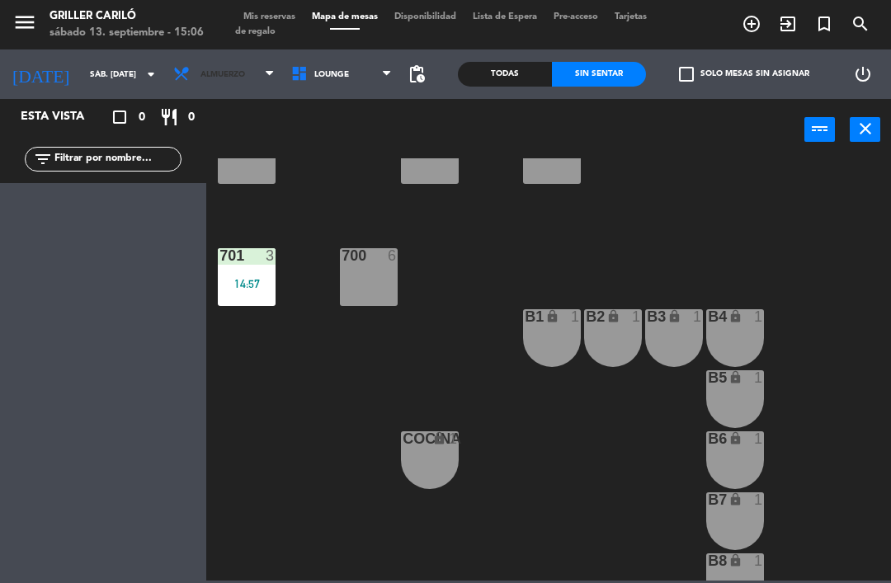
click at [223, 77] on span "Almuerzo" at bounding box center [224, 74] width 118 height 36
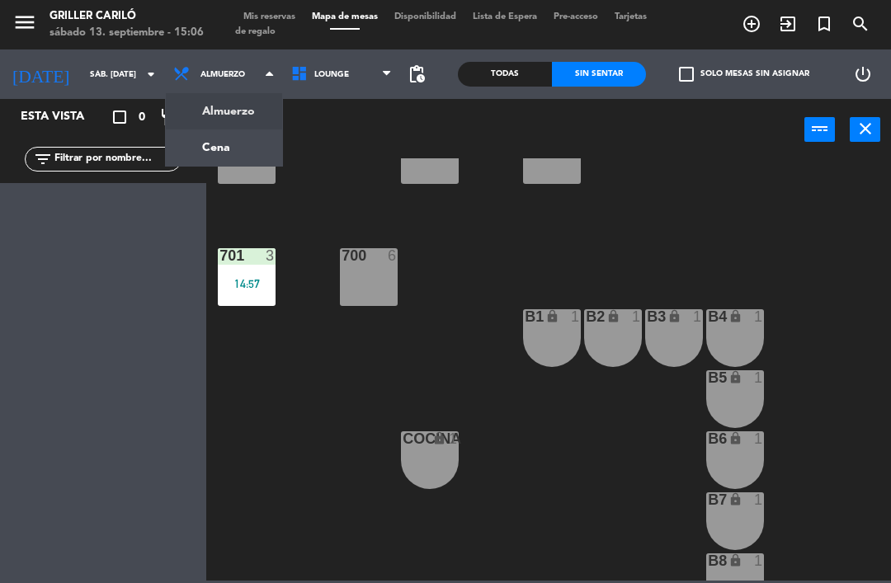
click at [209, 145] on ng-component "menu Griller Cariló sábado 13. septiembre - 15:06 Mis reservas Mapa de mesas Di…" at bounding box center [445, 290] width 891 height 581
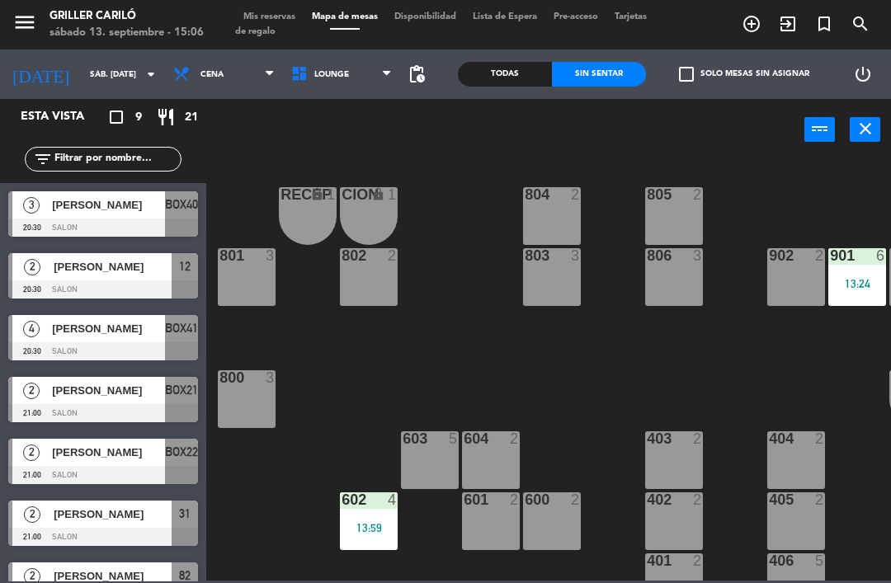
click at [214, 68] on span "Cena" at bounding box center [224, 74] width 118 height 36
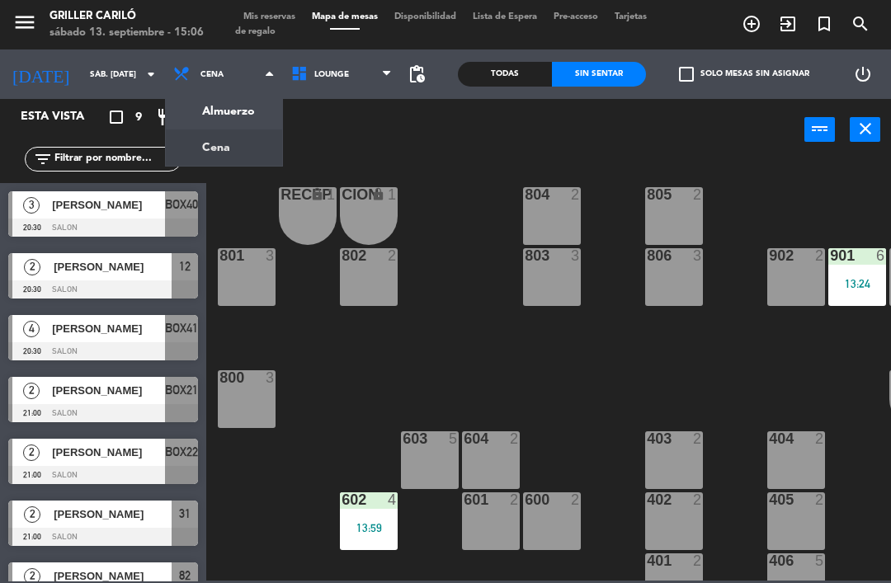
click at [241, 120] on ng-component "menu Griller Cariló sábado 13. septiembre - 15:06 Mis reservas Mapa de mesas Di…" at bounding box center [445, 290] width 891 height 581
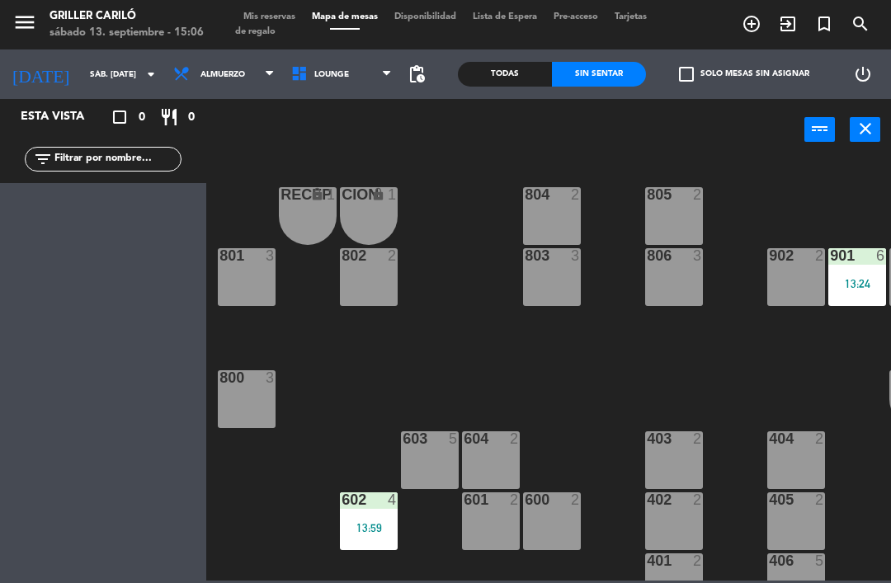
click at [514, 65] on div "Todas" at bounding box center [505, 74] width 94 height 25
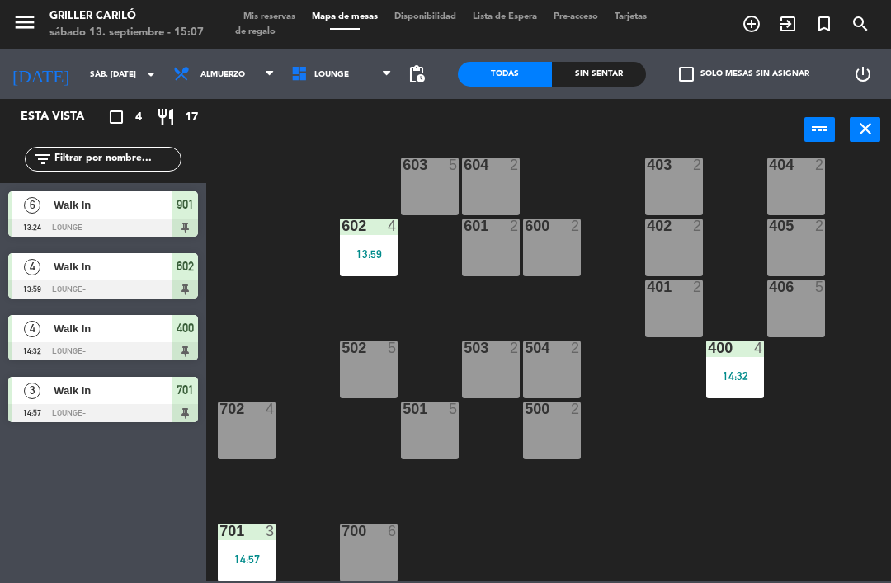
scroll to position [272, 0]
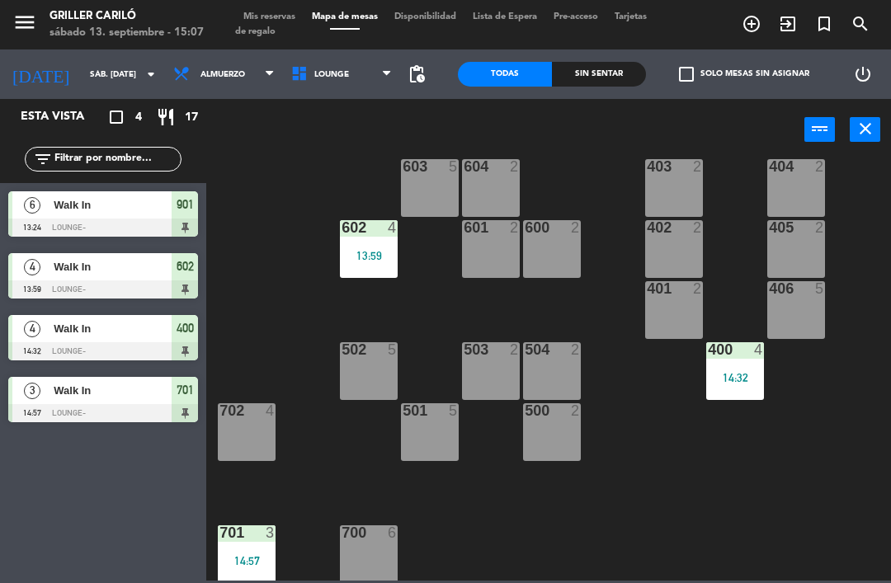
click at [499, 251] on div "601 2" at bounding box center [491, 249] width 58 height 58
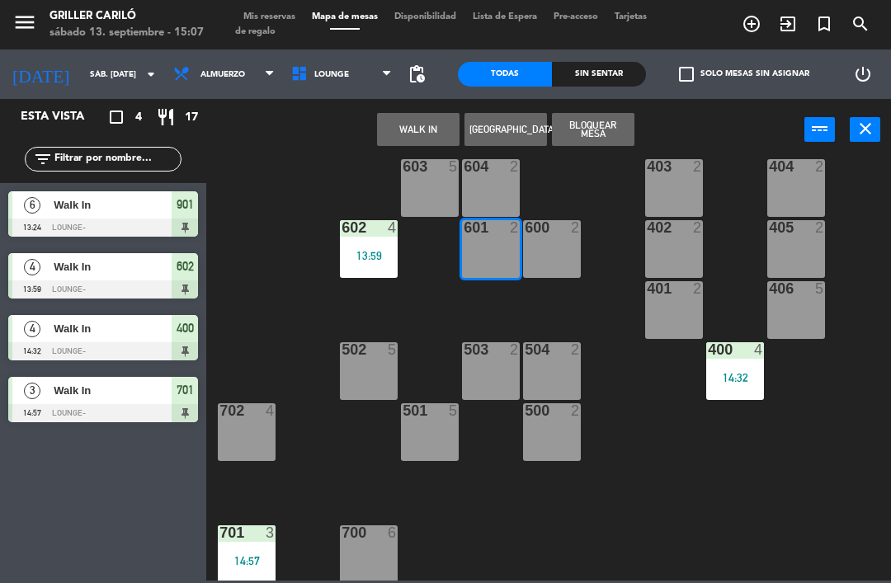
click at [431, 122] on button "WALK IN" at bounding box center [418, 129] width 82 height 33
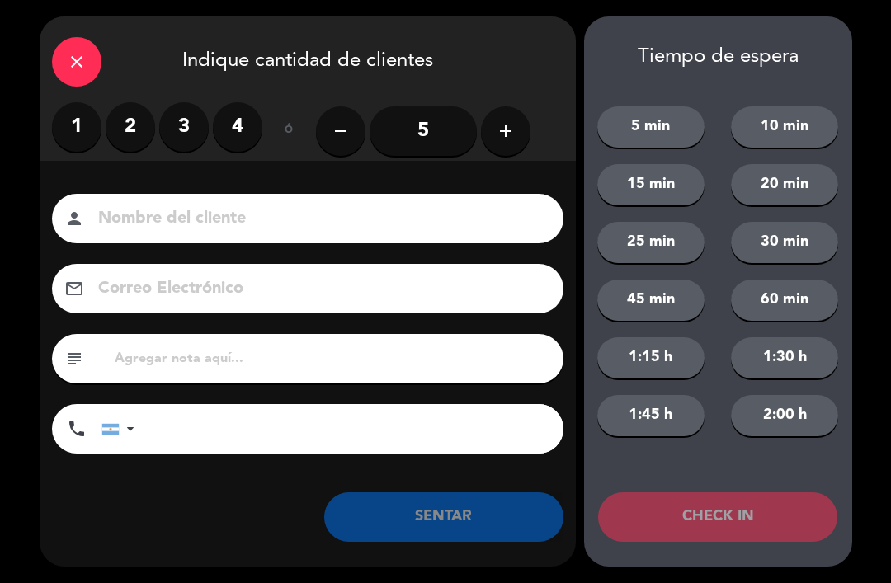
click at [139, 126] on label "2" at bounding box center [130, 126] width 49 height 49
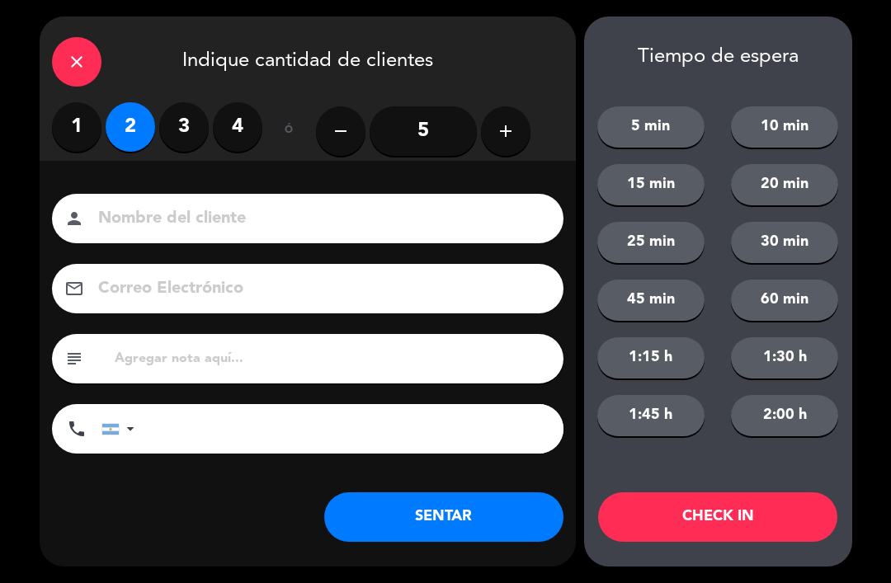
click at [408, 518] on button "SENTAR" at bounding box center [443, 516] width 239 height 49
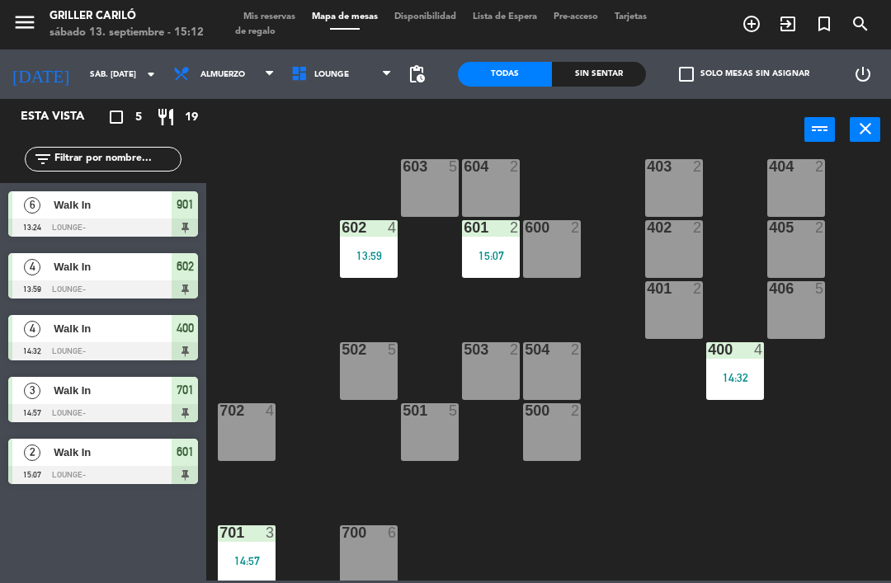
click at [370, 254] on div "13:59" at bounding box center [369, 256] width 58 height 12
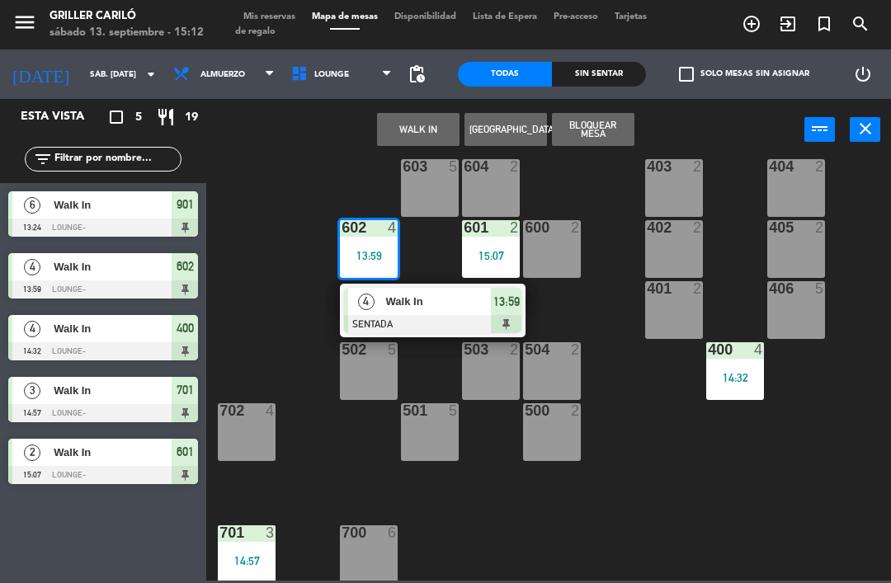
click at [365, 314] on div "4" at bounding box center [365, 301] width 35 height 27
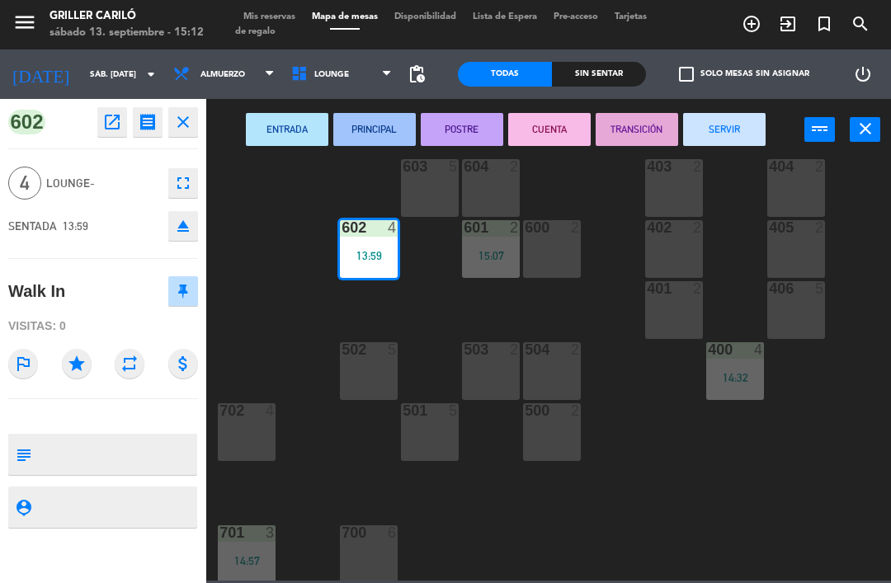
click at [707, 130] on button "SERVIR" at bounding box center [724, 129] width 82 height 33
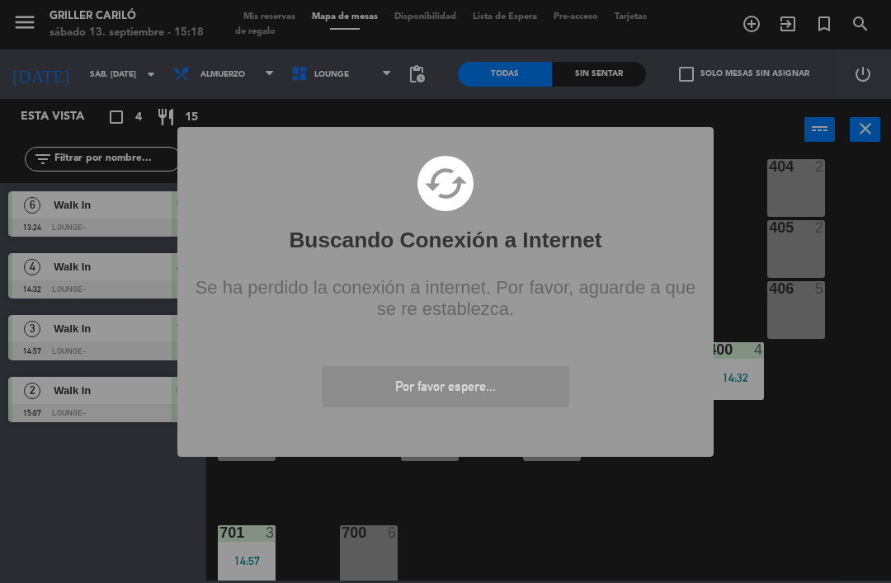
scroll to position [0, 0]
